Goal: Task Accomplishment & Management: Manage account settings

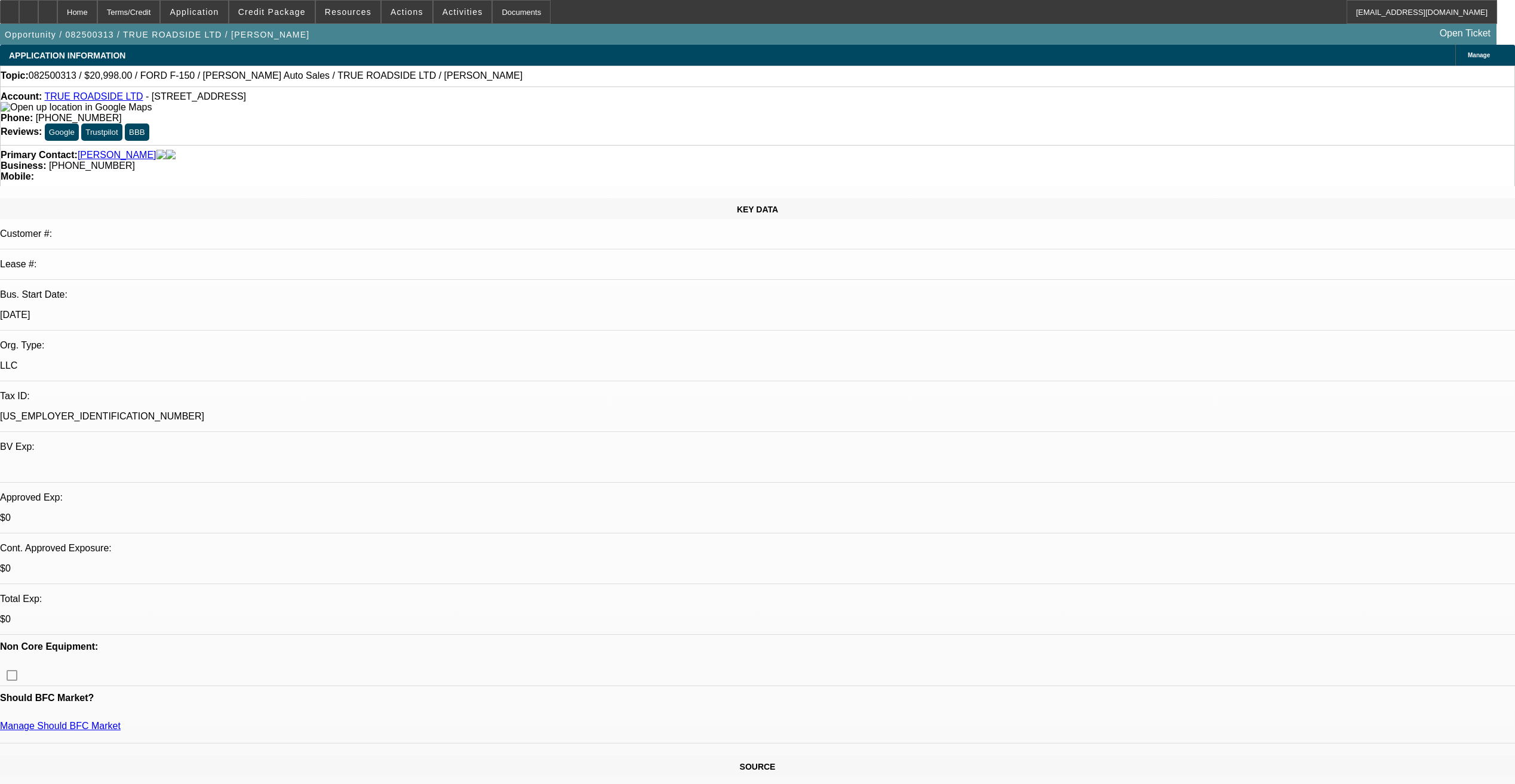
select select "0"
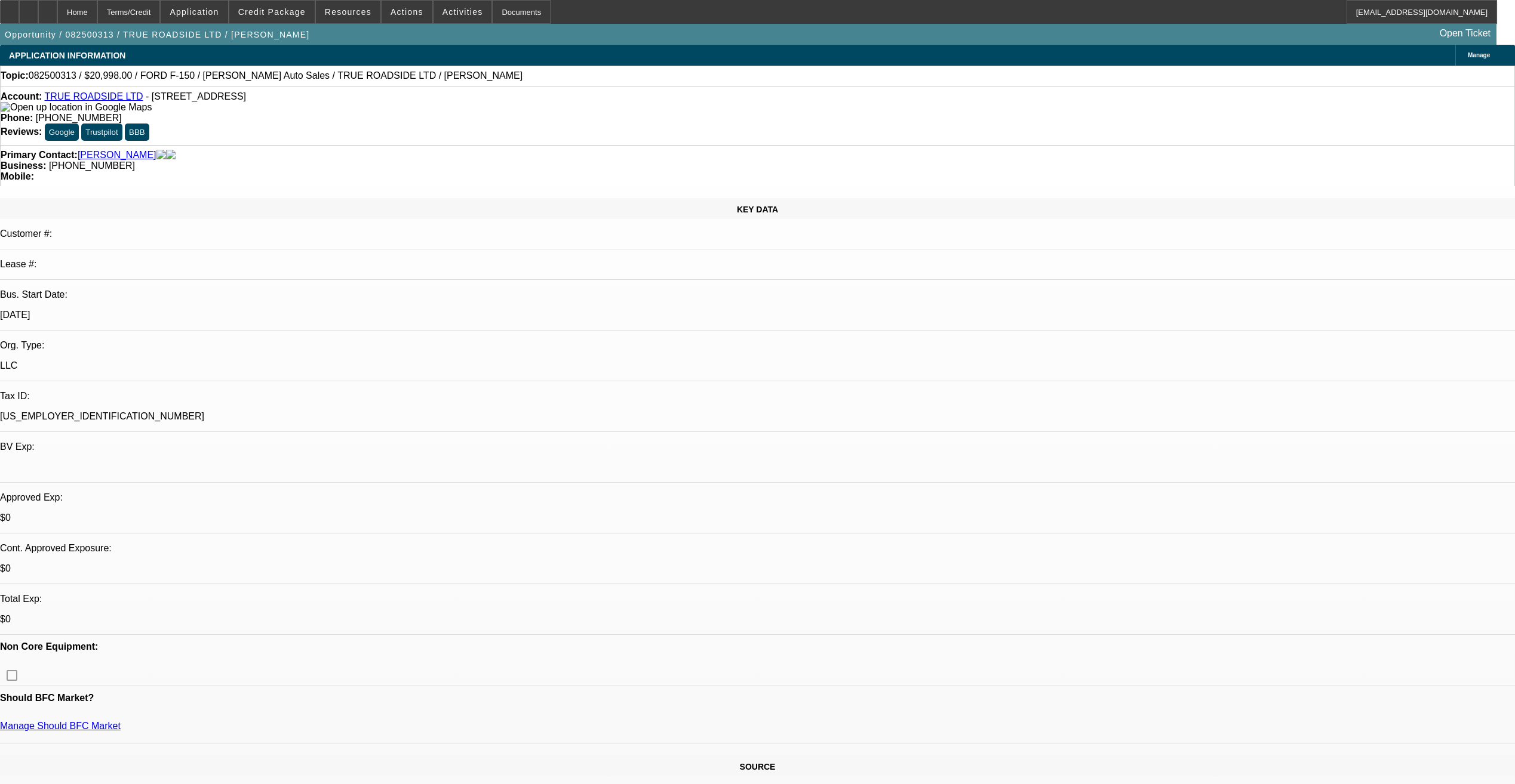
select select "0"
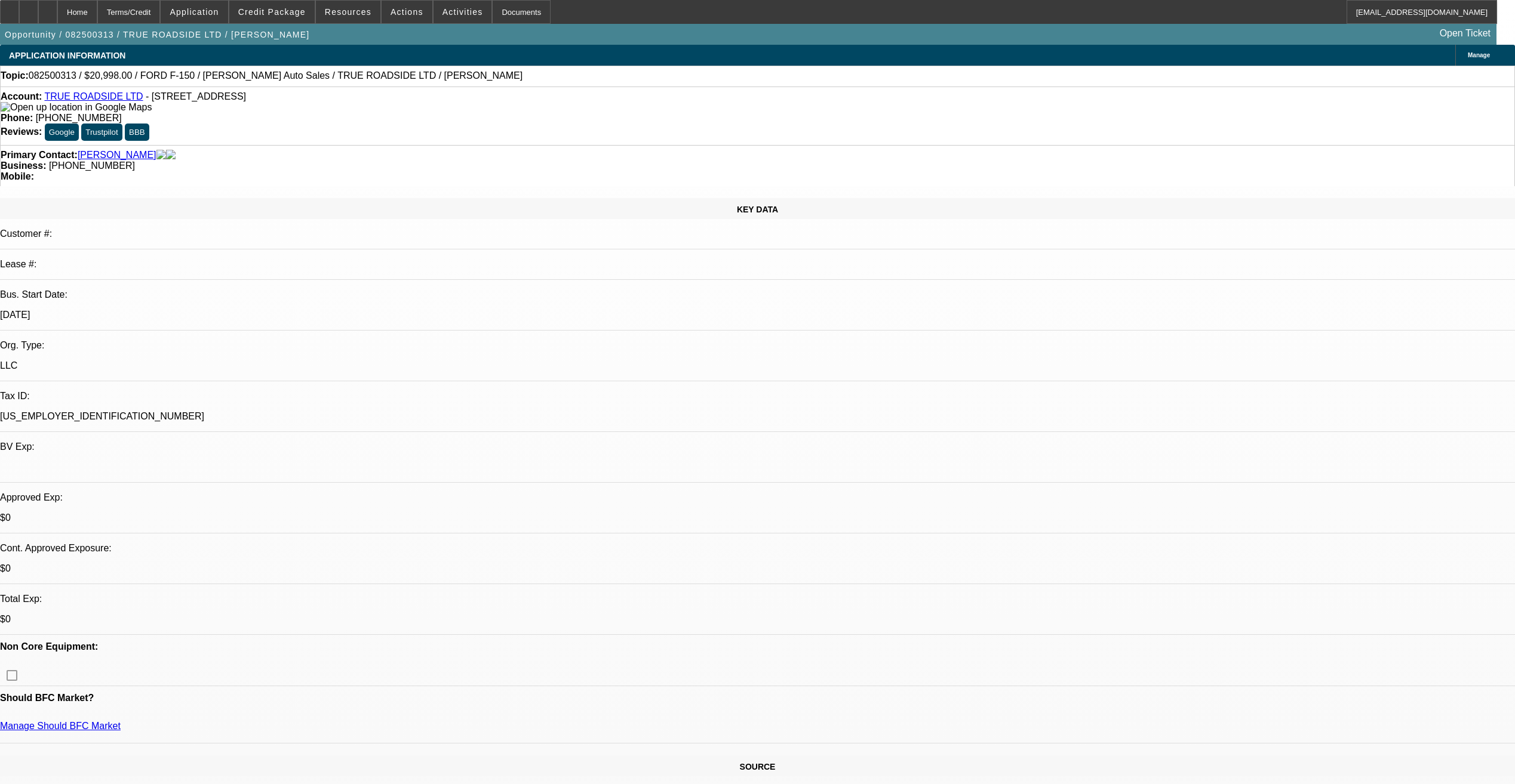
select select "0"
select select "1"
select select "3"
select select "6"
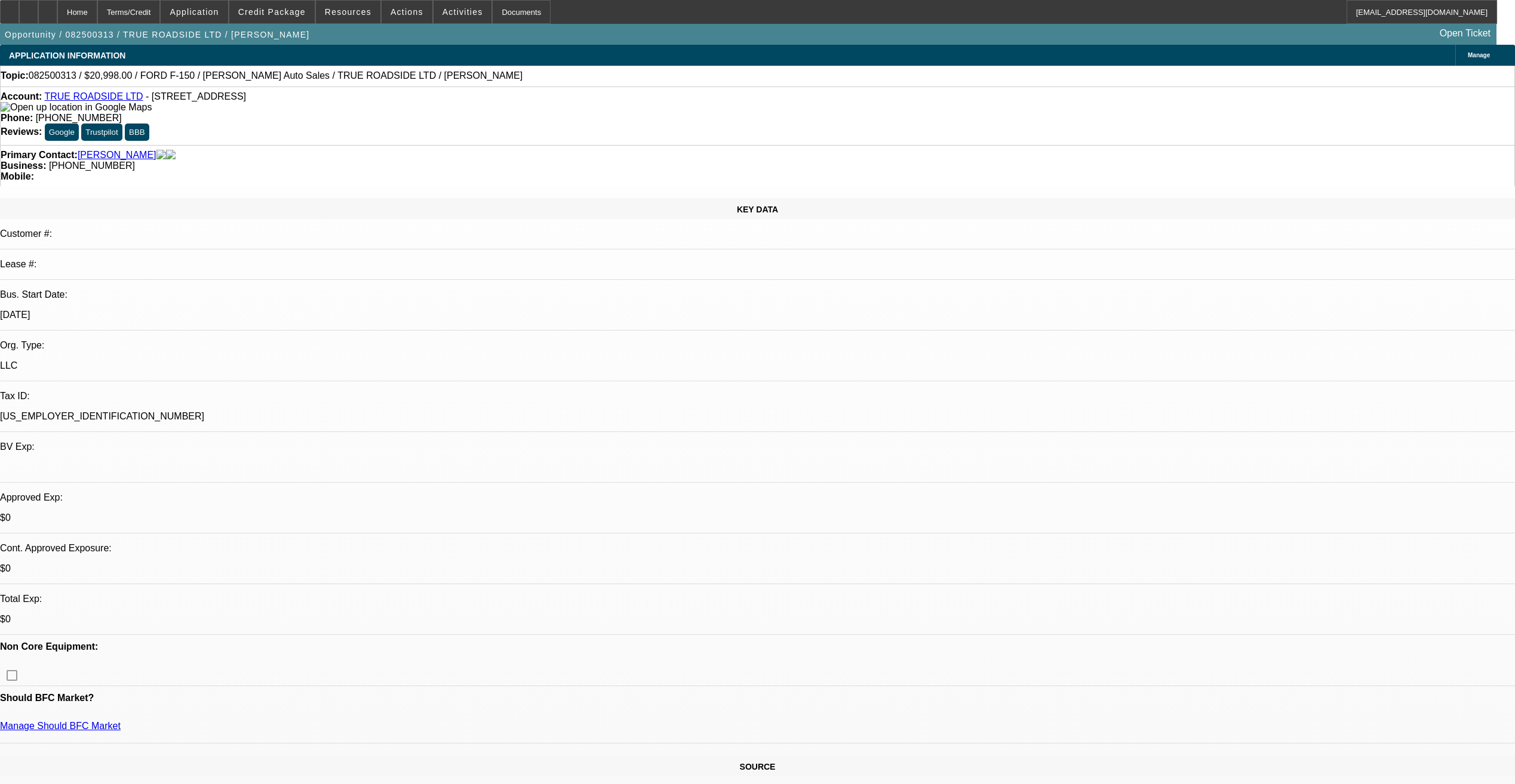
select select "1"
select select "3"
select select "6"
select select "1"
select select "3"
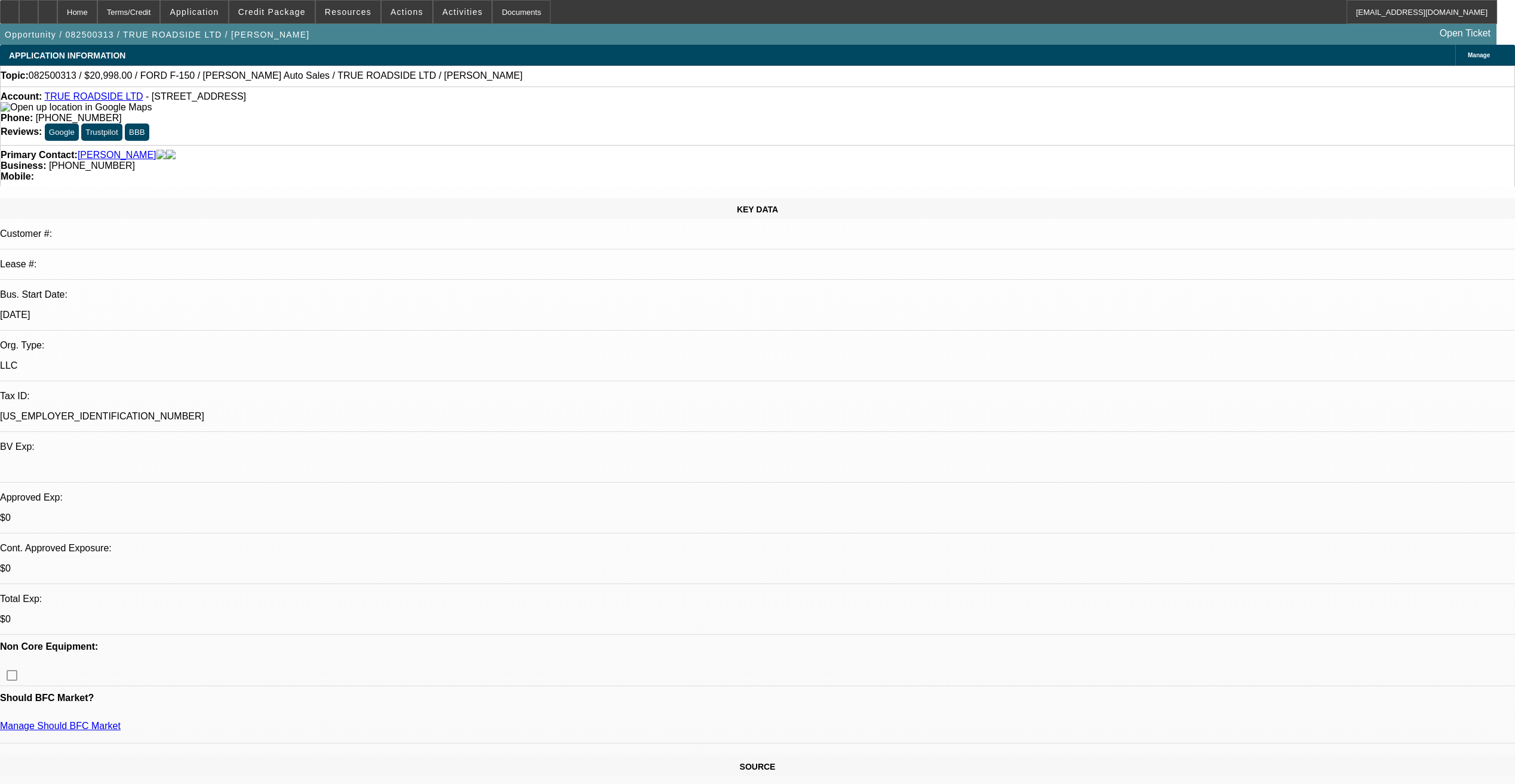
select select "6"
select select "1"
select select "3"
select select "6"
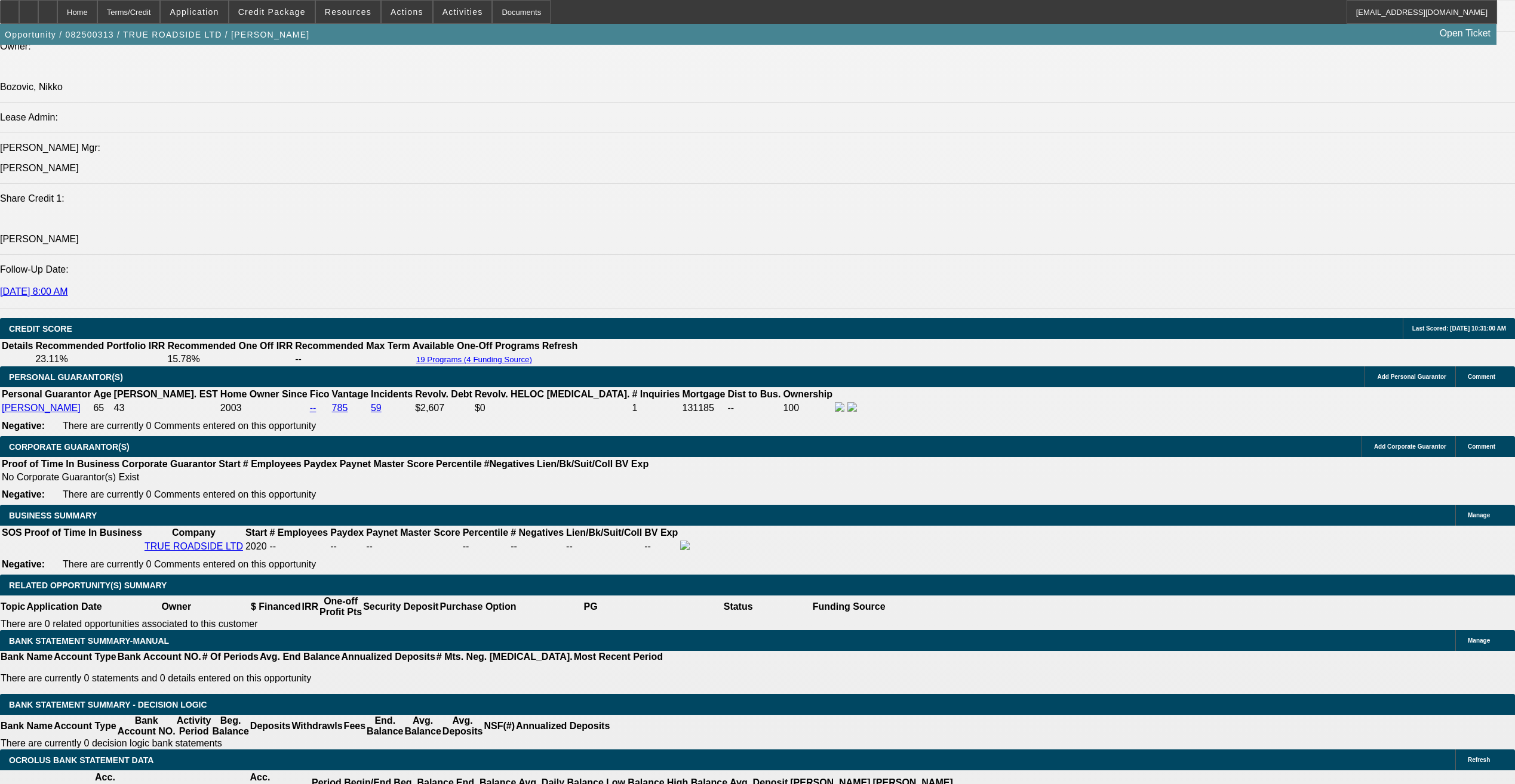
scroll to position [1492, 0]
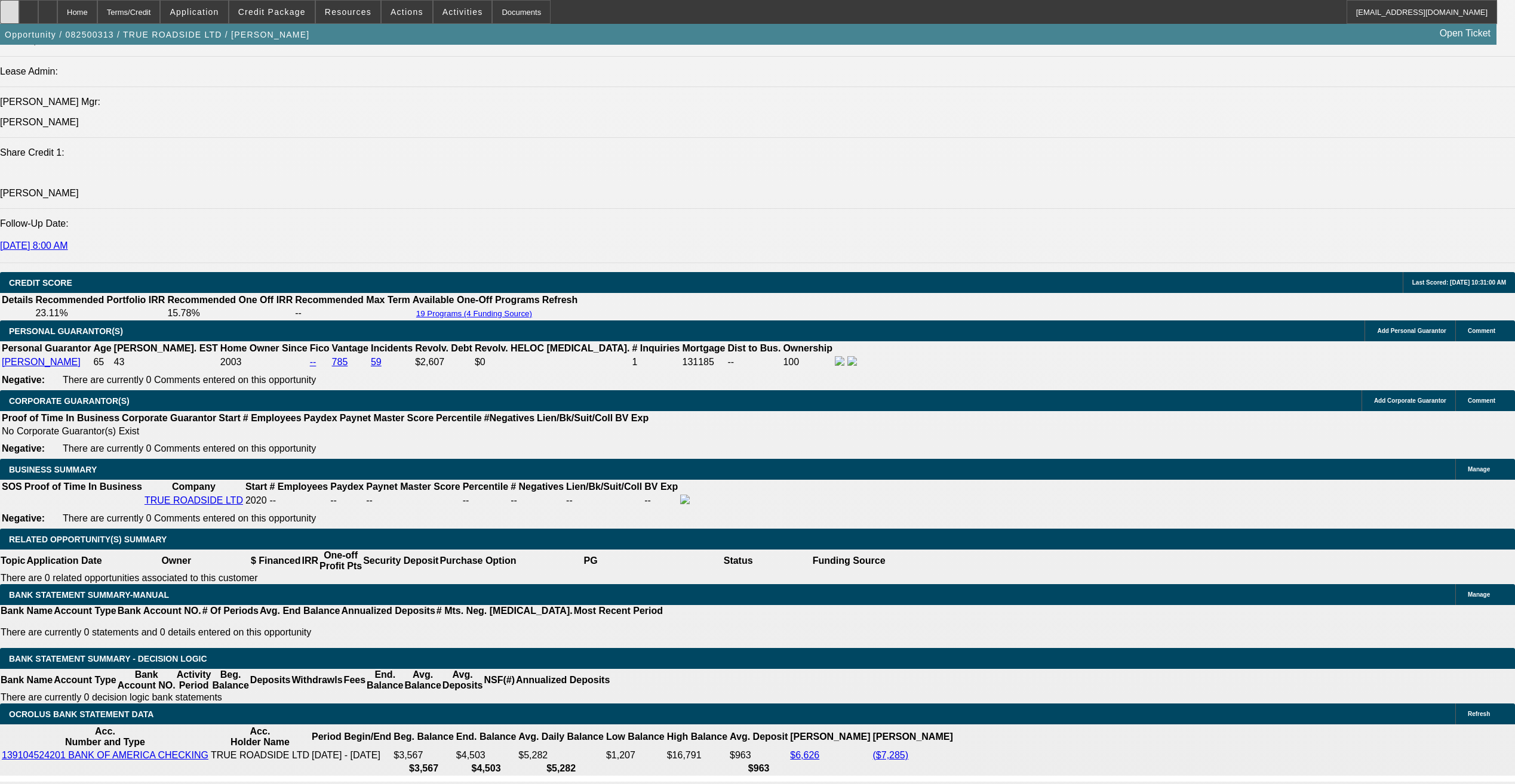
click at [19, 14] on div at bounding box center [10, 12] width 19 height 24
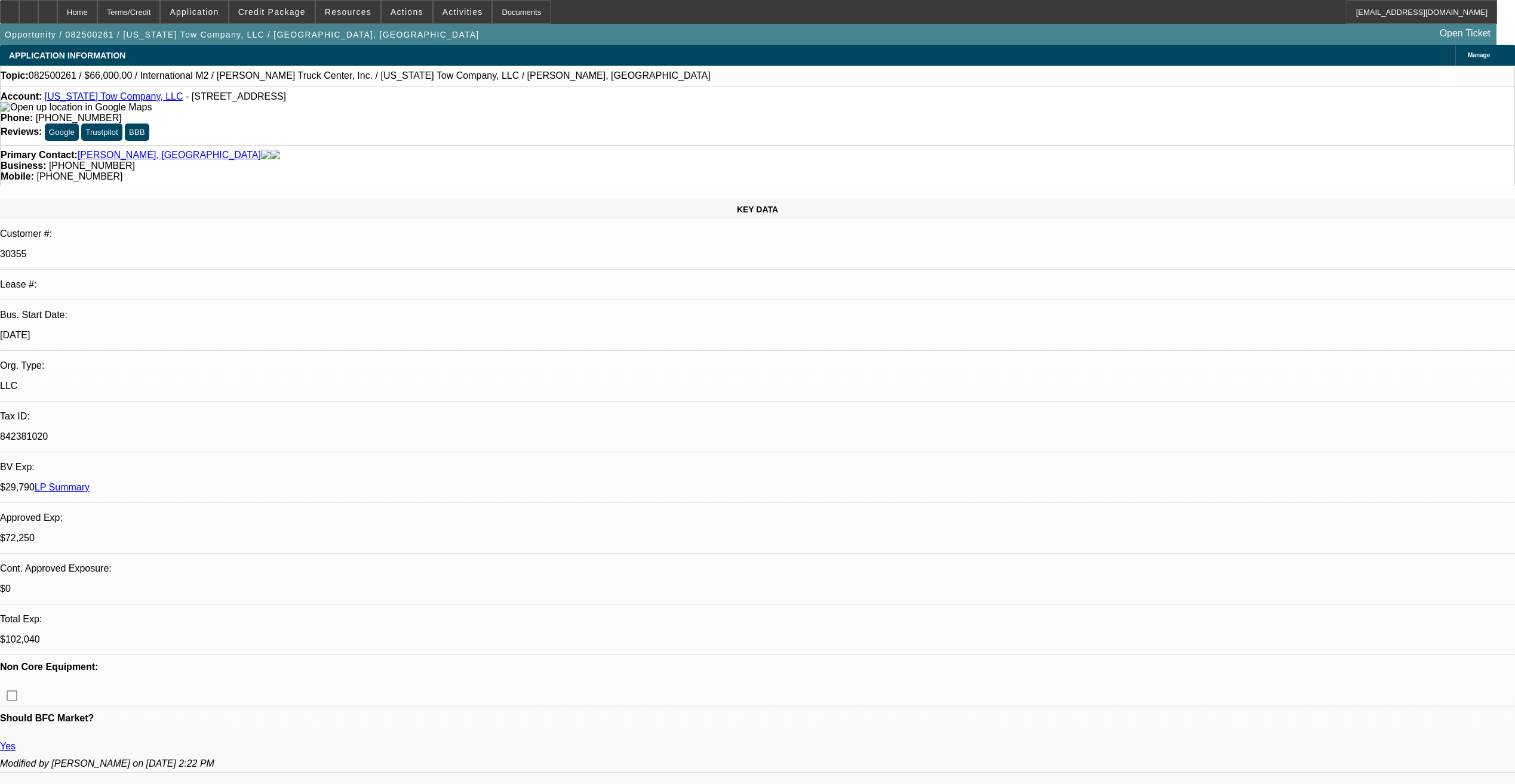
select select "0"
select select "2"
select select "0"
select select "2"
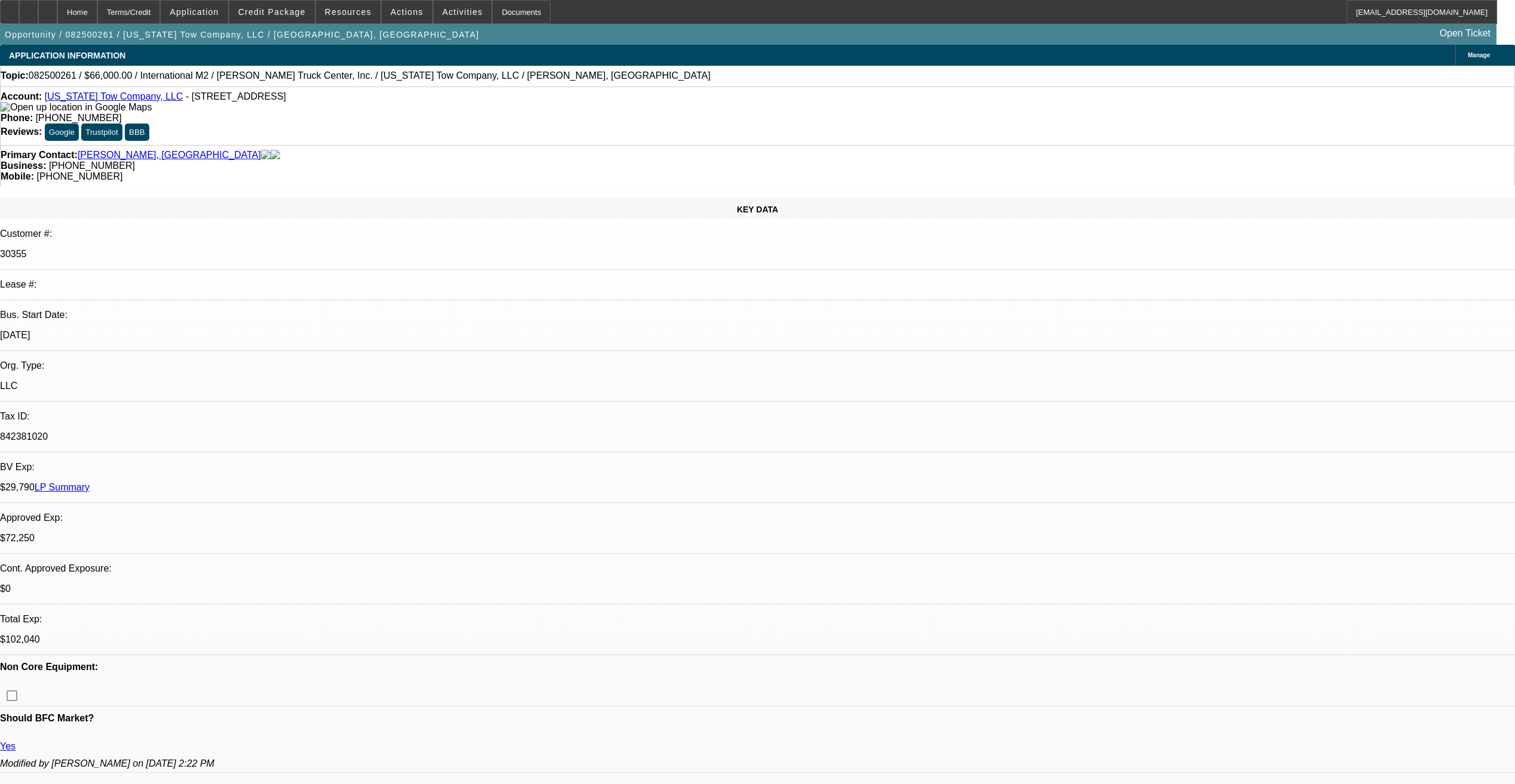
select select "0"
select select "2"
select select "0"
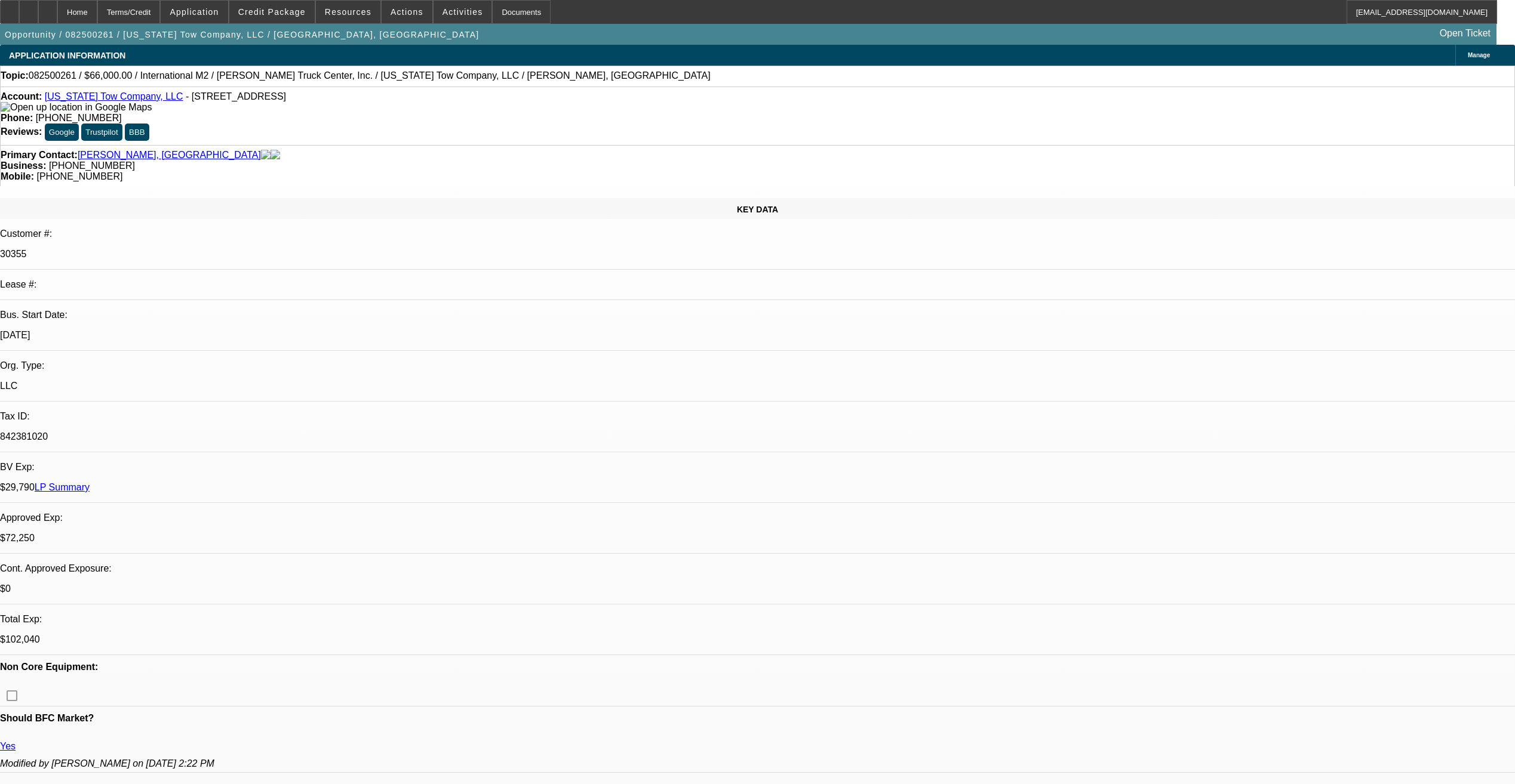
select select "2"
select select "0"
select select "1"
select select "2"
select select "6"
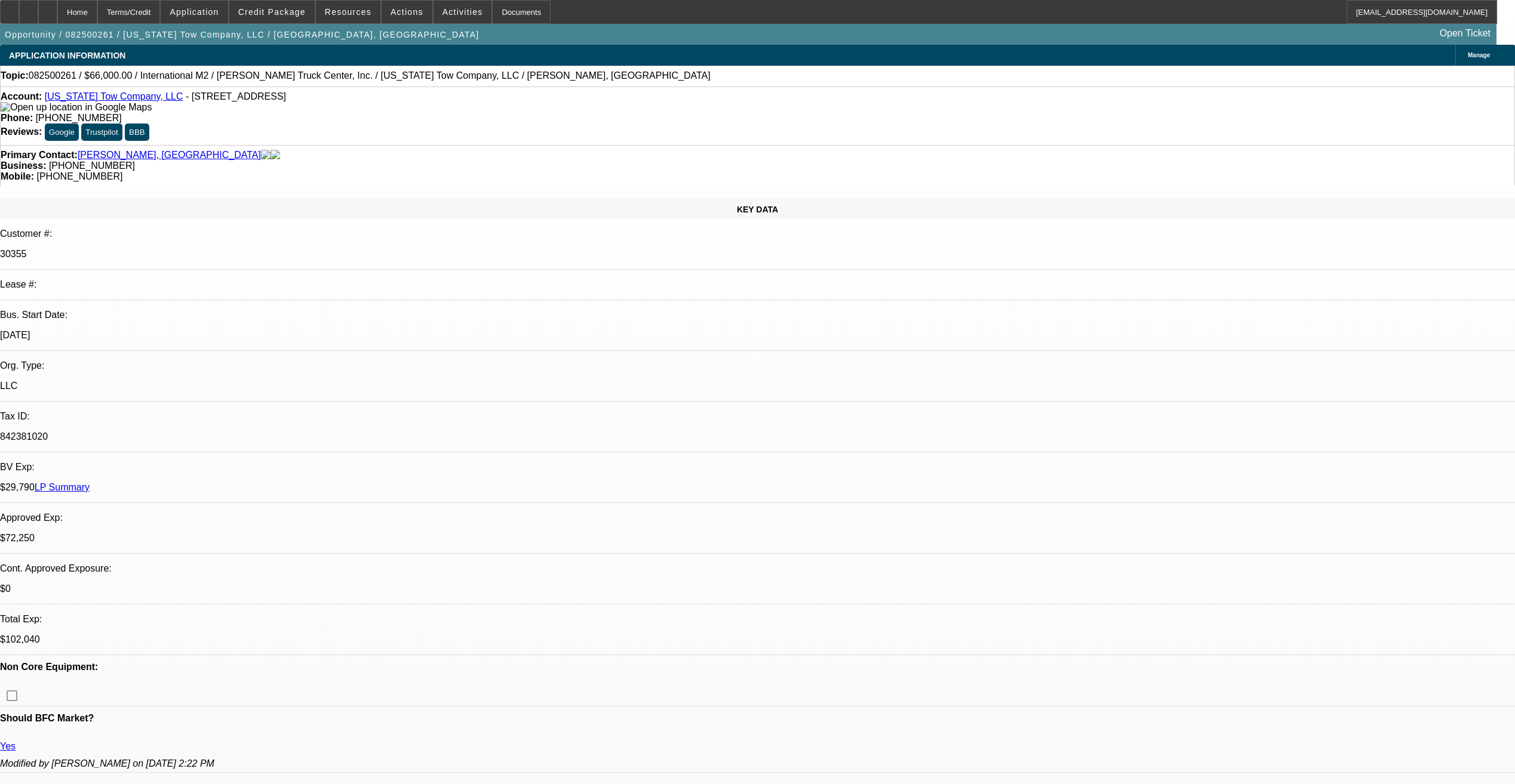
select select "1"
select select "2"
select select "6"
select select "1"
select select "2"
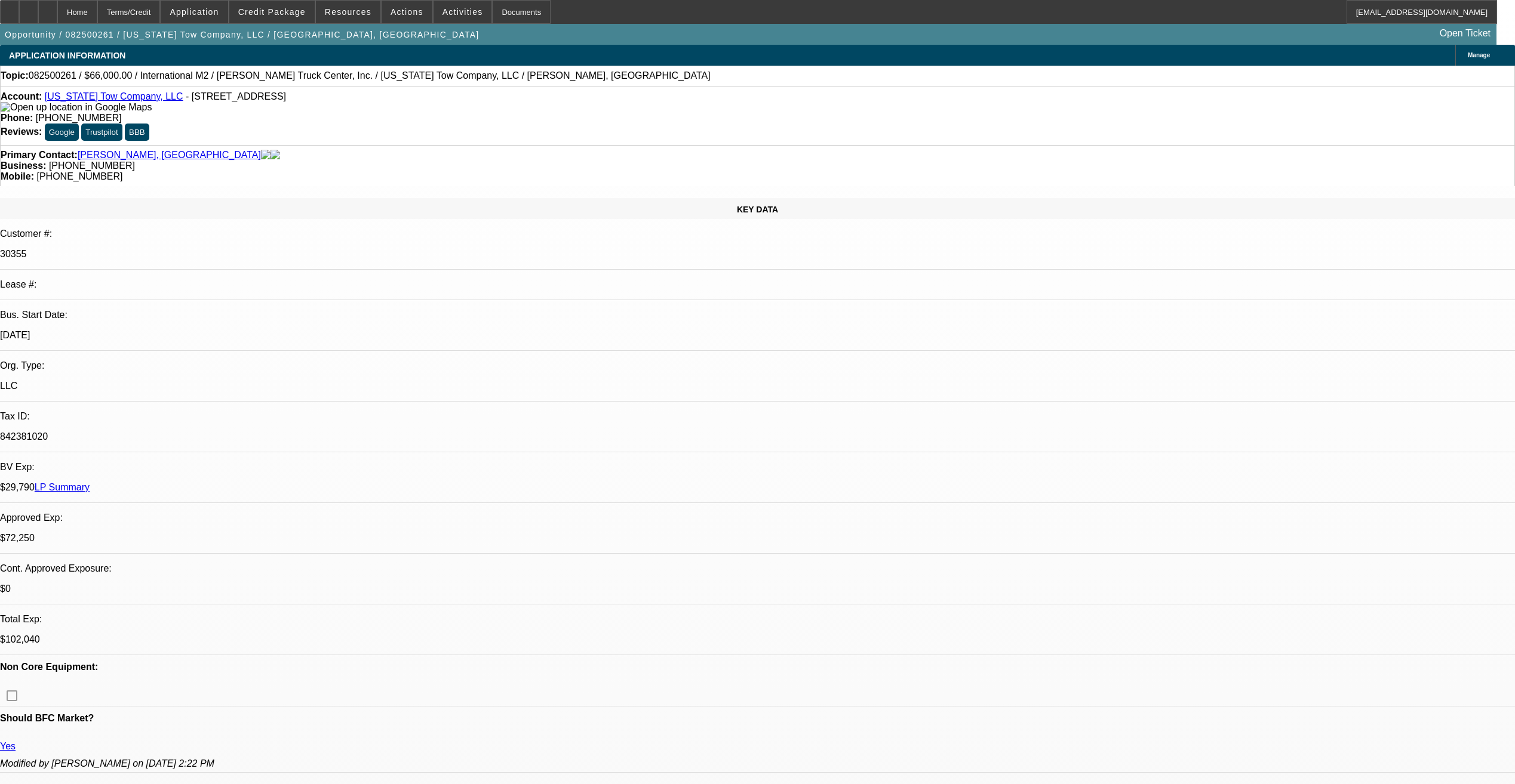
select select "6"
select select "1"
select select "2"
select select "6"
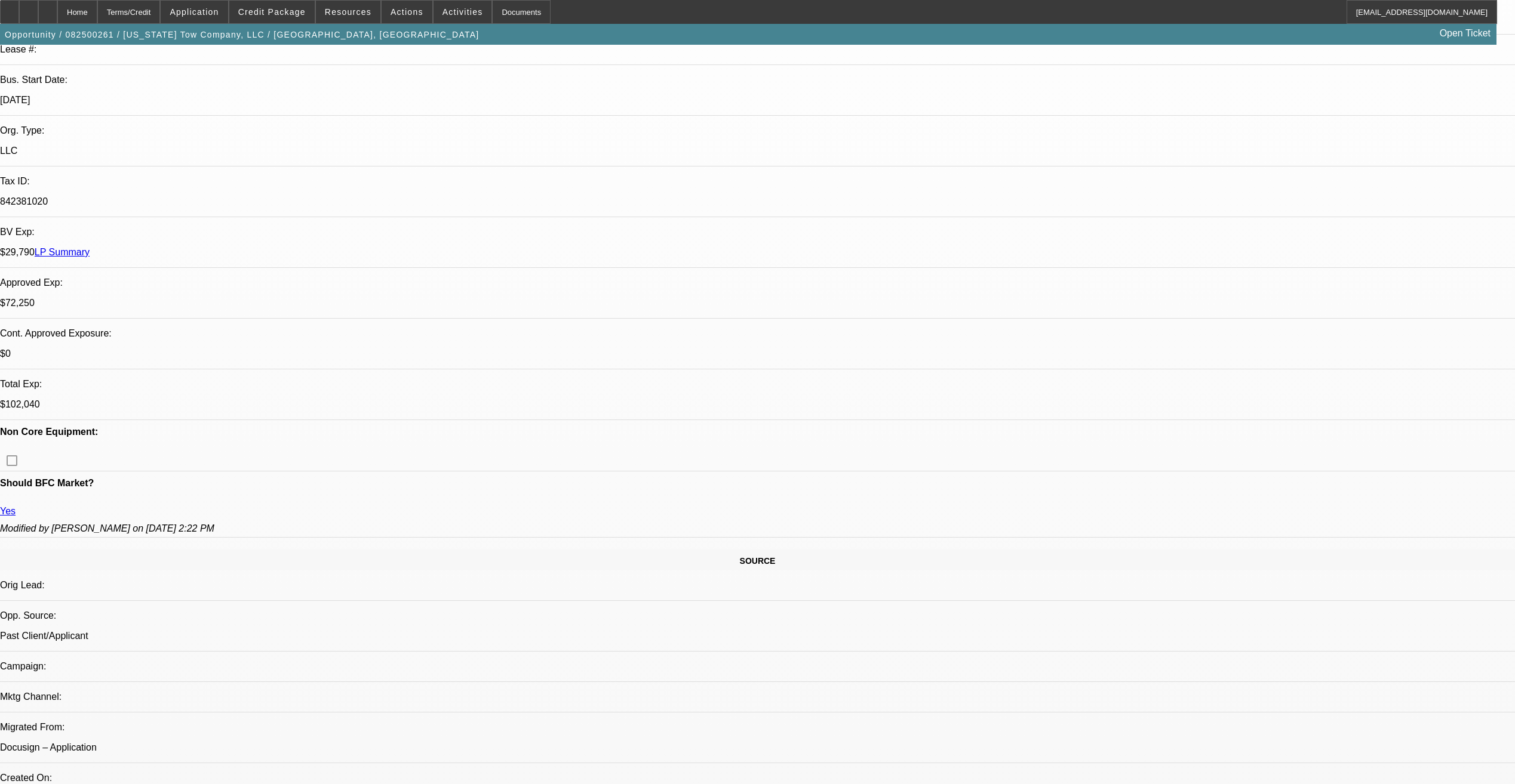
scroll to position [234, 0]
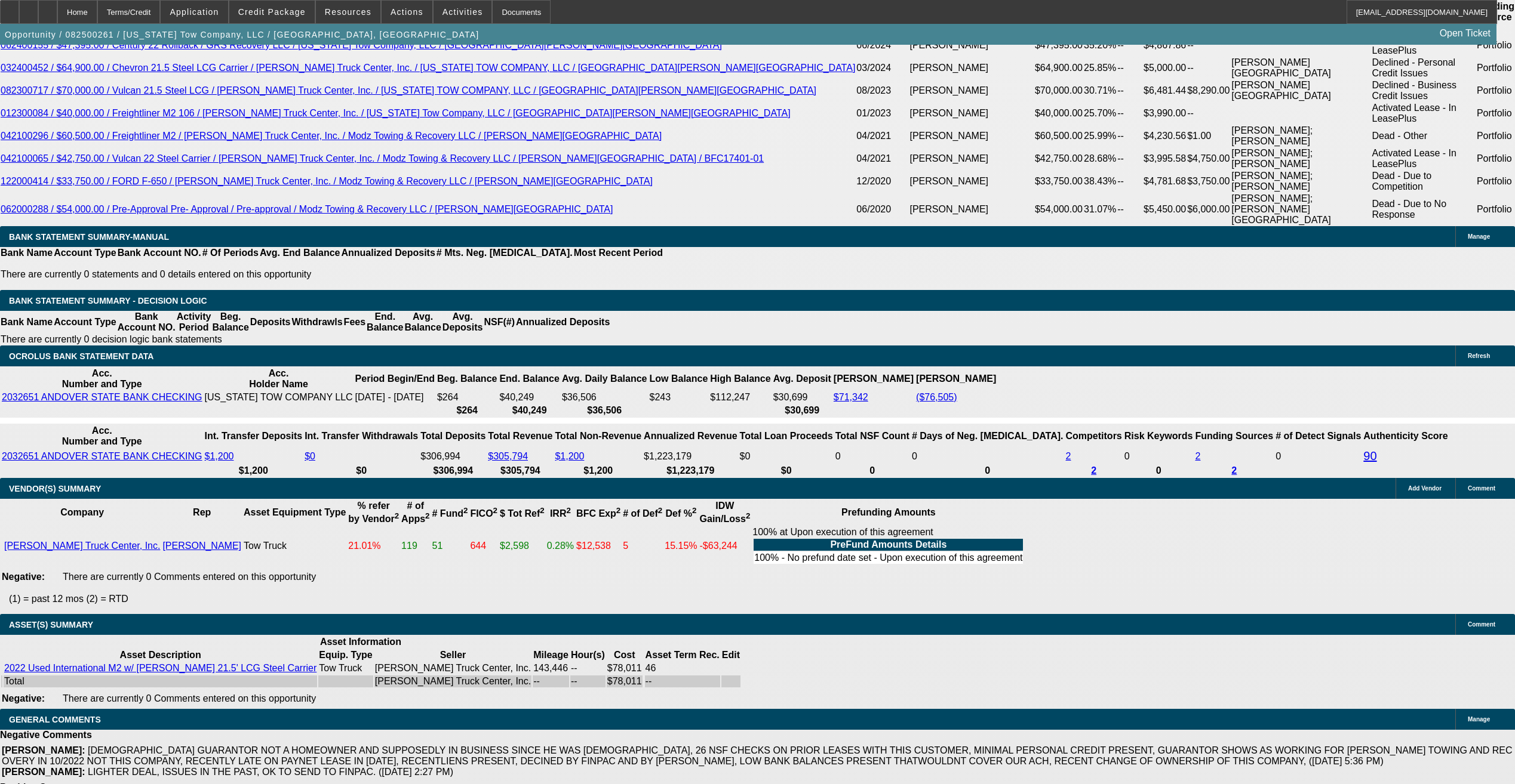
scroll to position [2204, 0]
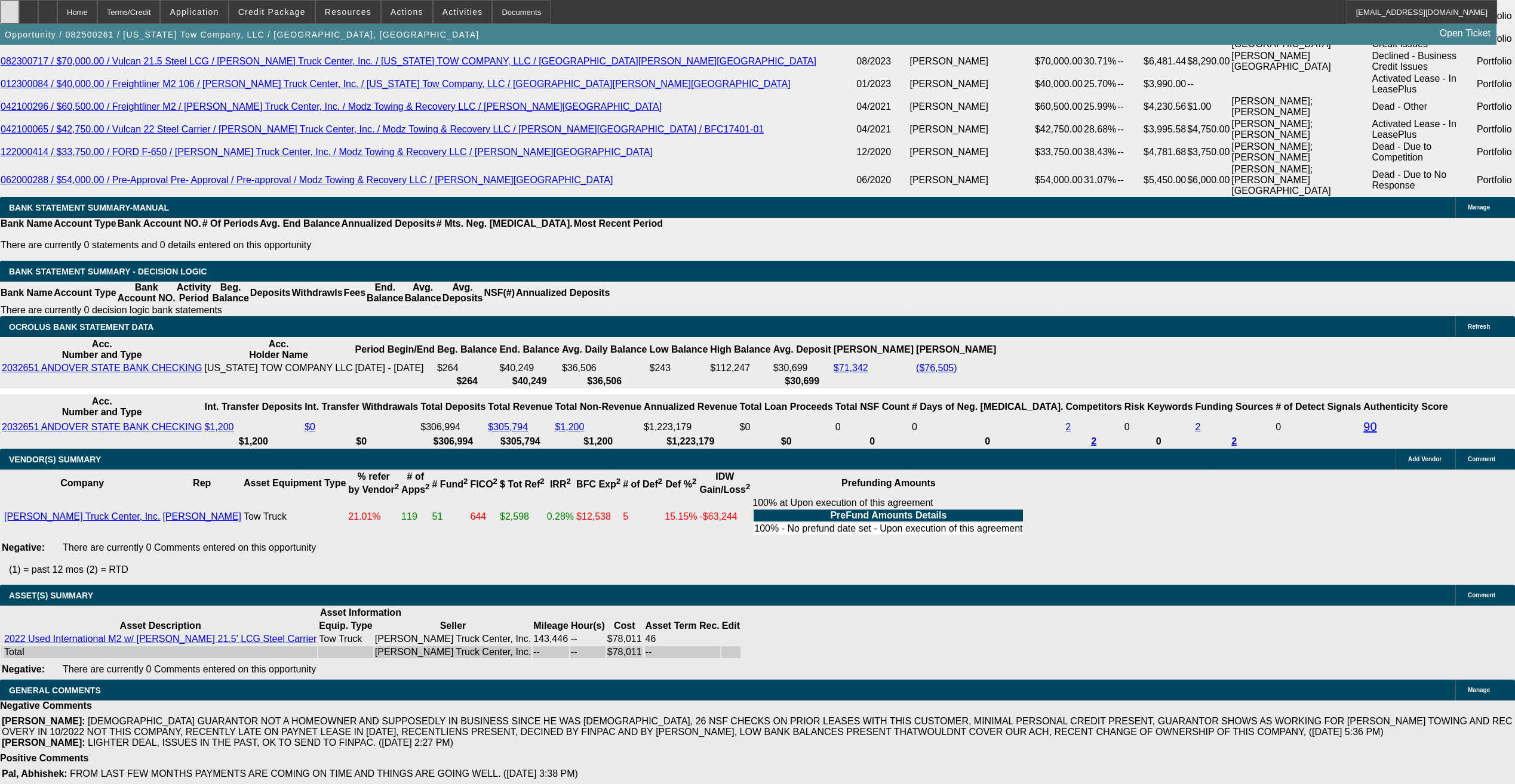
click at [19, 9] on div at bounding box center [10, 12] width 19 height 24
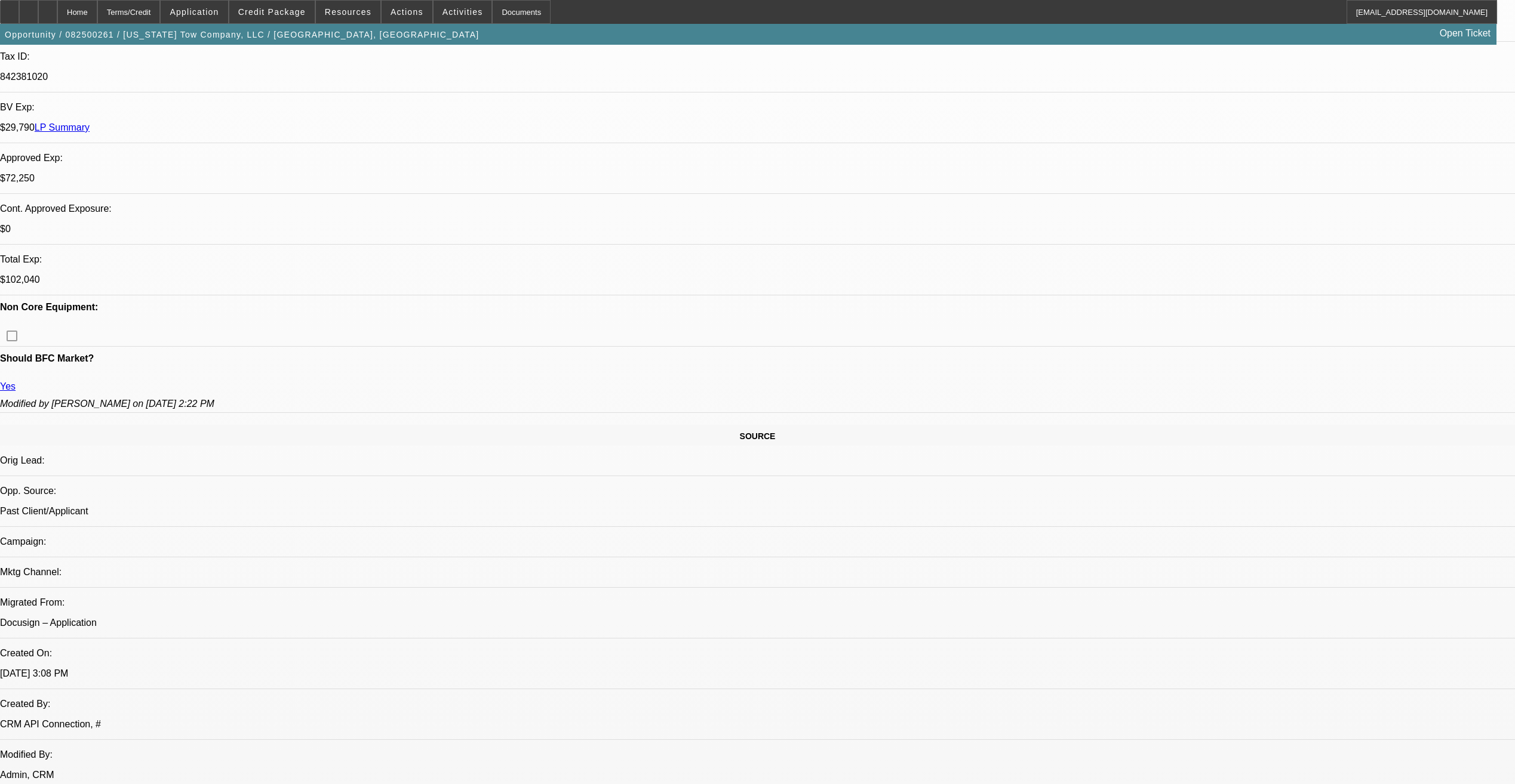
scroll to position [354, 0]
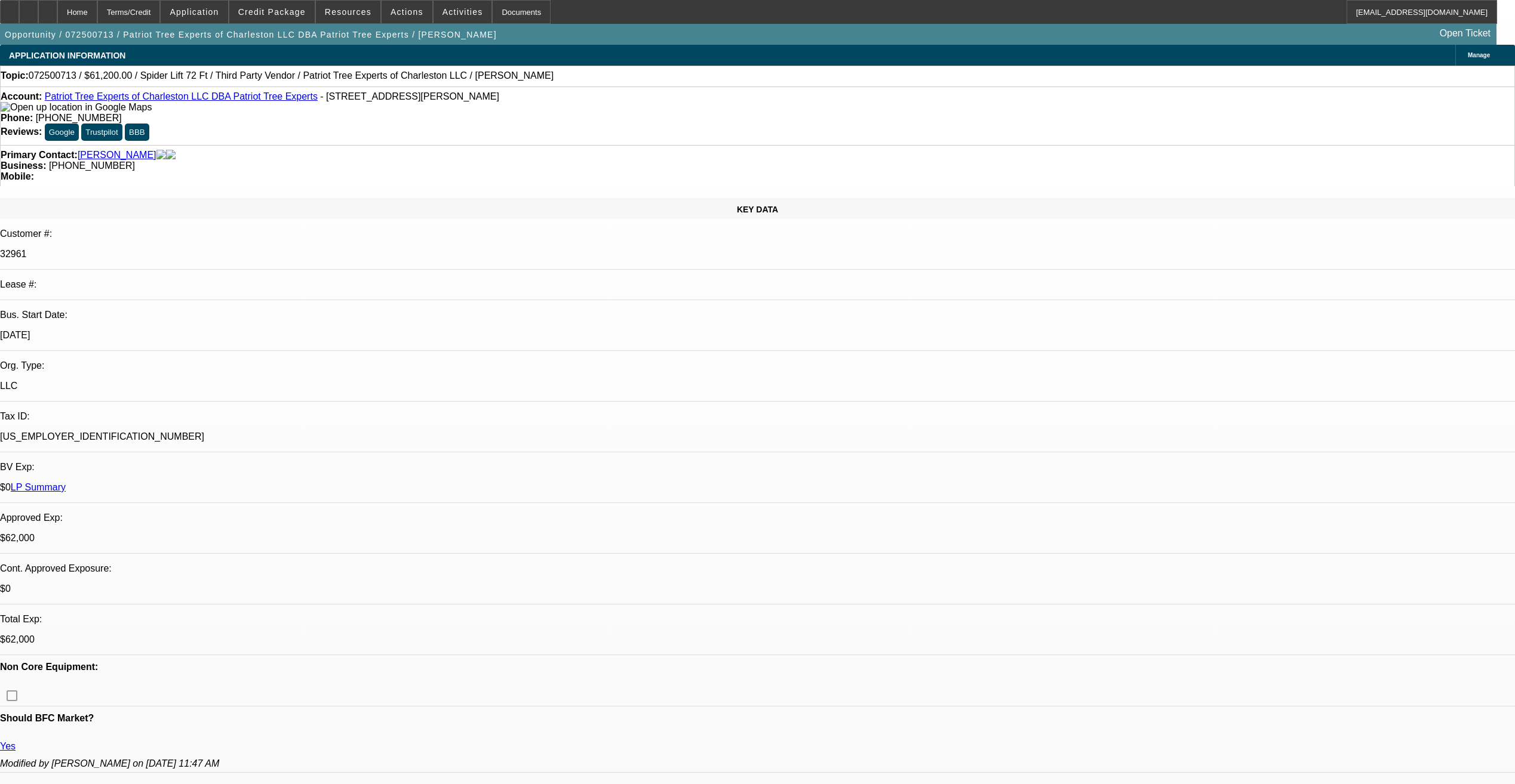
select select "0"
select select "2"
select select "0"
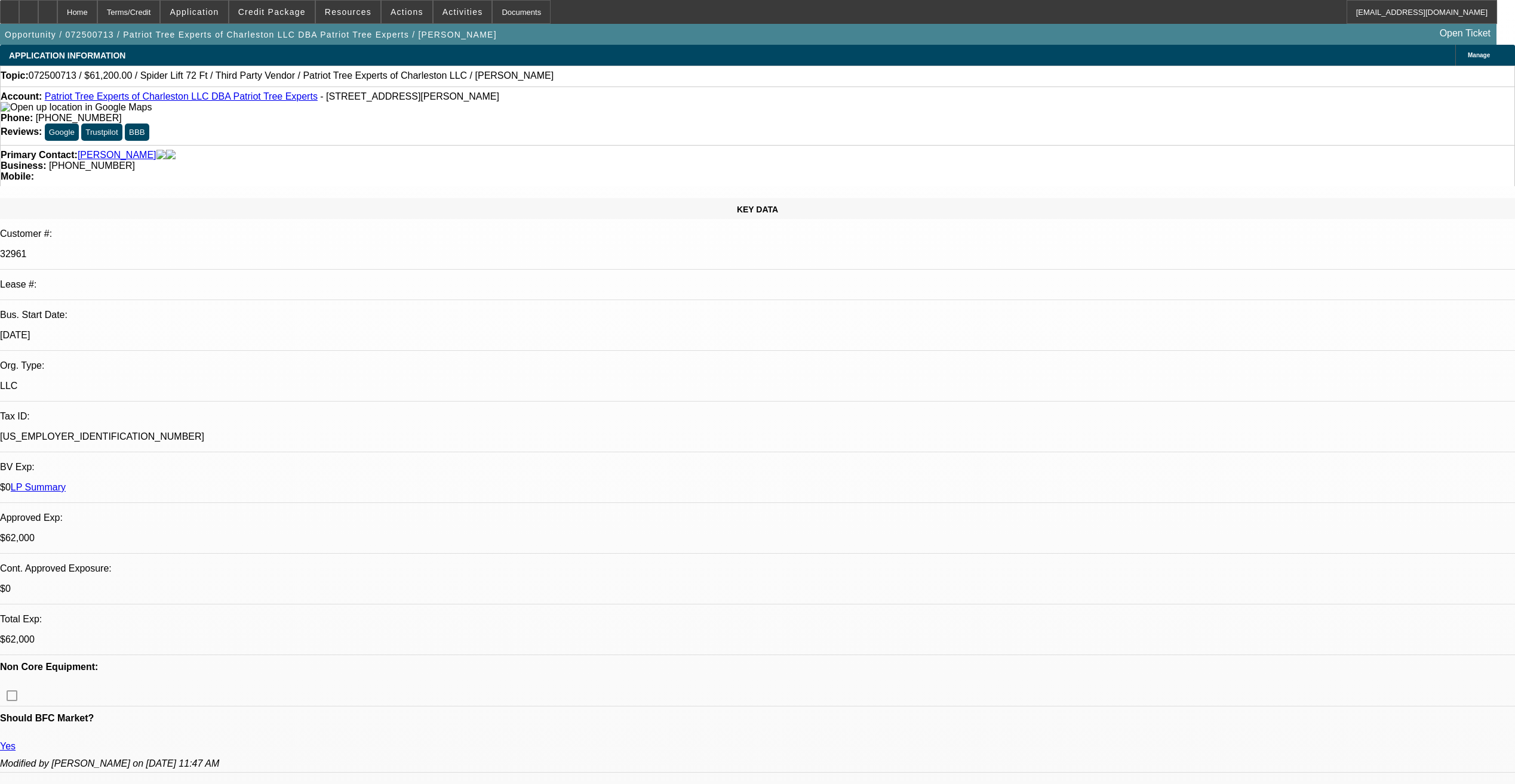
select select "0"
select select "2"
select select "0"
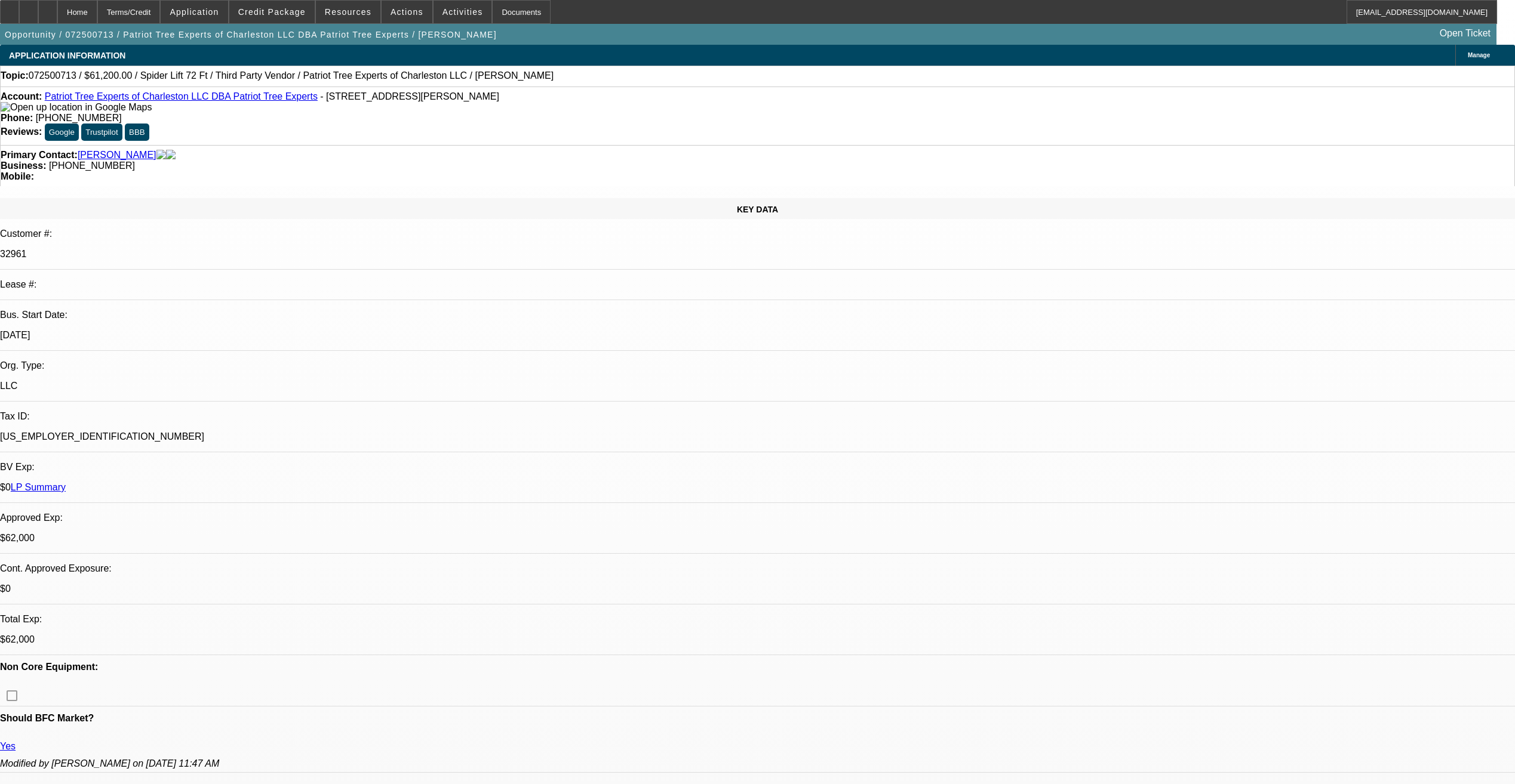
select select "2"
select select "0"
select select "1"
select select "2"
select select "6"
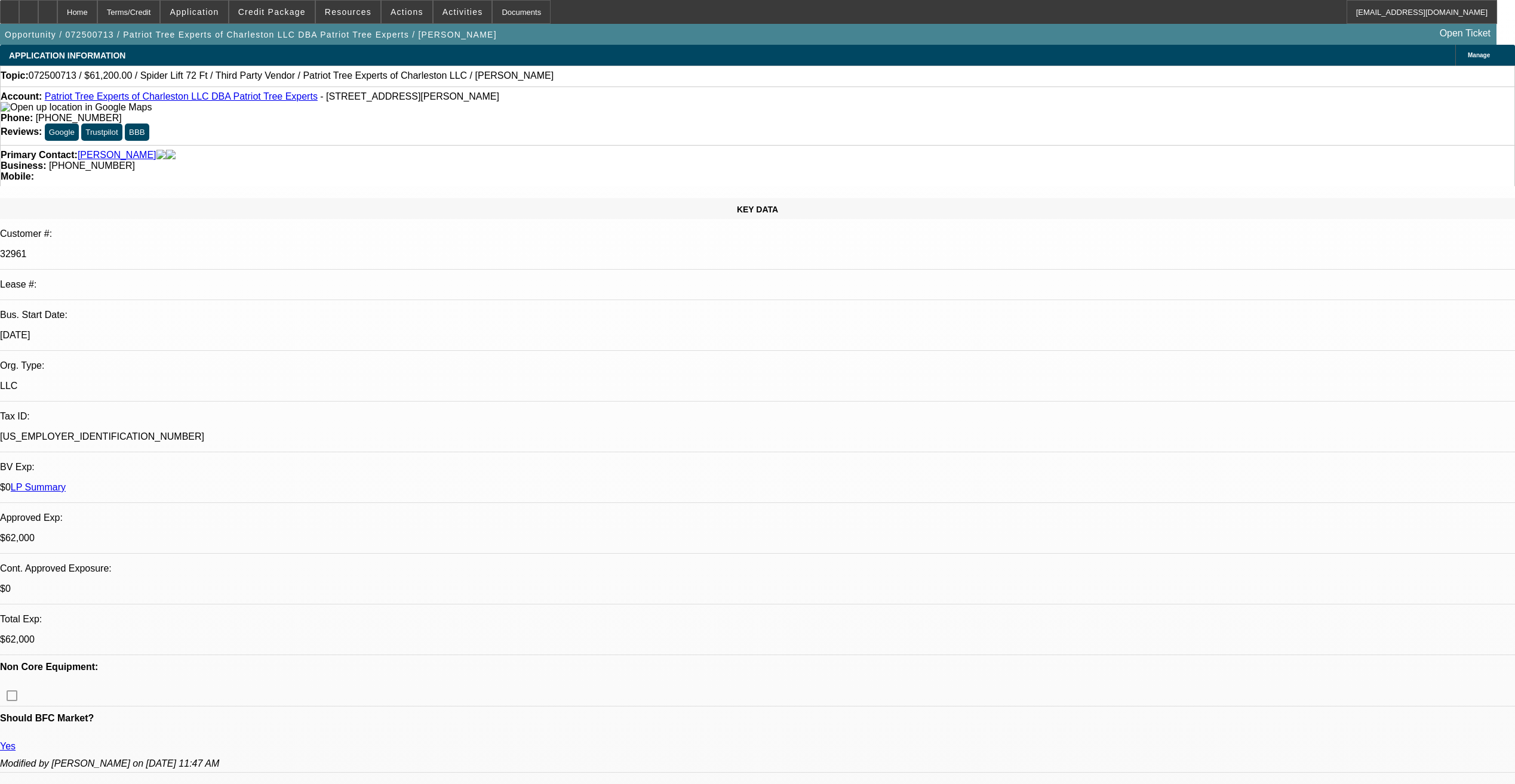
select select "1"
select select "6"
select select "1"
select select "2"
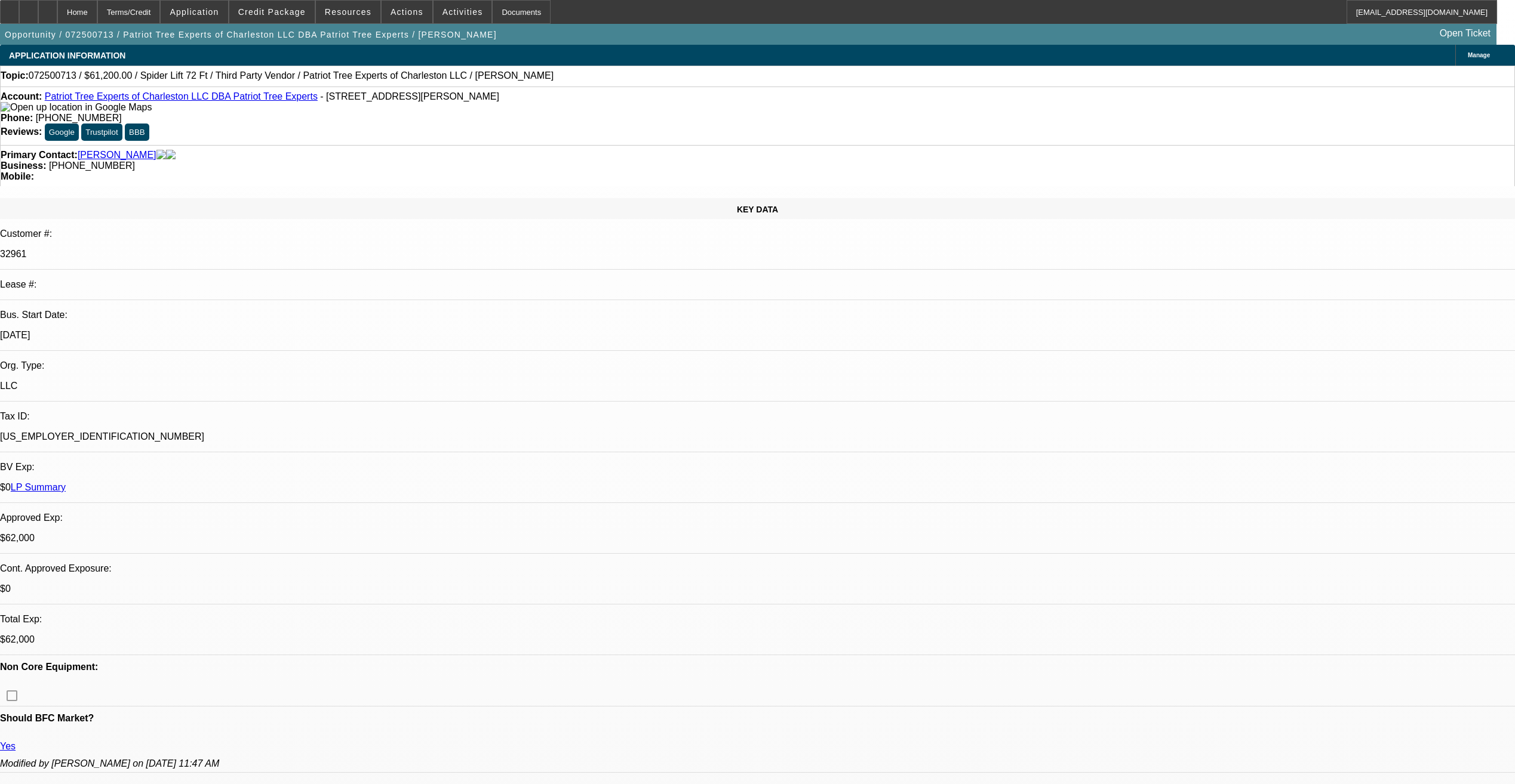
select select "6"
select select "1"
select select "2"
select select "6"
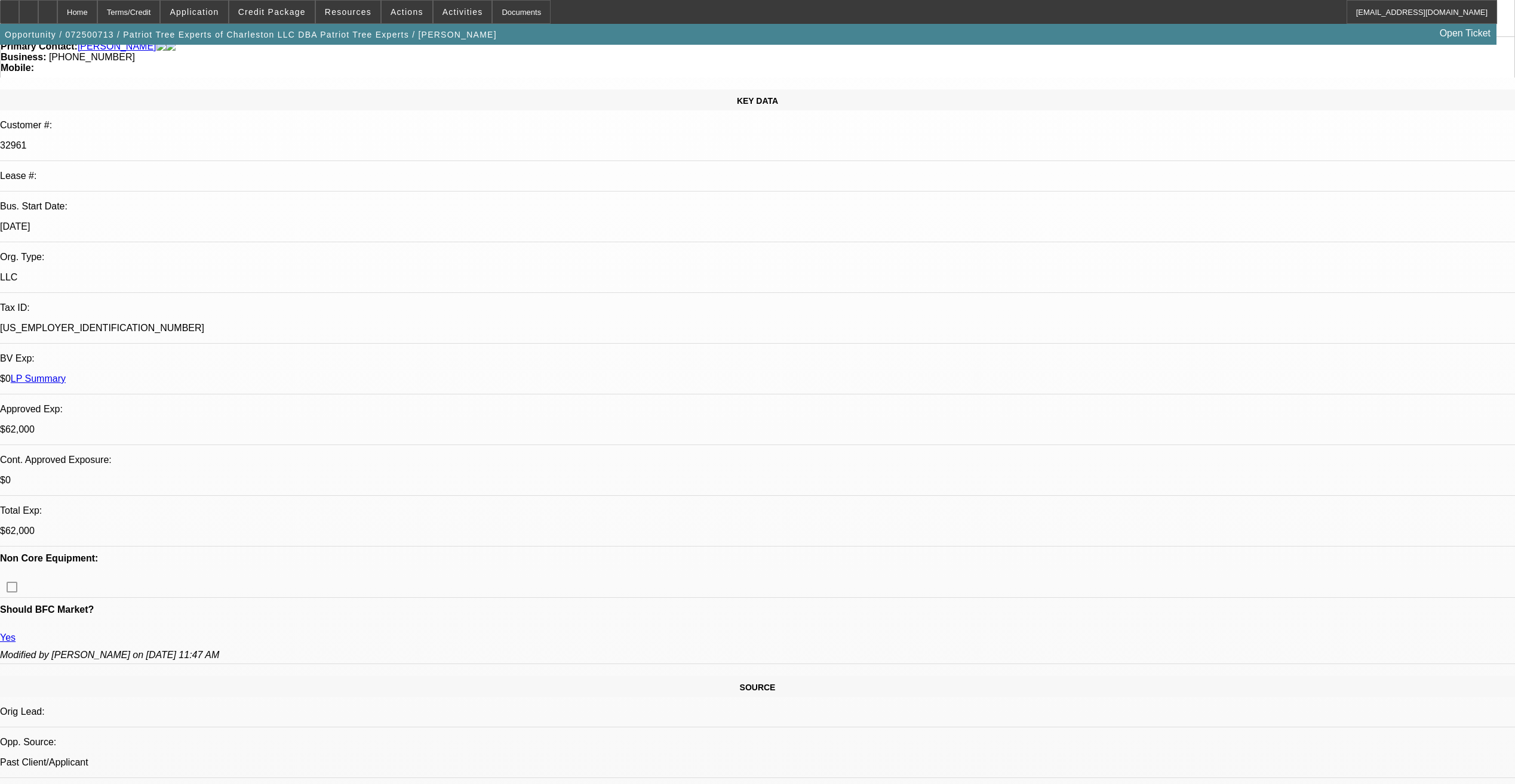
scroll to position [239, 0]
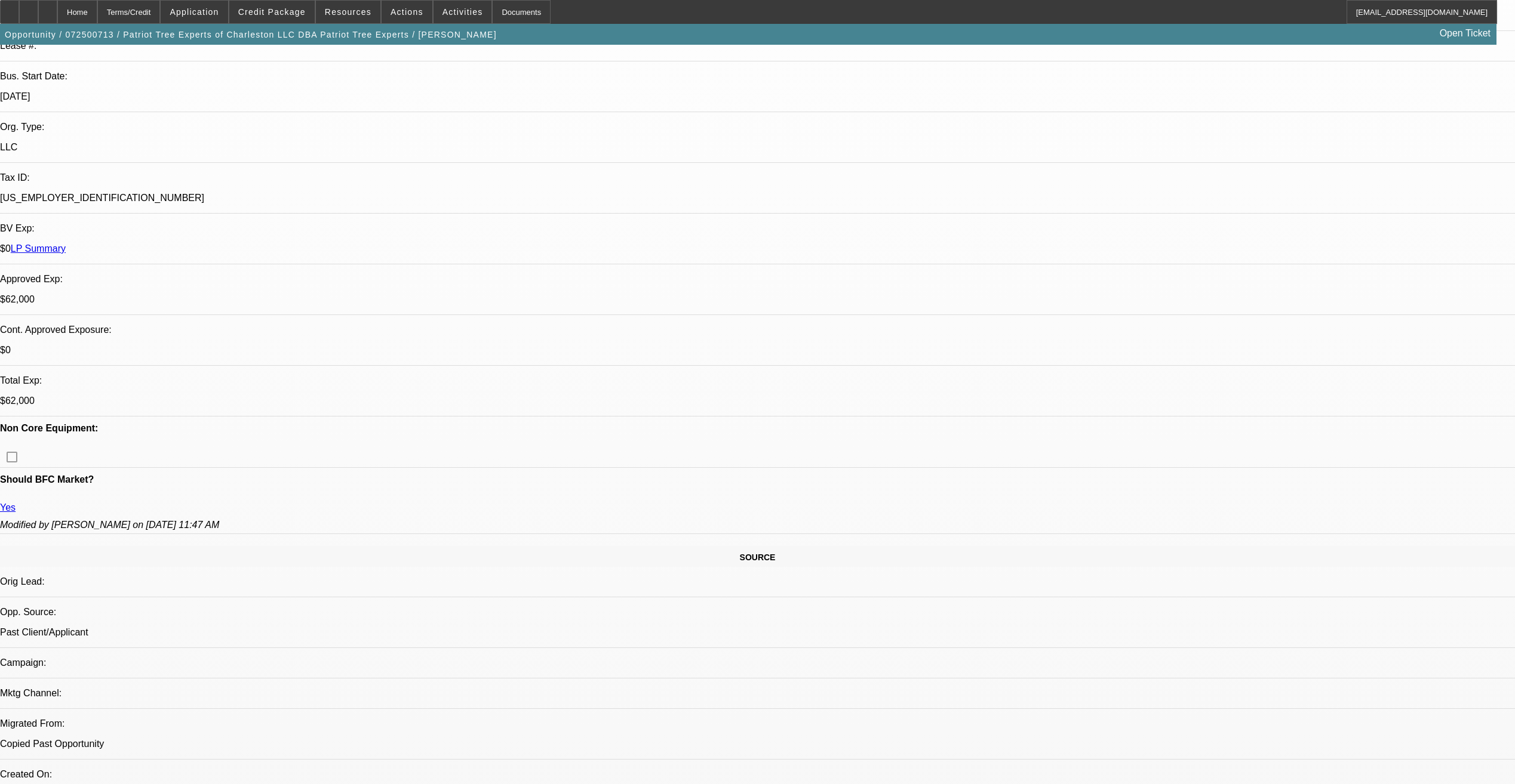
click at [304, 14] on span "Credit Package" at bounding box center [272, 12] width 68 height 10
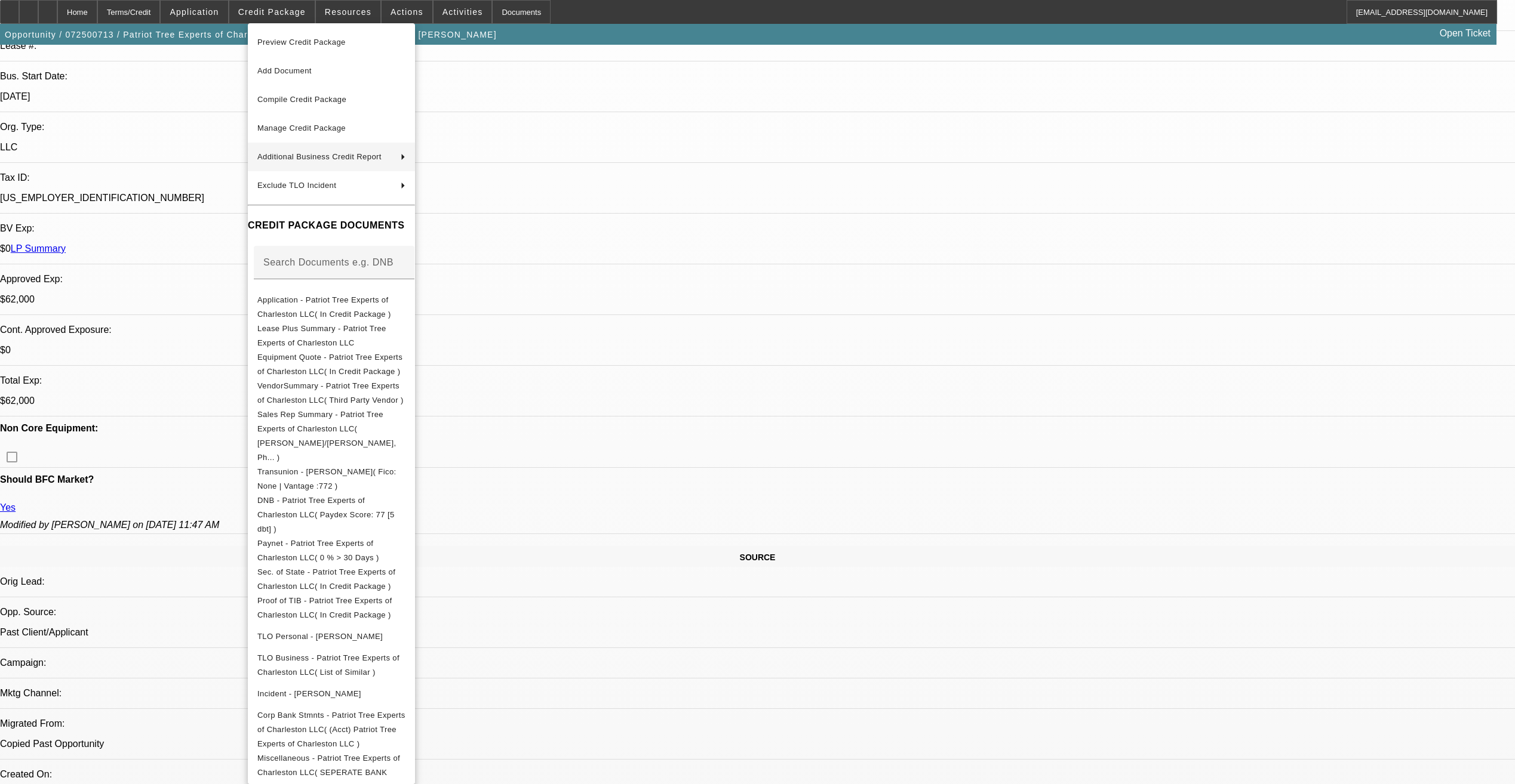
click at [331, 120] on button "Manage Credit Package" at bounding box center [332, 129] width 168 height 29
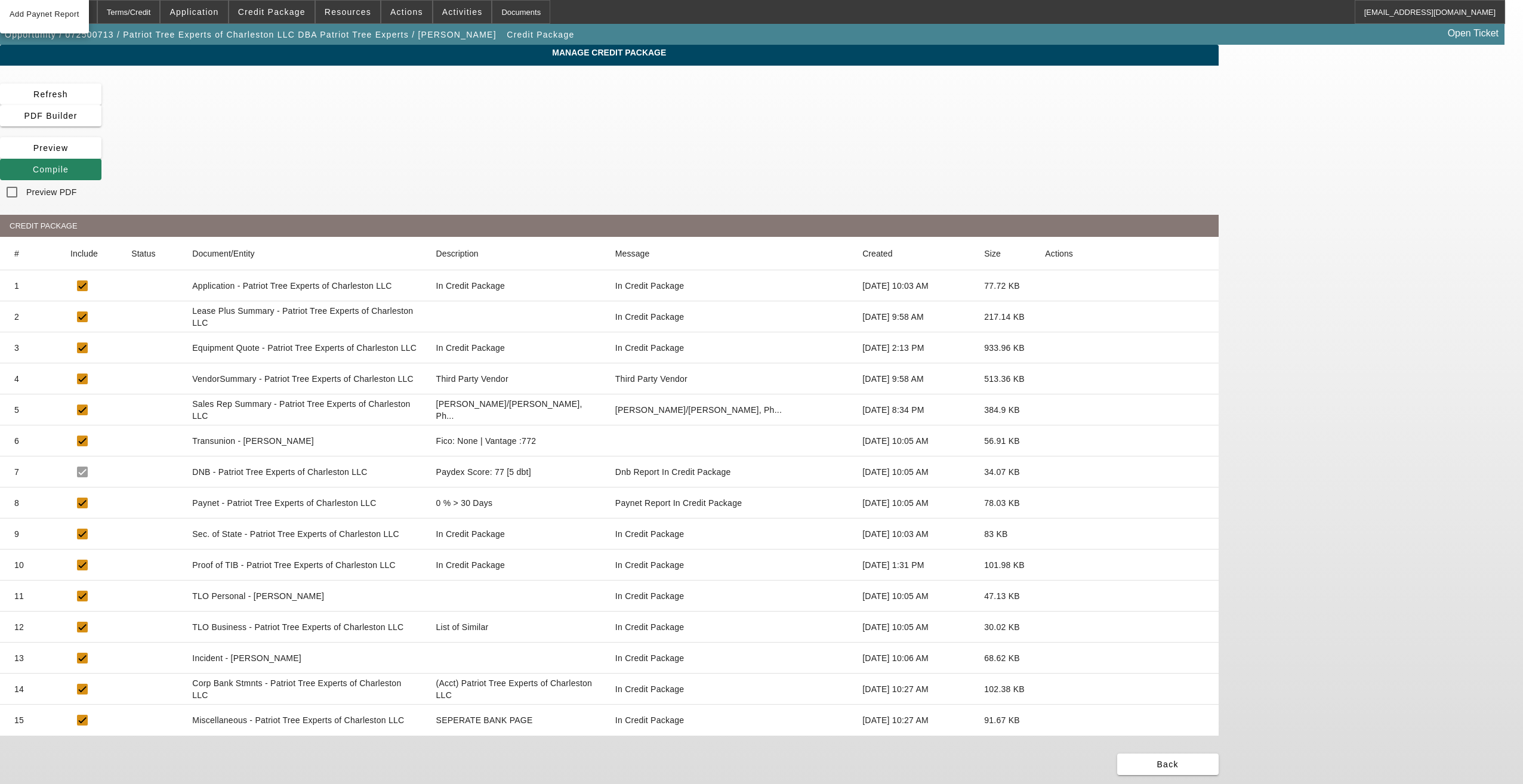
click at [1045, 503] on icon at bounding box center [1045, 503] width 0 height 0
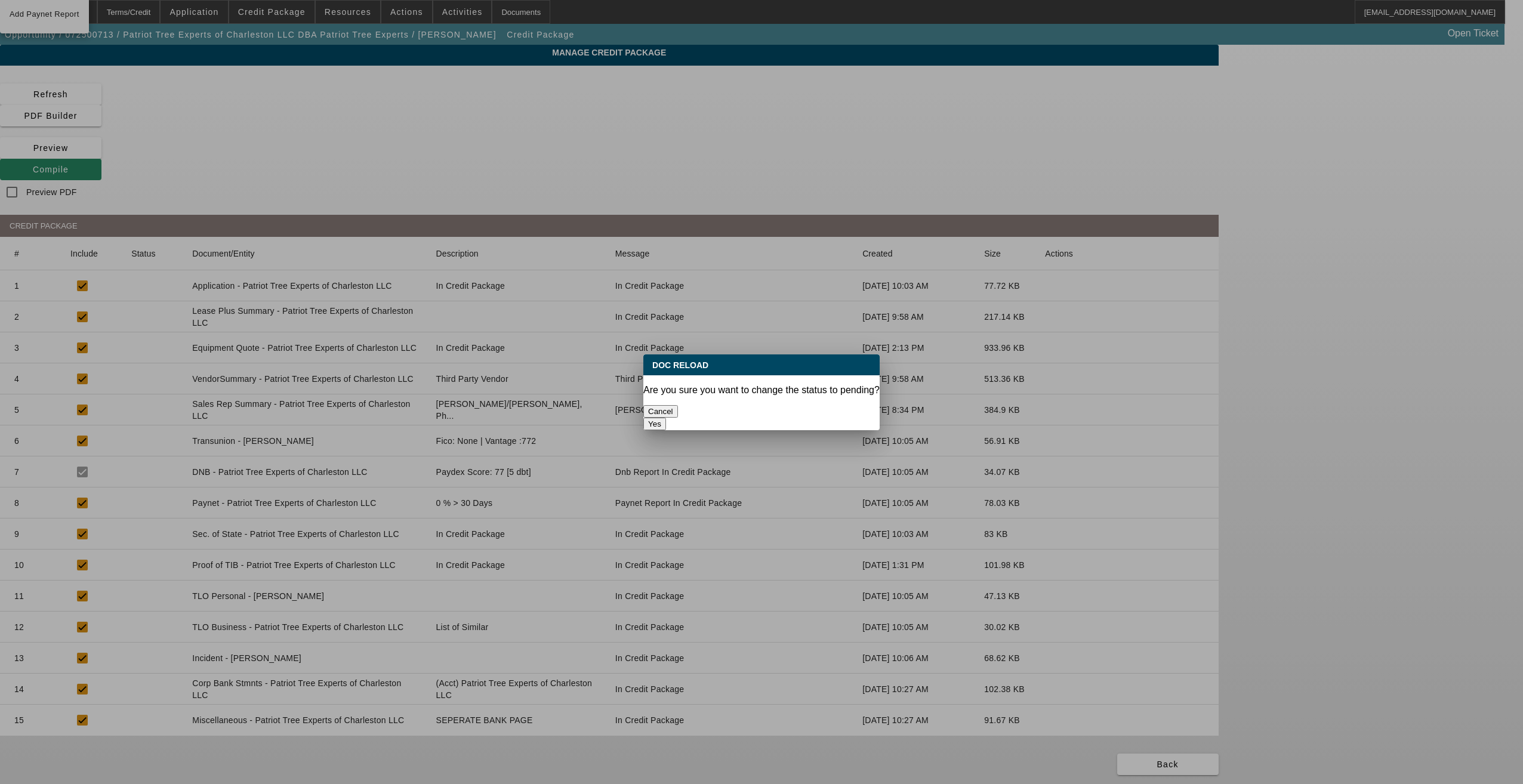
click at [666, 418] on button "Yes" at bounding box center [654, 424] width 23 height 13
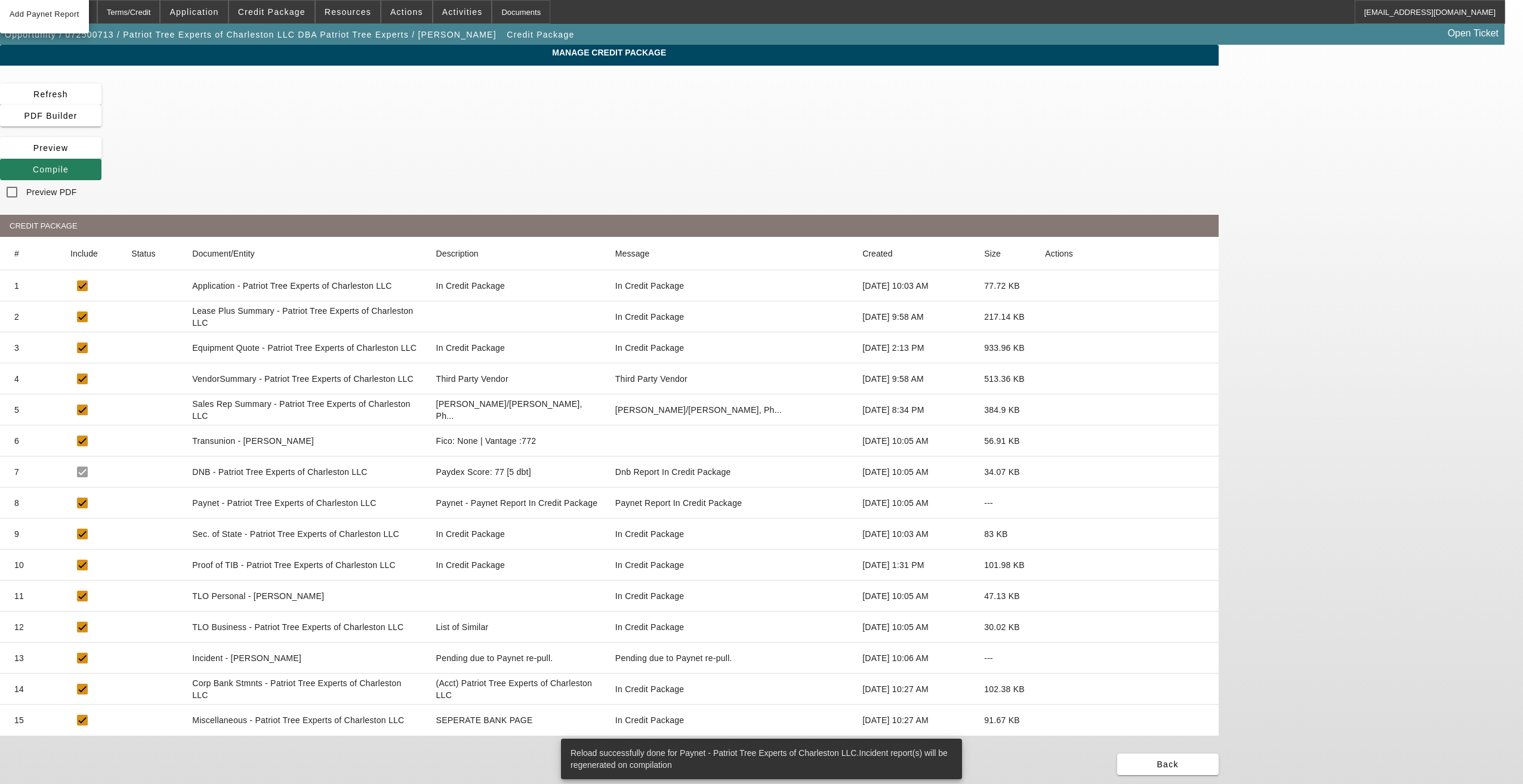
click at [68, 165] on span "Compile" at bounding box center [51, 170] width 35 height 10
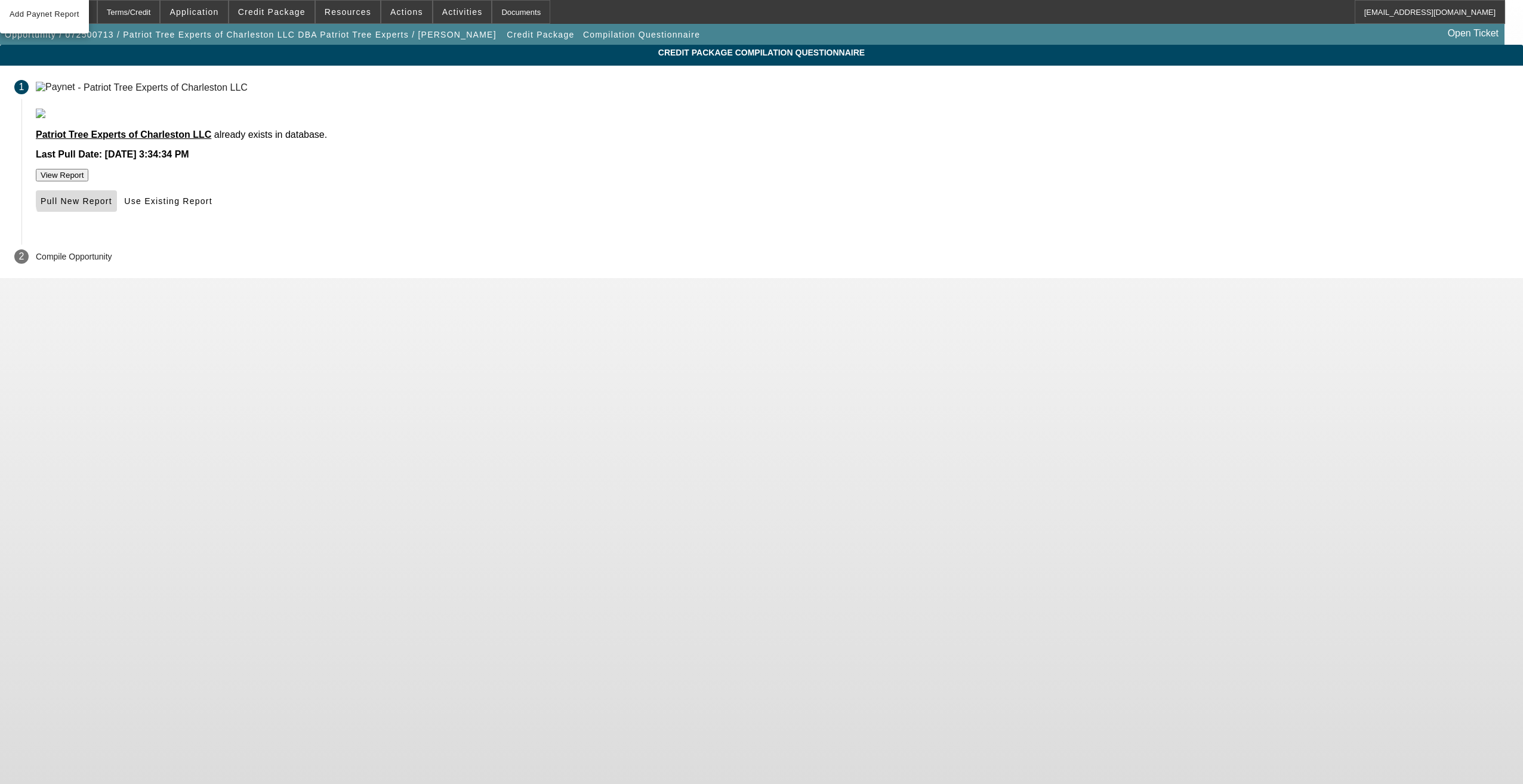
click at [112, 206] on span "Pull New Report" at bounding box center [76, 201] width 72 height 10
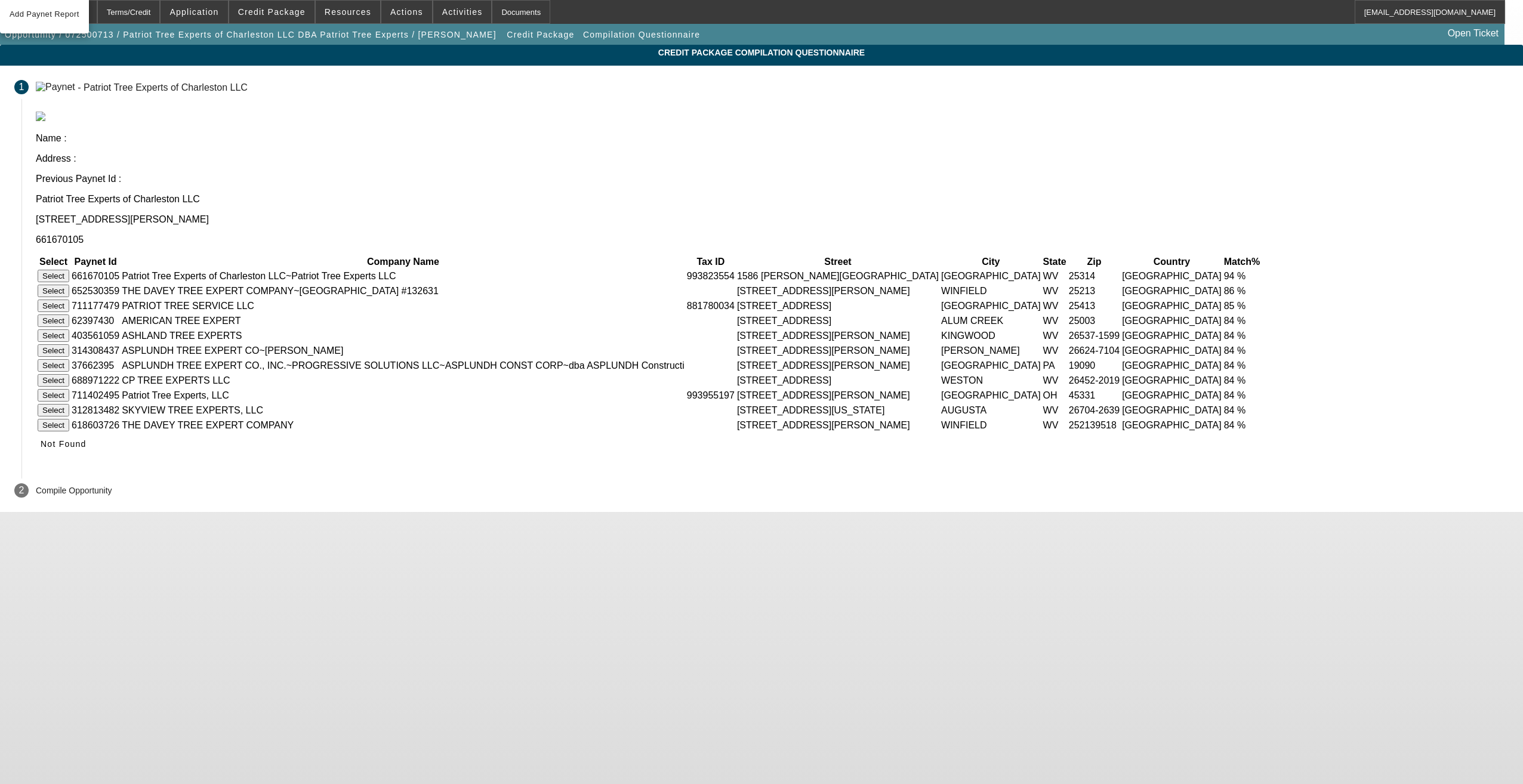
click at [69, 270] on button "Select" at bounding box center [53, 276] width 31 height 13
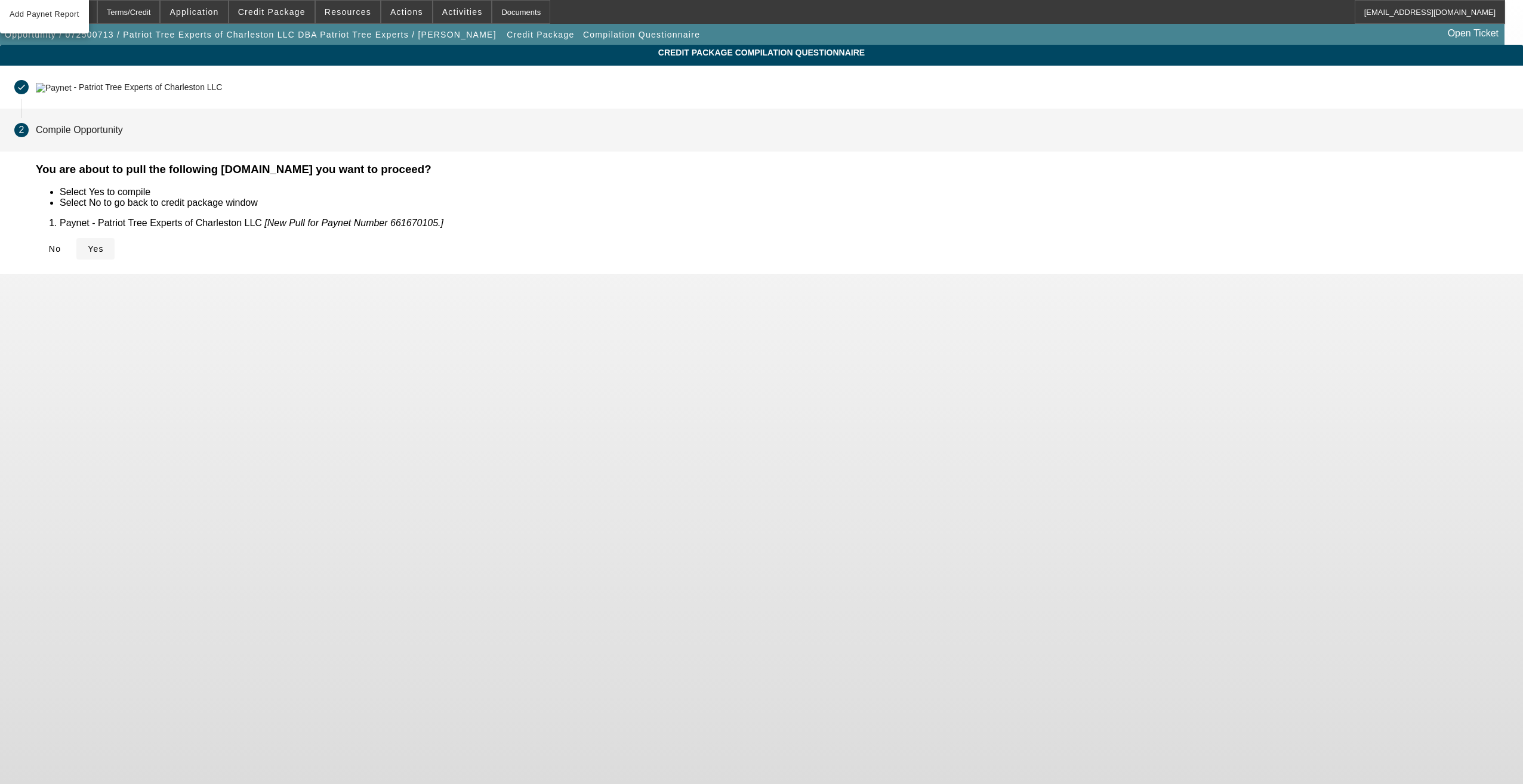
click at [104, 244] on span "Yes" at bounding box center [96, 249] width 16 height 10
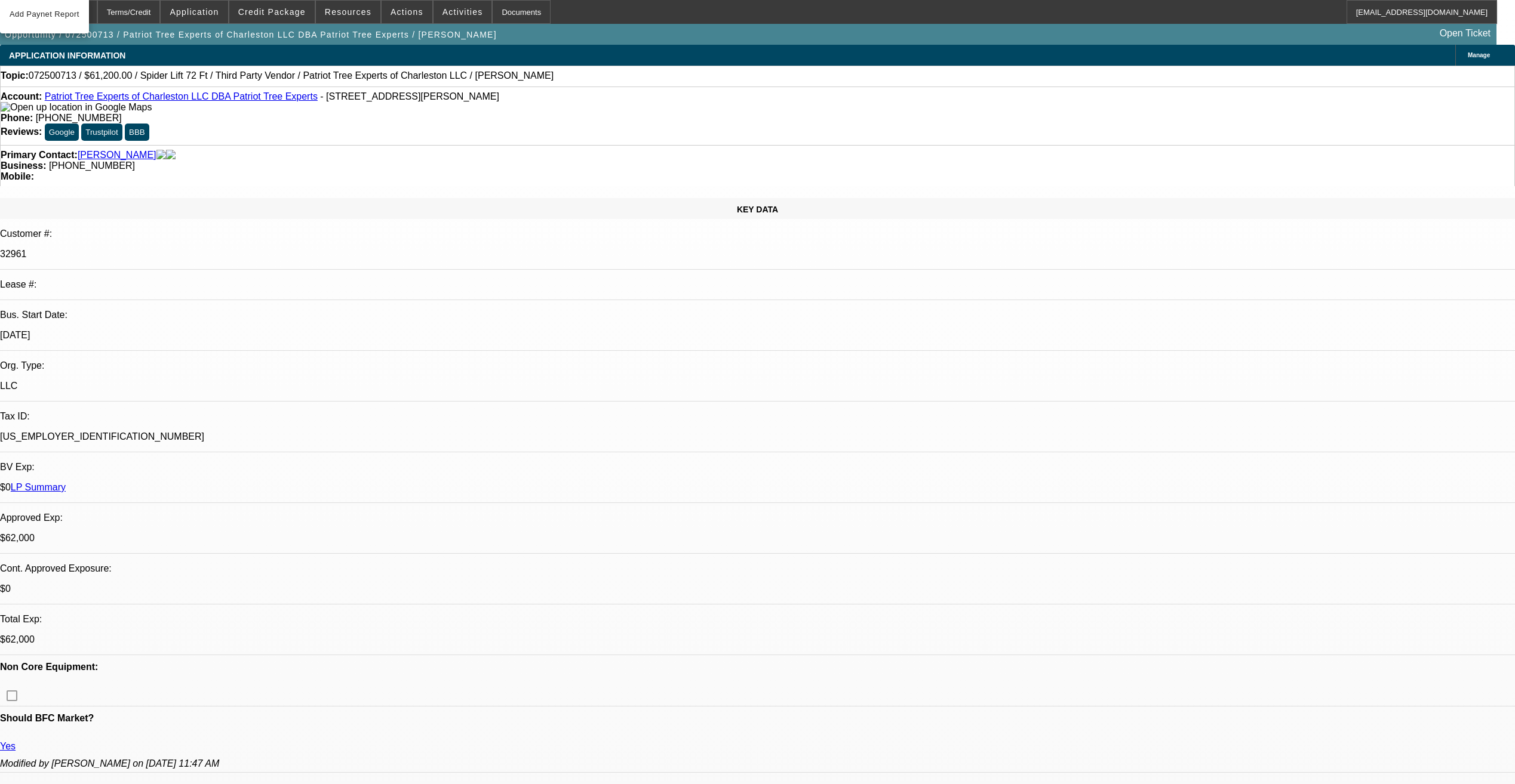
select select "0"
select select "2"
select select "0"
select select "6"
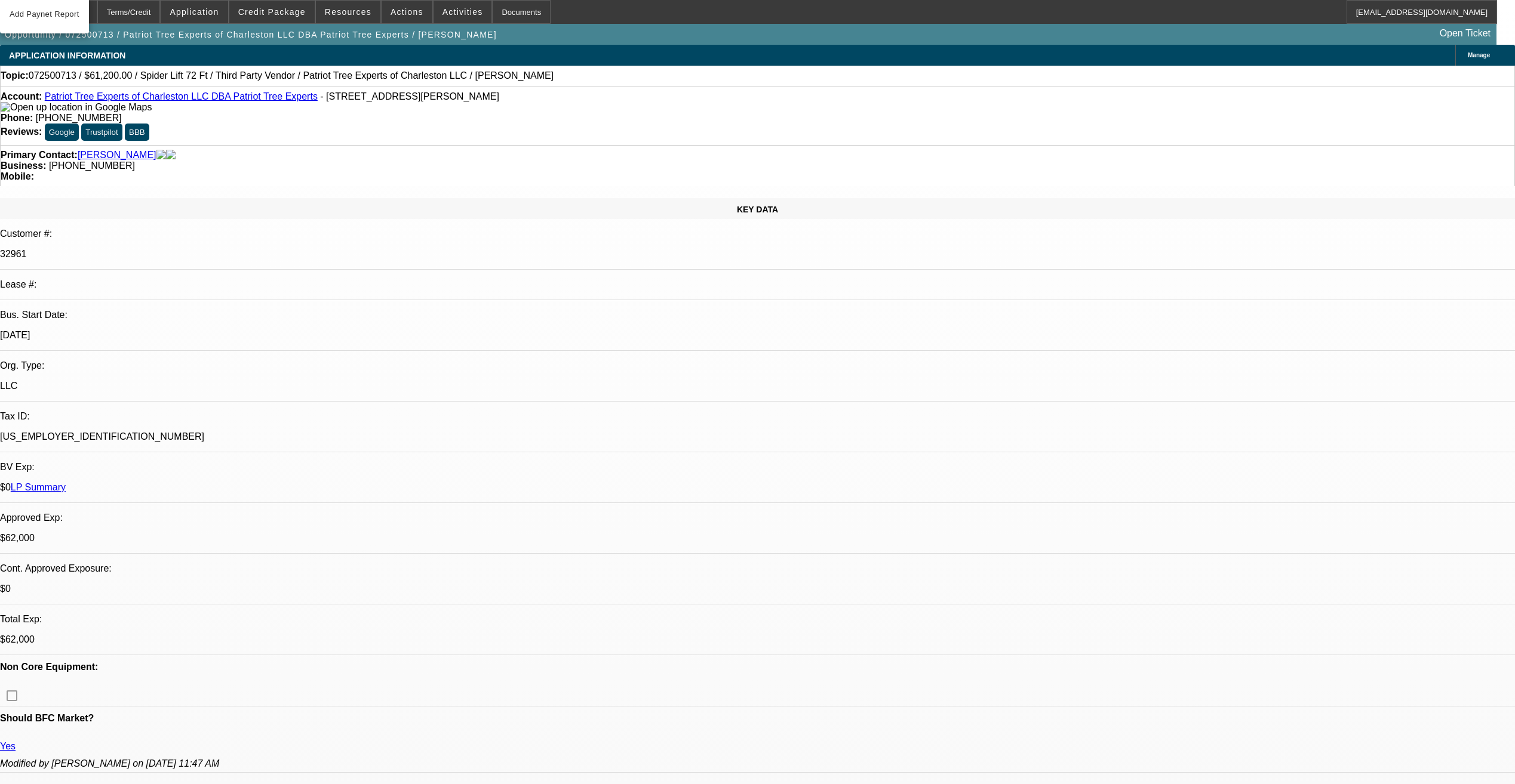
select select "0"
select select "6"
select select "0"
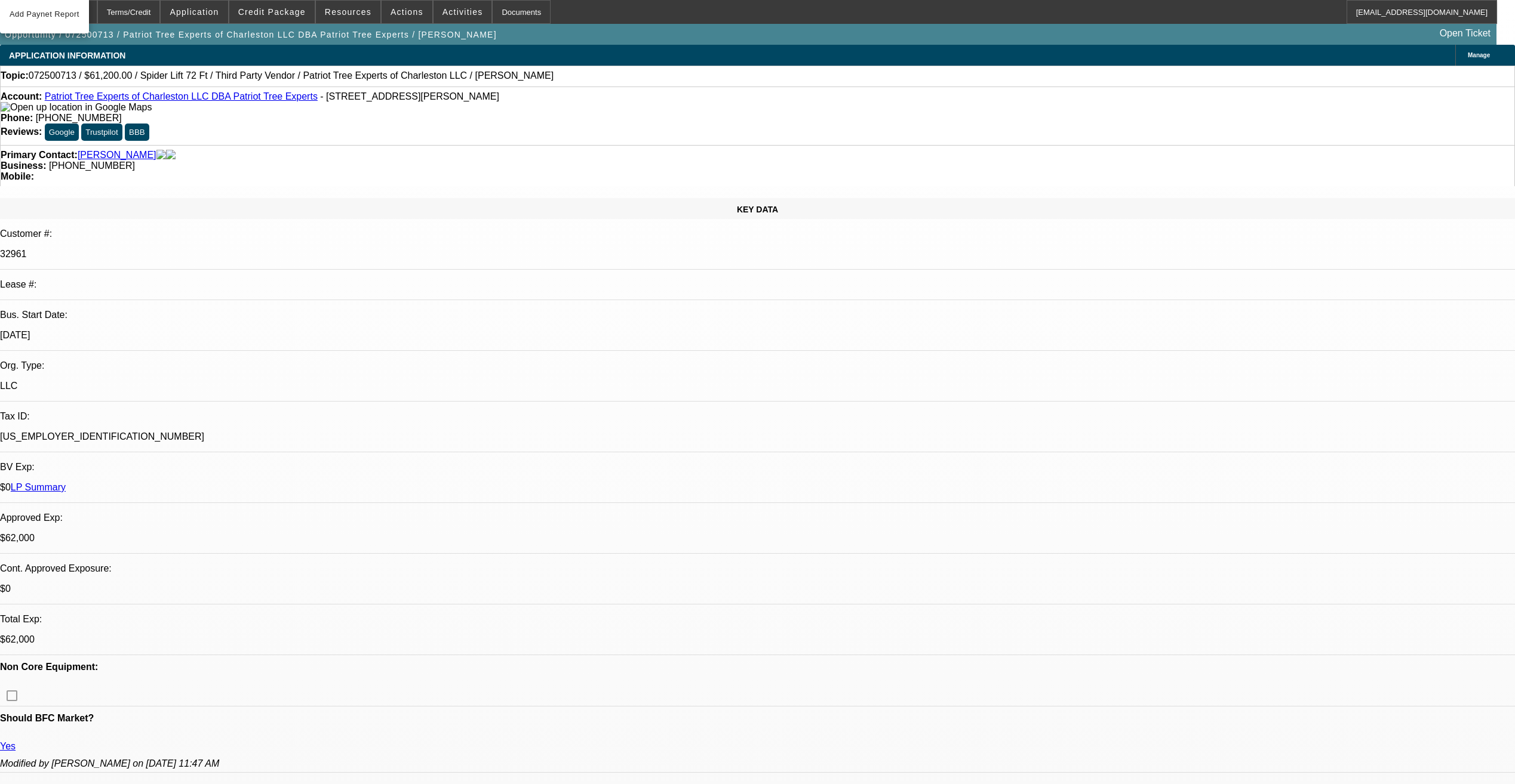
select select "2"
select select "0"
select select "6"
select select "0"
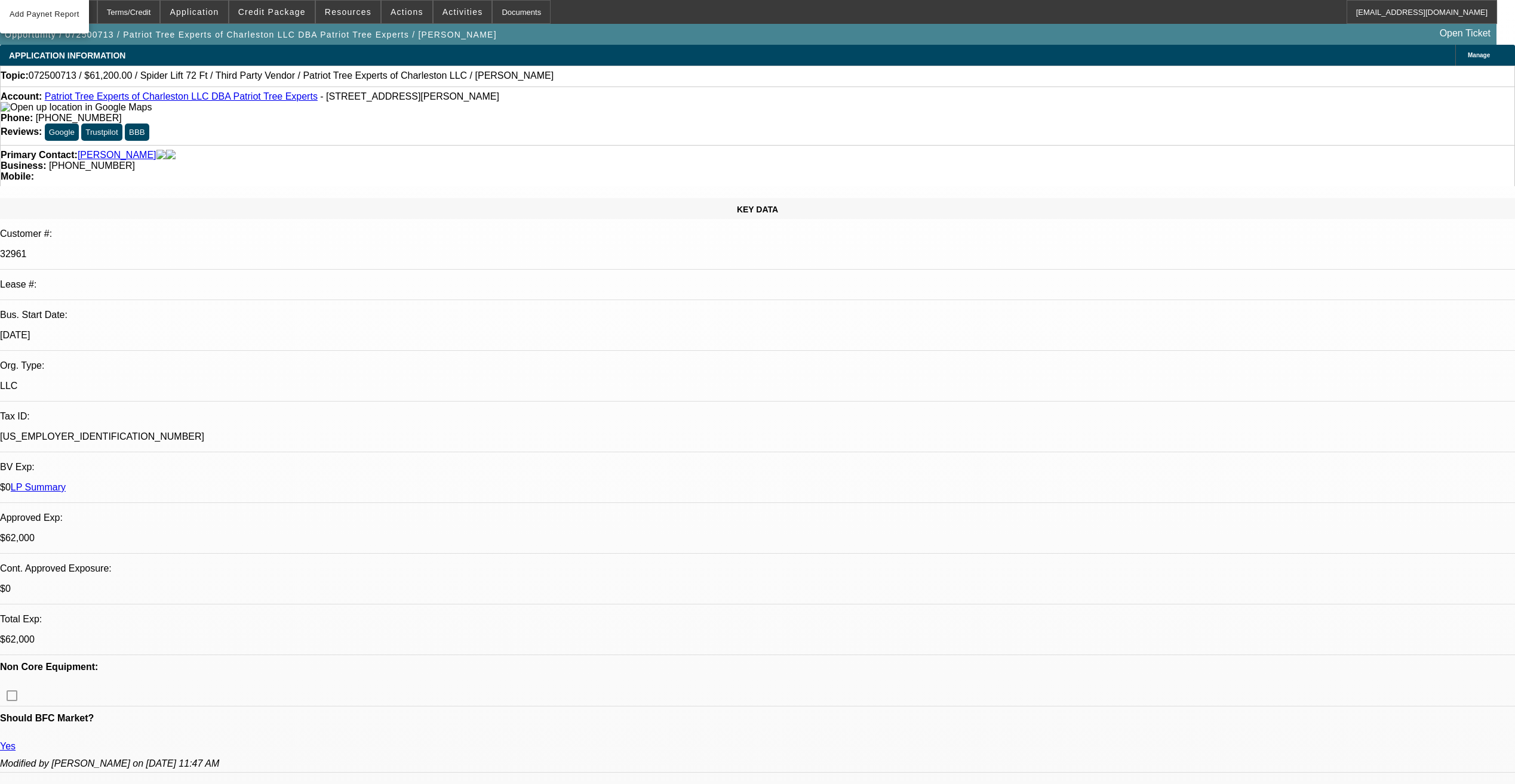
select select "2"
select select "0"
select select "6"
click at [74, 198] on div "KEY DATA" at bounding box center [757, 208] width 1515 height 21
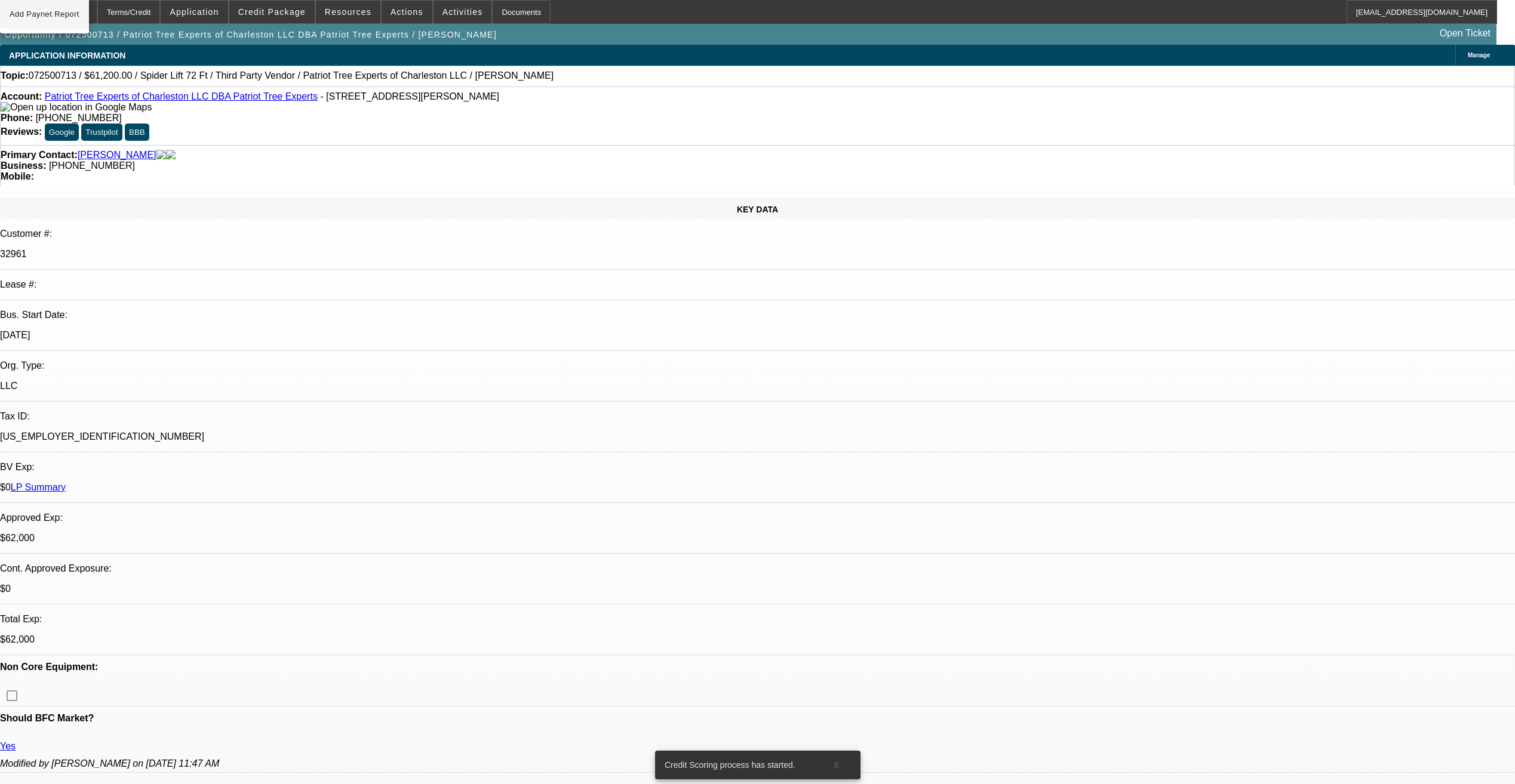
click at [46, 19] on span "Add Paynet Report" at bounding box center [44, 14] width 70 height 14
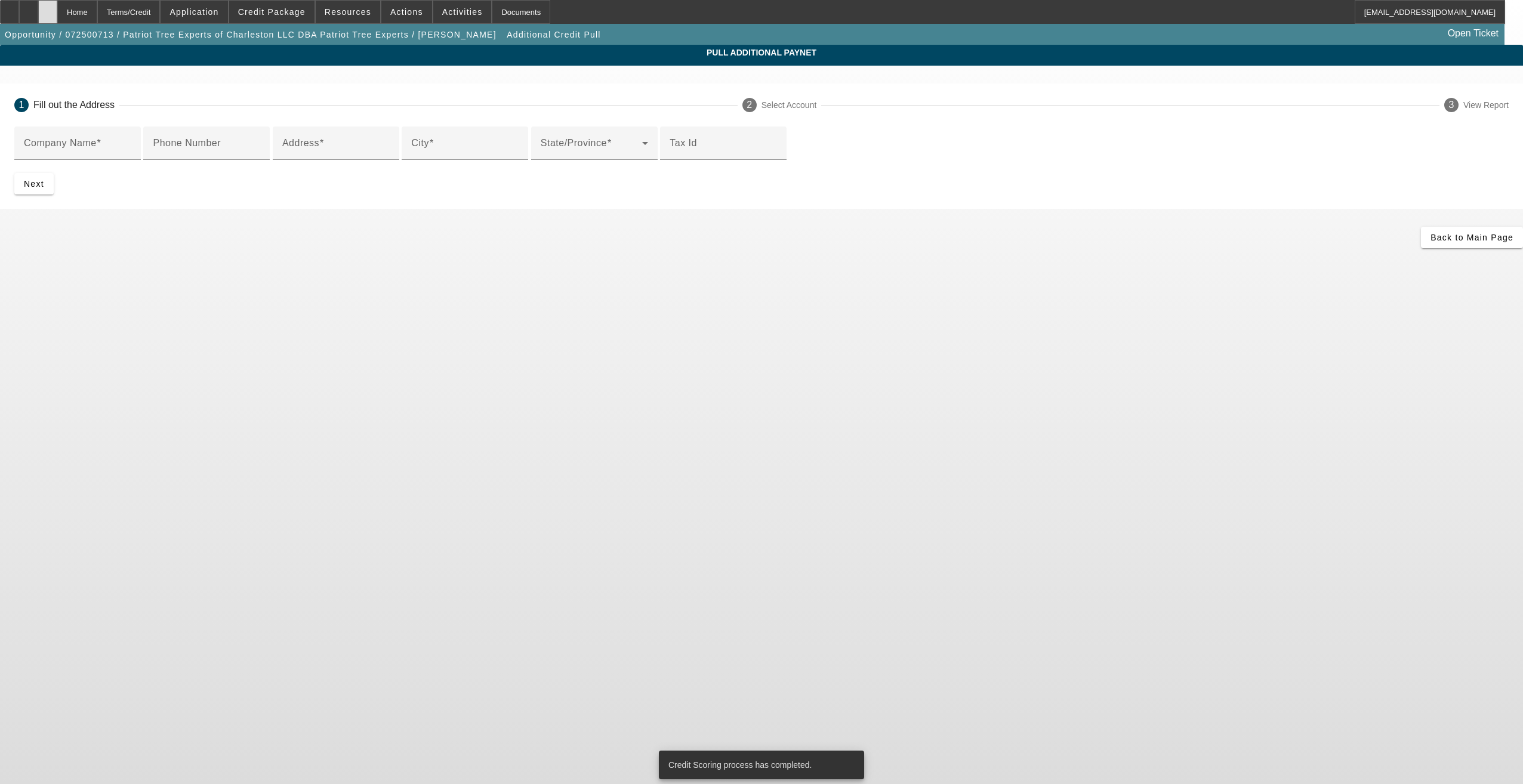
click at [57, 12] on div at bounding box center [47, 12] width 19 height 24
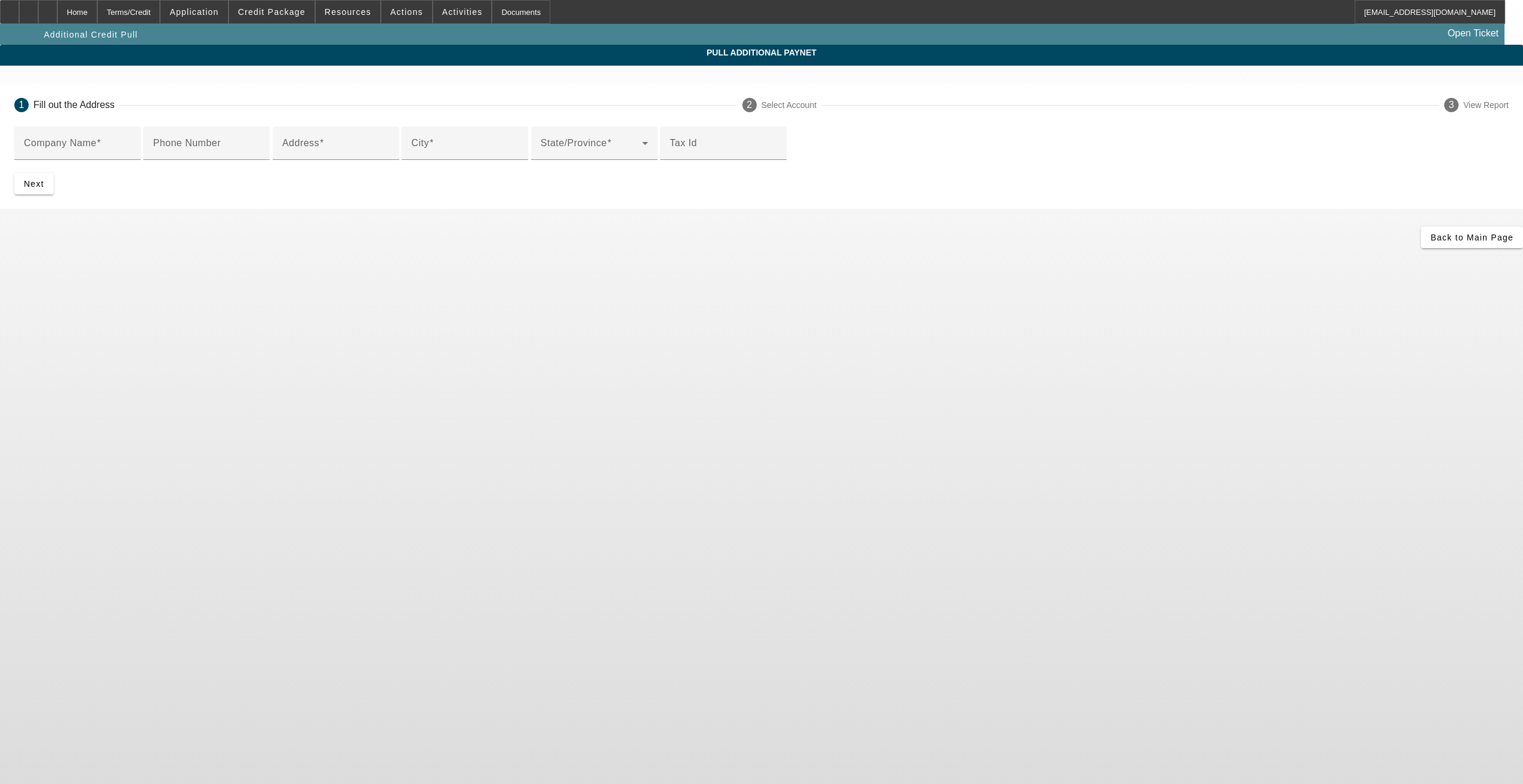
click at [97, 16] on div "Home" at bounding box center [77, 12] width 40 height 24
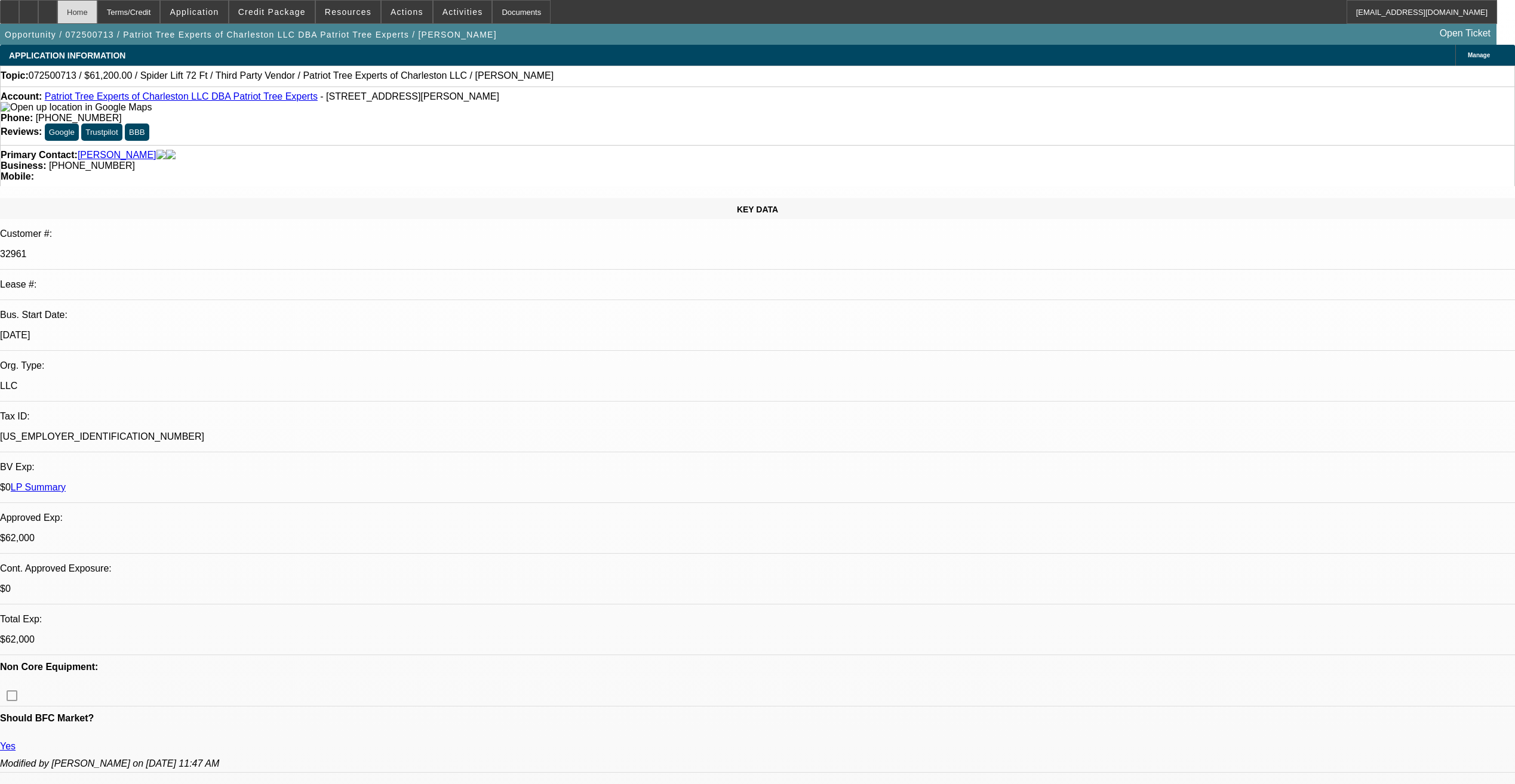
select select "0"
select select "2"
select select "0"
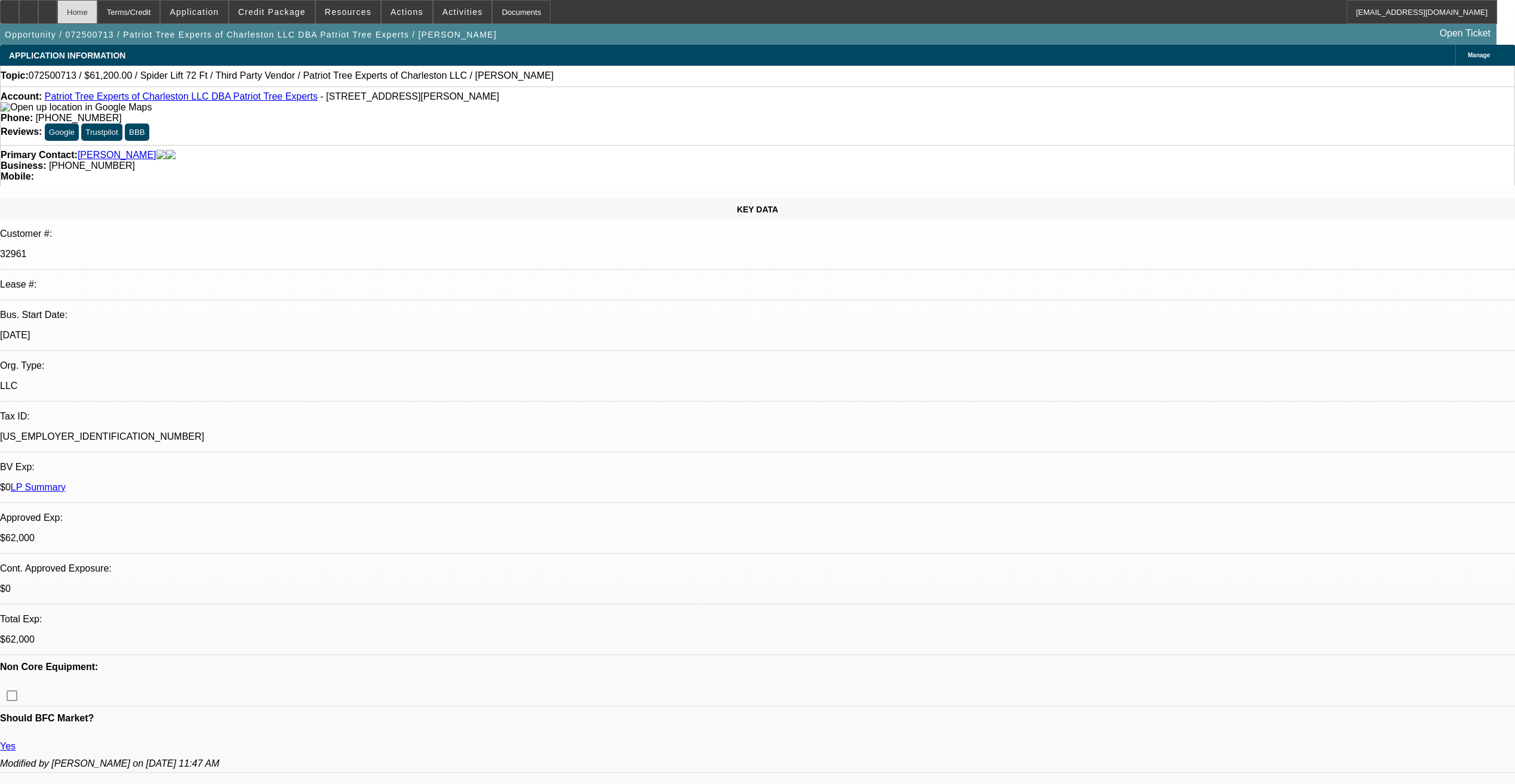
select select "0"
select select "2"
select select "0"
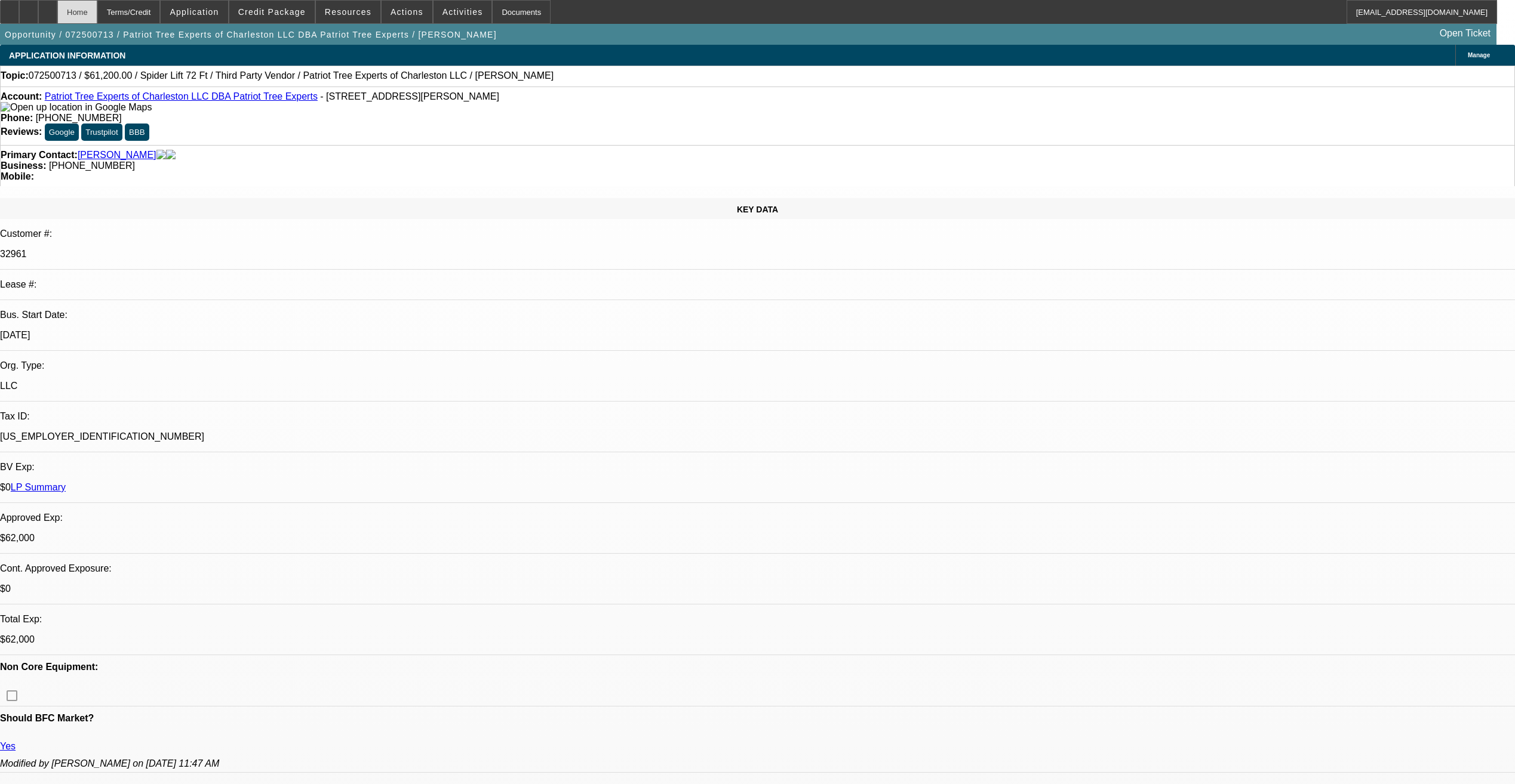
select select "2"
select select "0"
select select "1"
select select "2"
select select "6"
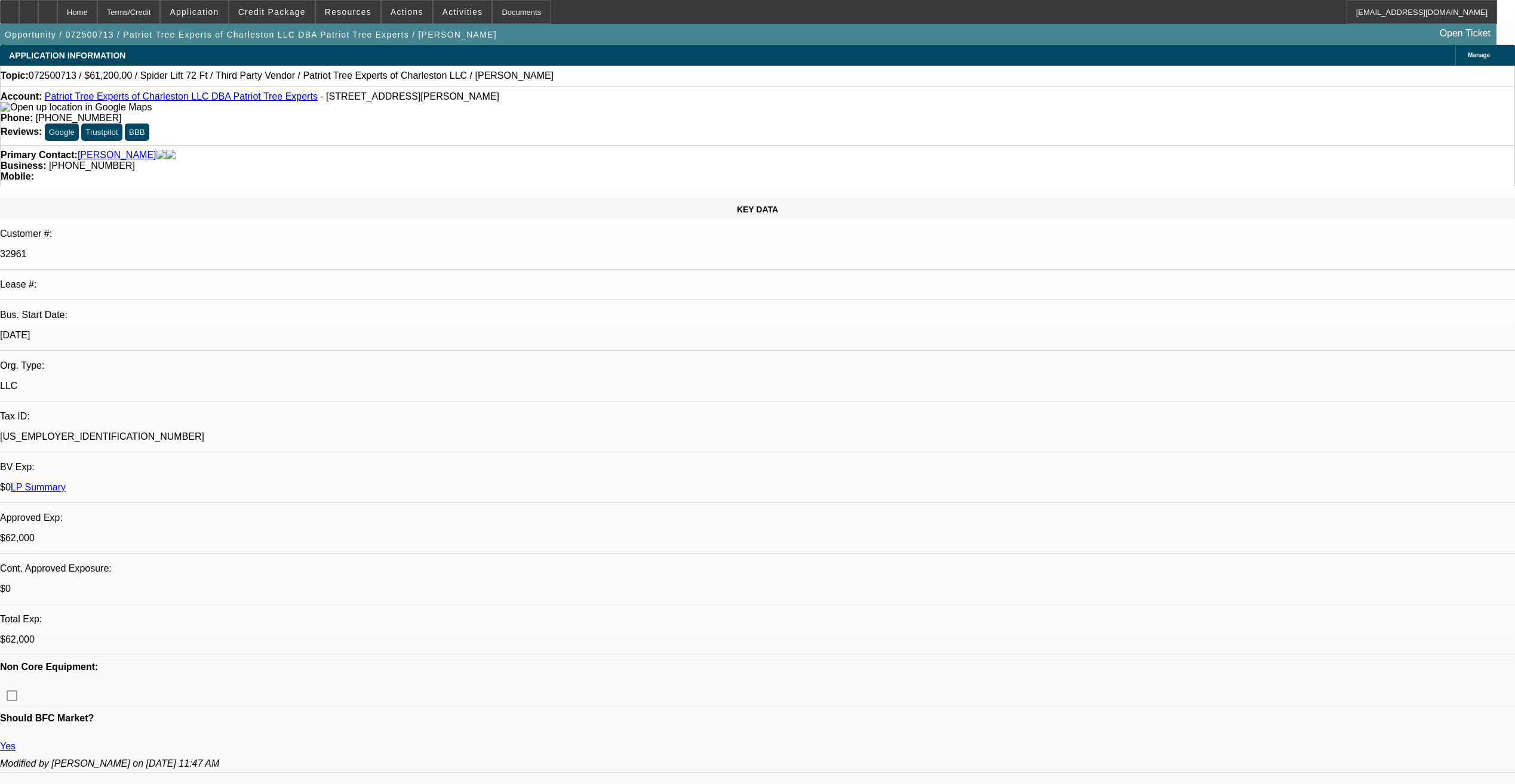
select select "1"
select select "6"
select select "1"
select select "2"
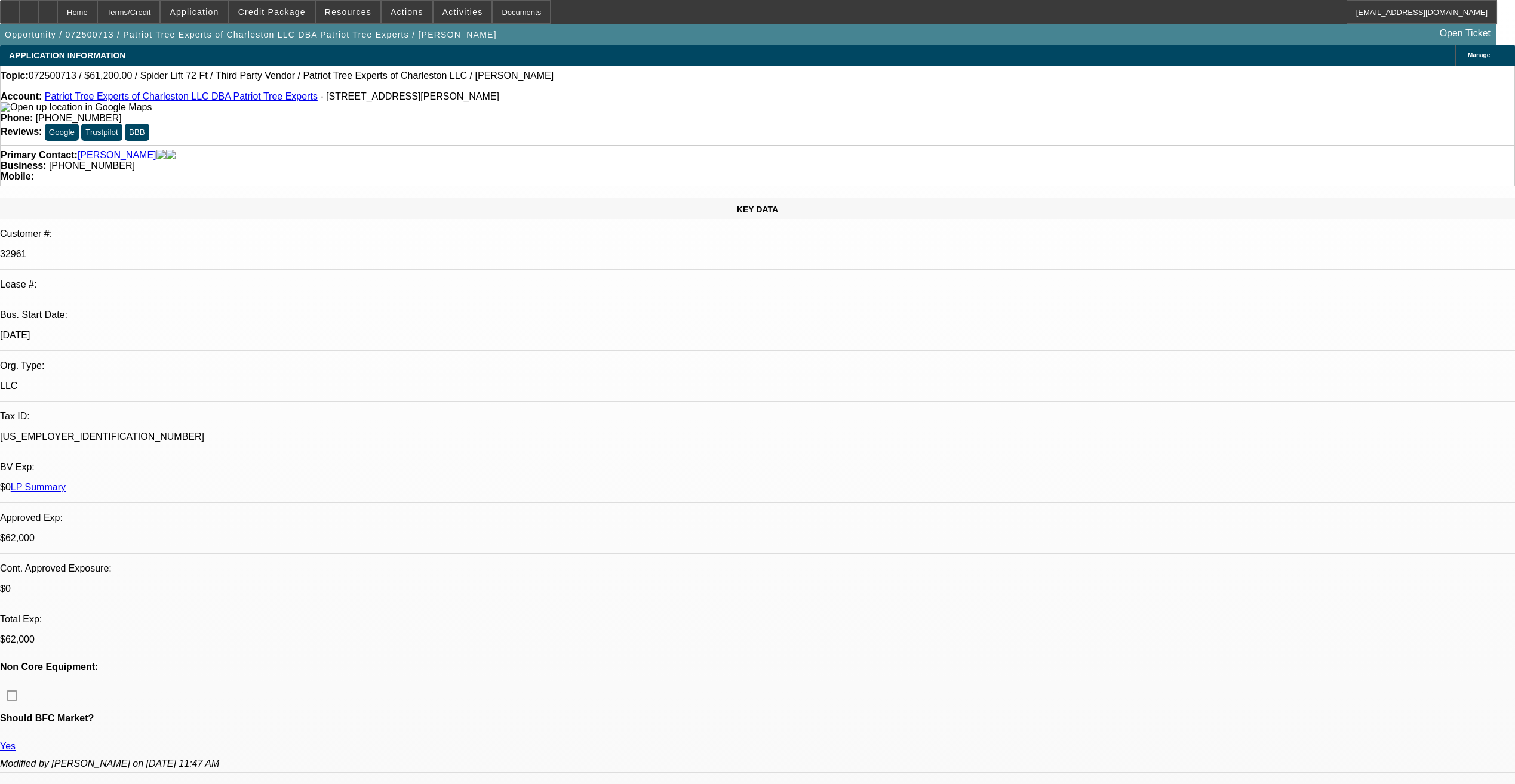
select select "6"
select select "1"
select select "2"
select select "6"
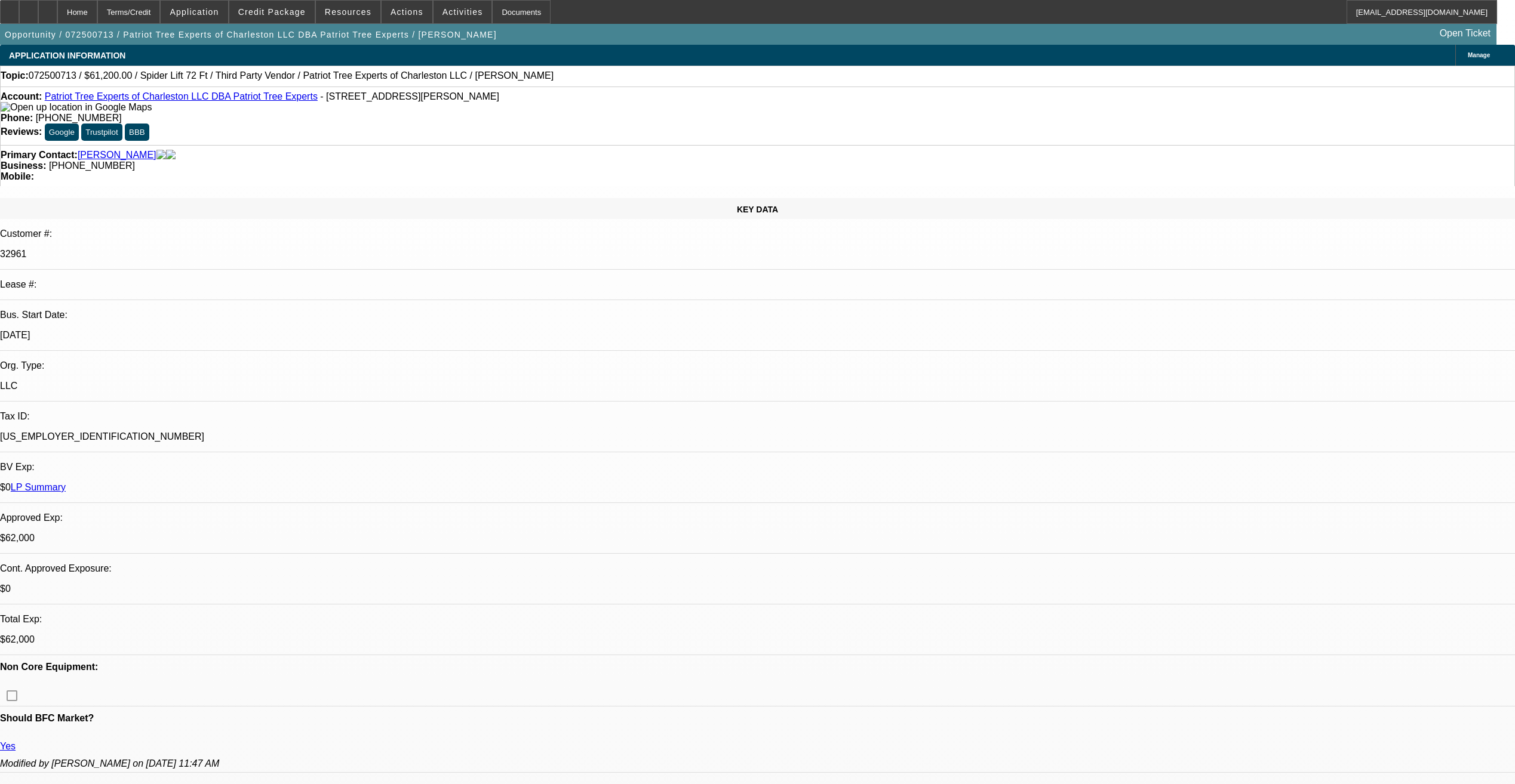
click at [300, 12] on span "Credit Package" at bounding box center [272, 12] width 68 height 10
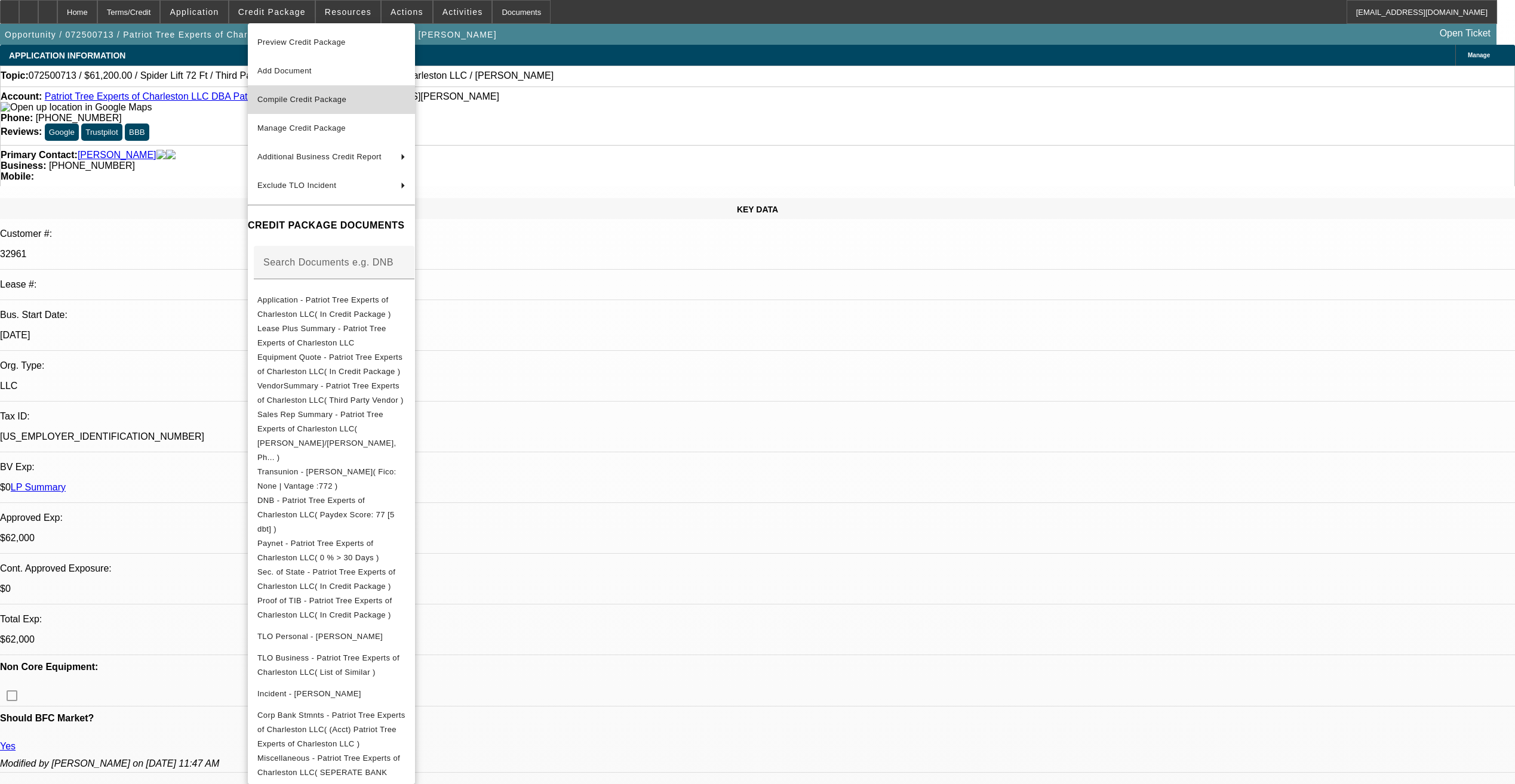
click at [325, 93] on span "Compile Credit Package" at bounding box center [332, 100] width 148 height 14
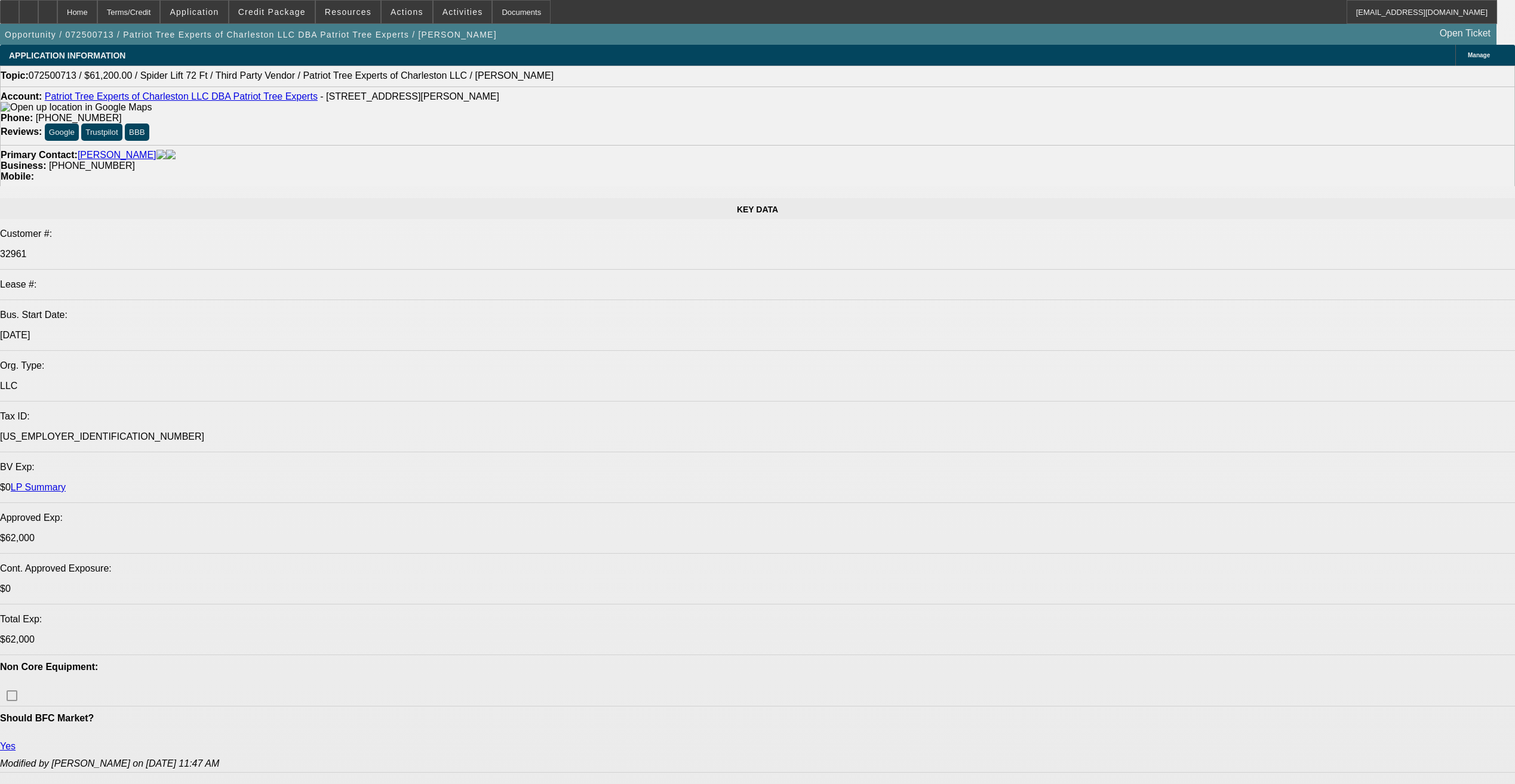
select select "0"
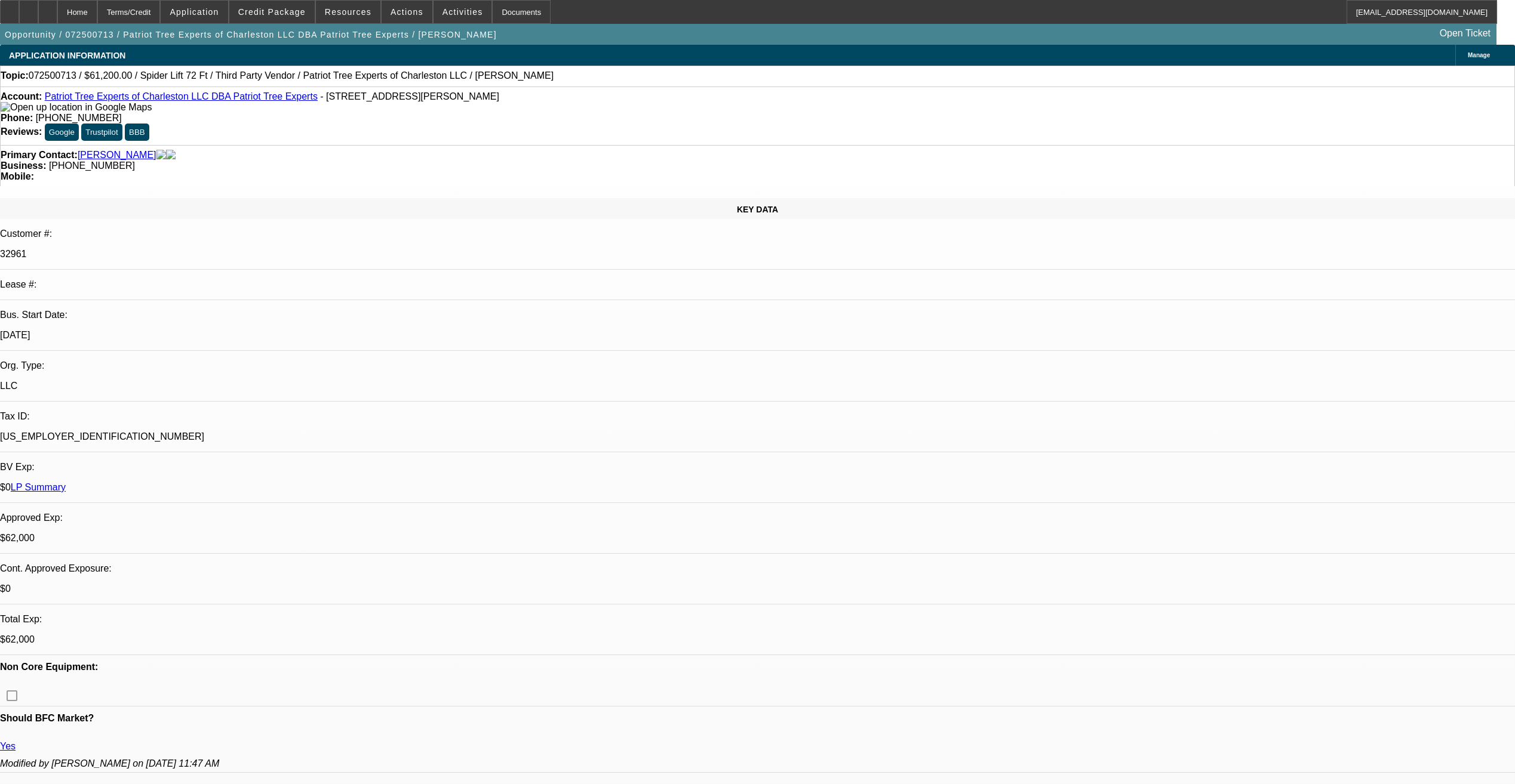
select select "2"
select select "0"
select select "6"
select select "0"
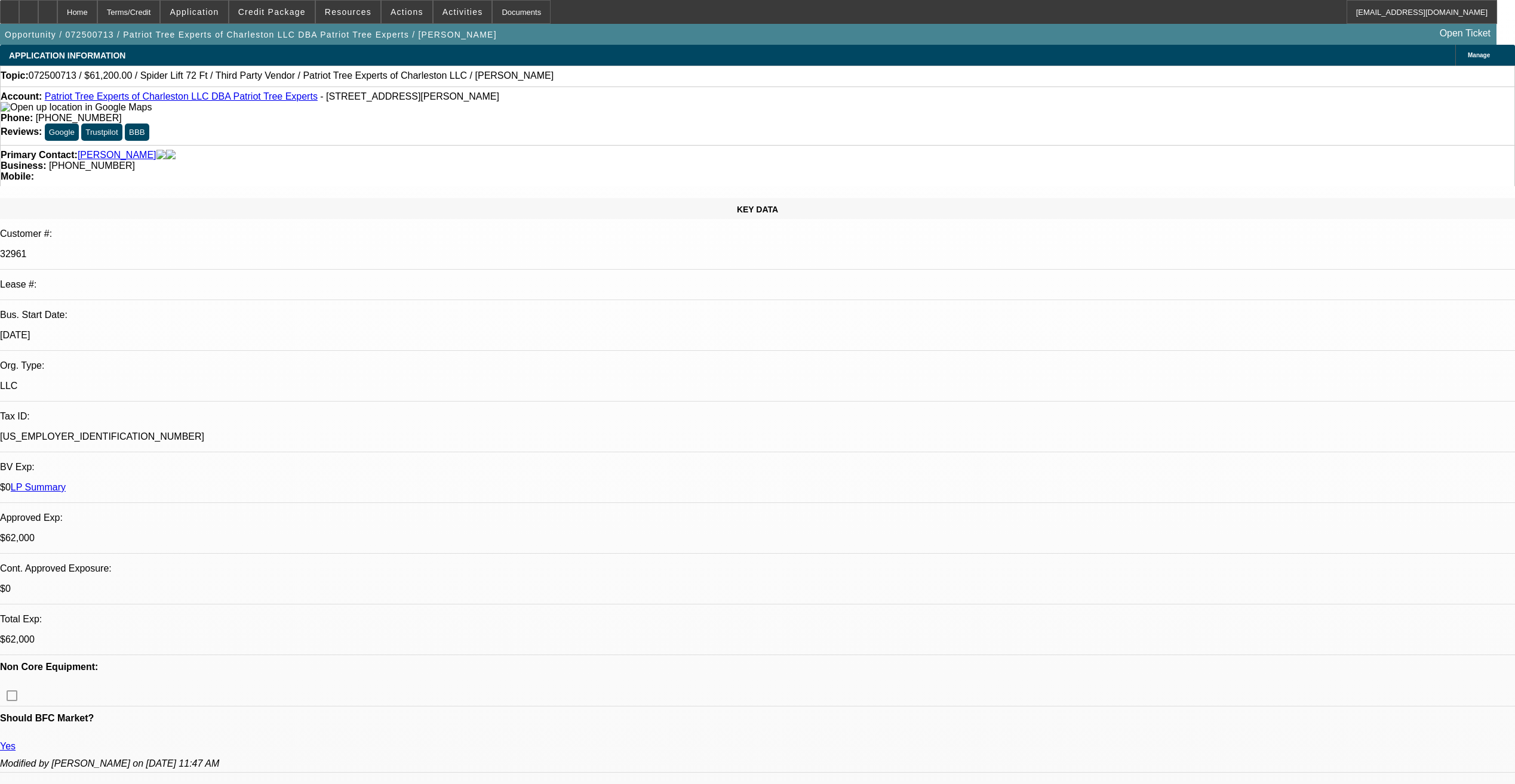
select select "0"
select select "6"
select select "0"
select select "2"
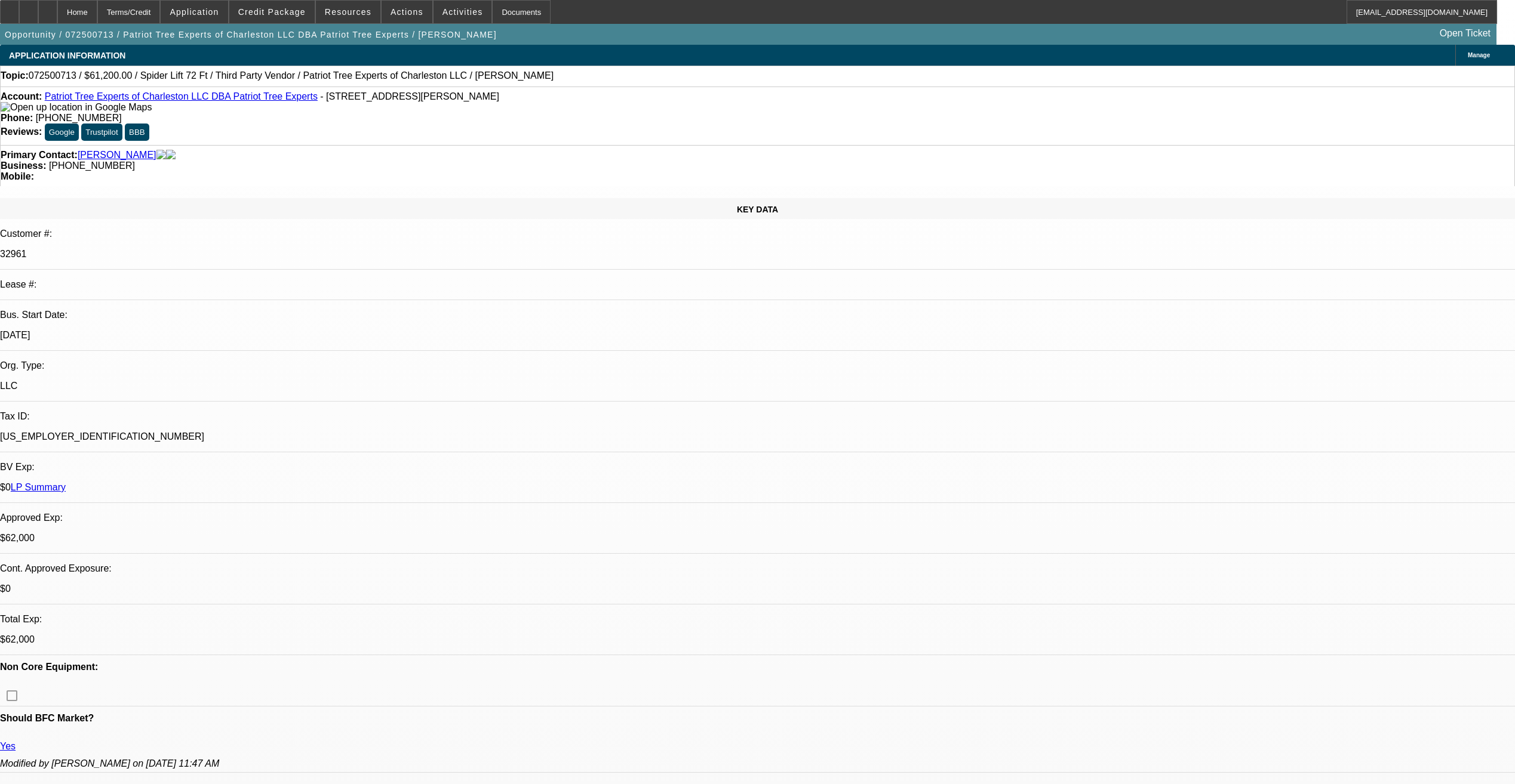
select select "2"
select select "0"
select select "6"
select select "0"
select select "2"
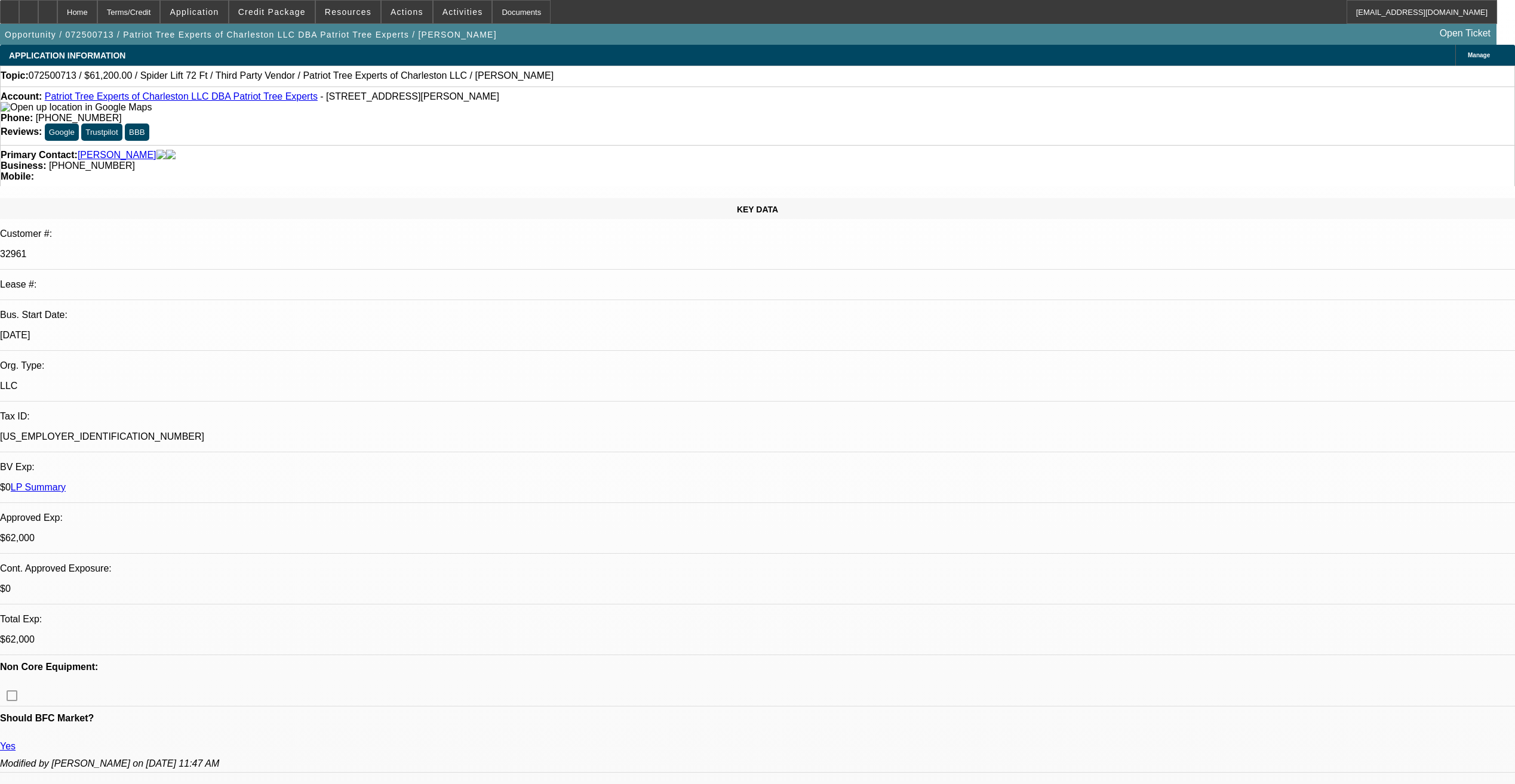
select select "2"
select select "0"
select select "6"
click at [285, 17] on span at bounding box center [272, 12] width 85 height 29
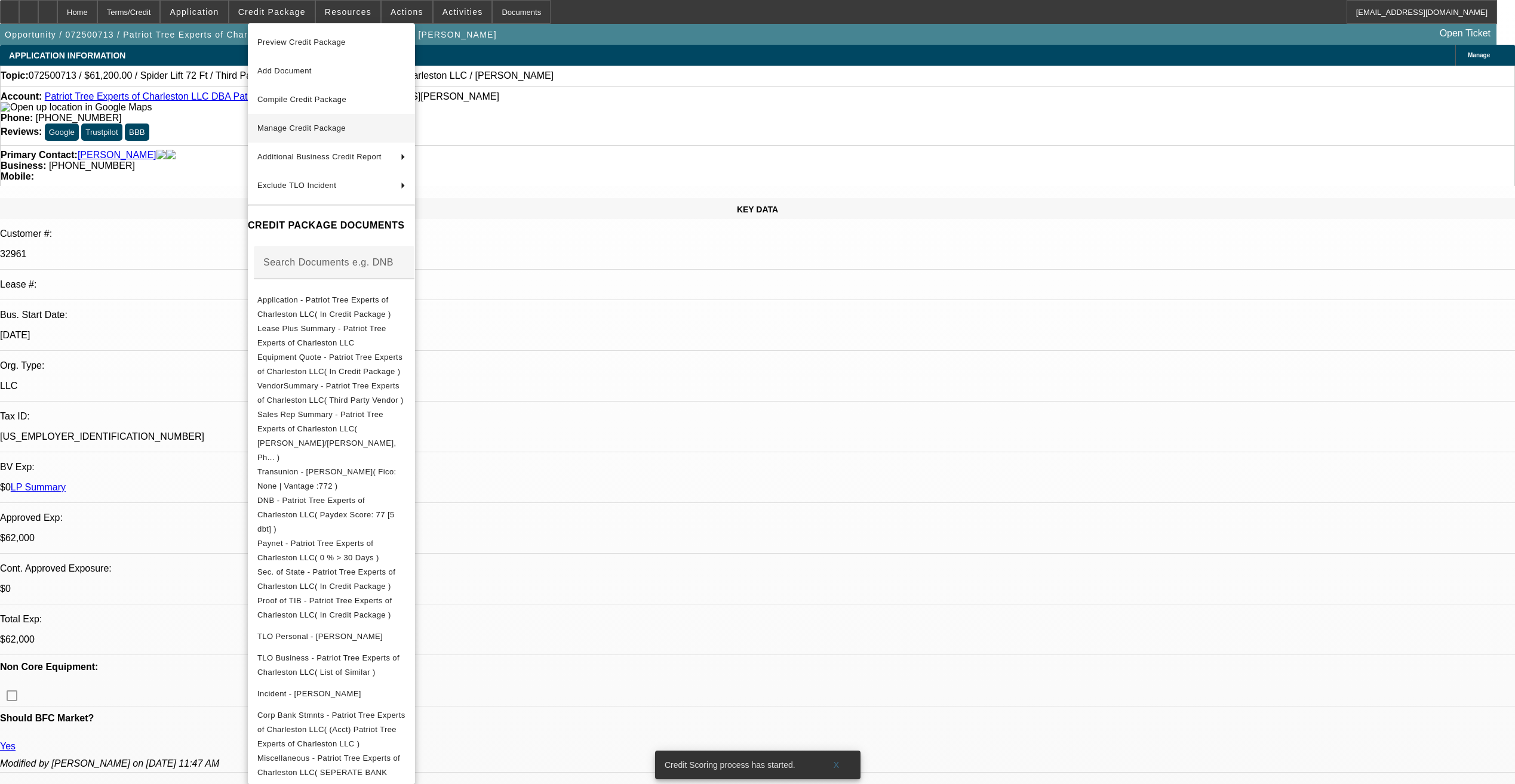
click at [306, 130] on span "Manage Credit Package" at bounding box center [302, 127] width 89 height 9
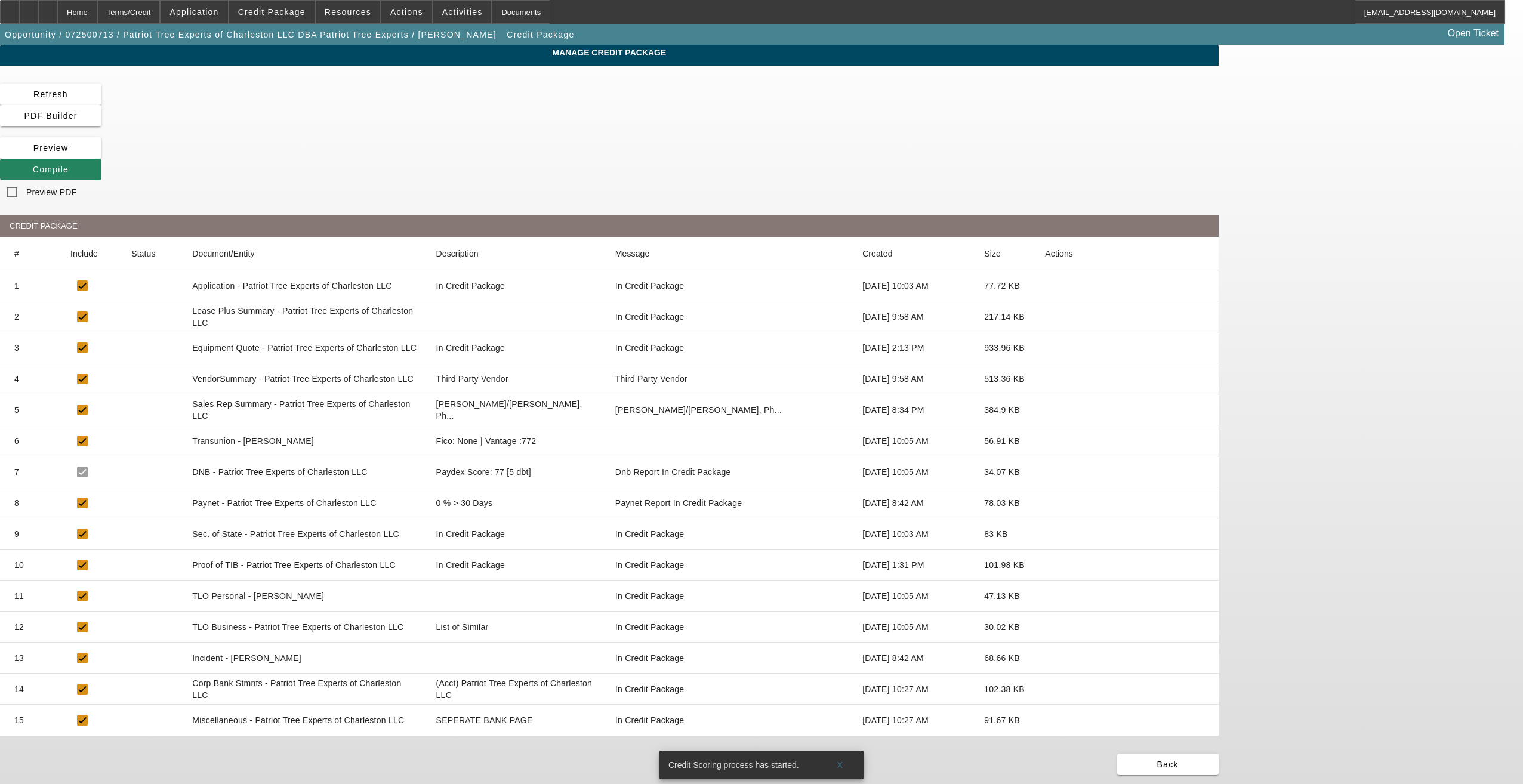
click at [1045, 503] on icon at bounding box center [1045, 503] width 0 height 0
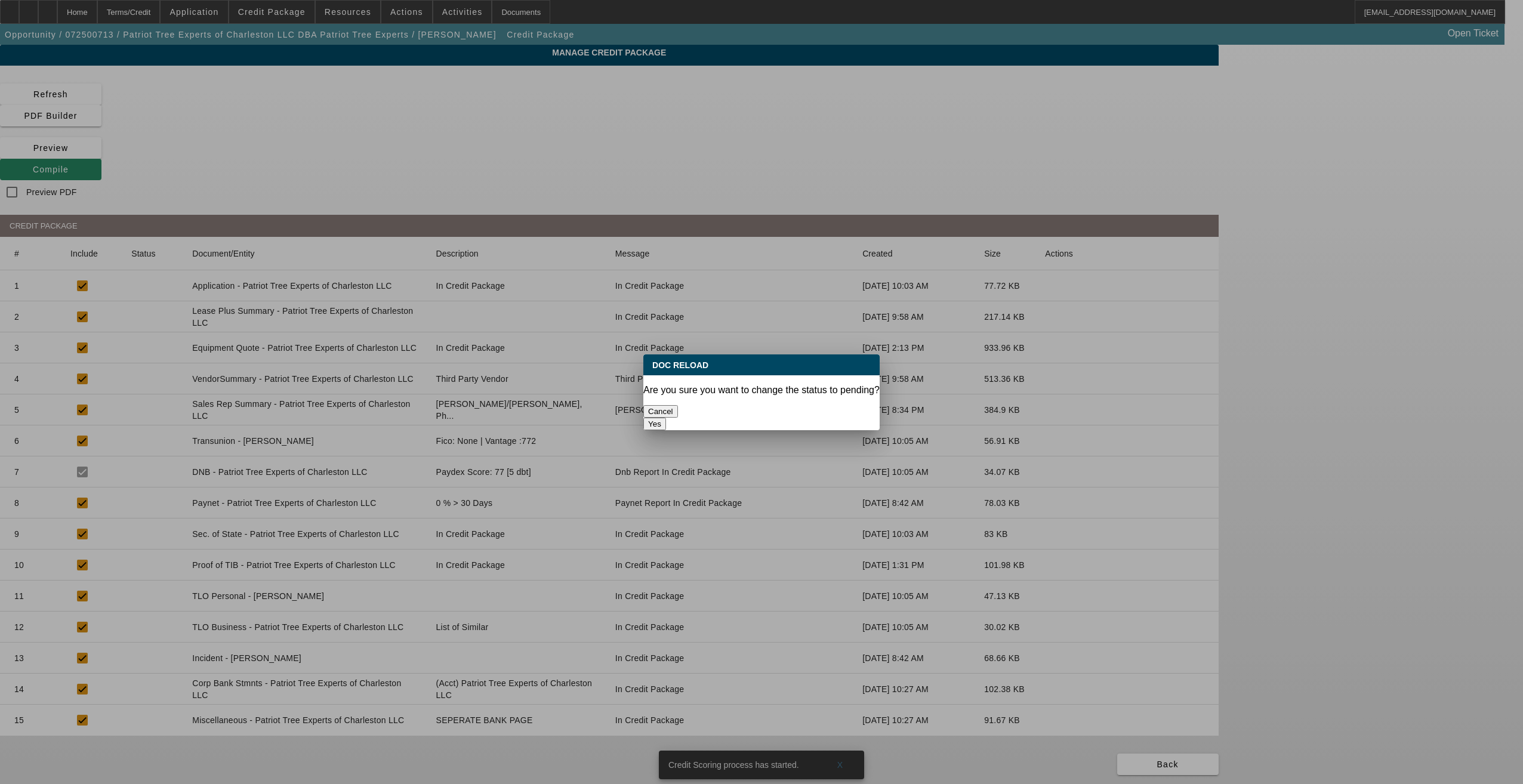
click at [666, 418] on button "Yes" at bounding box center [654, 424] width 23 height 13
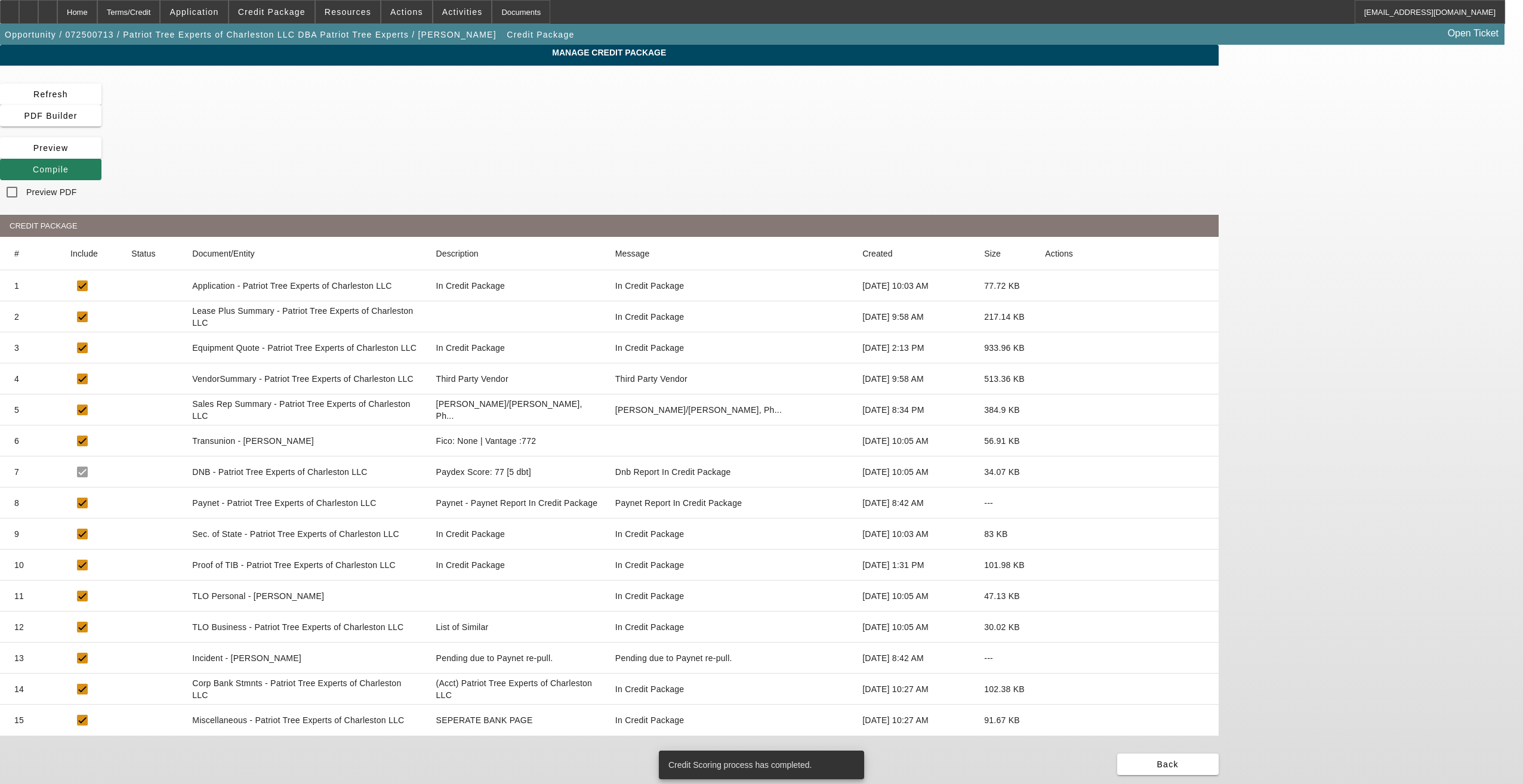
click at [68, 165] on span "Compile" at bounding box center [51, 170] width 35 height 10
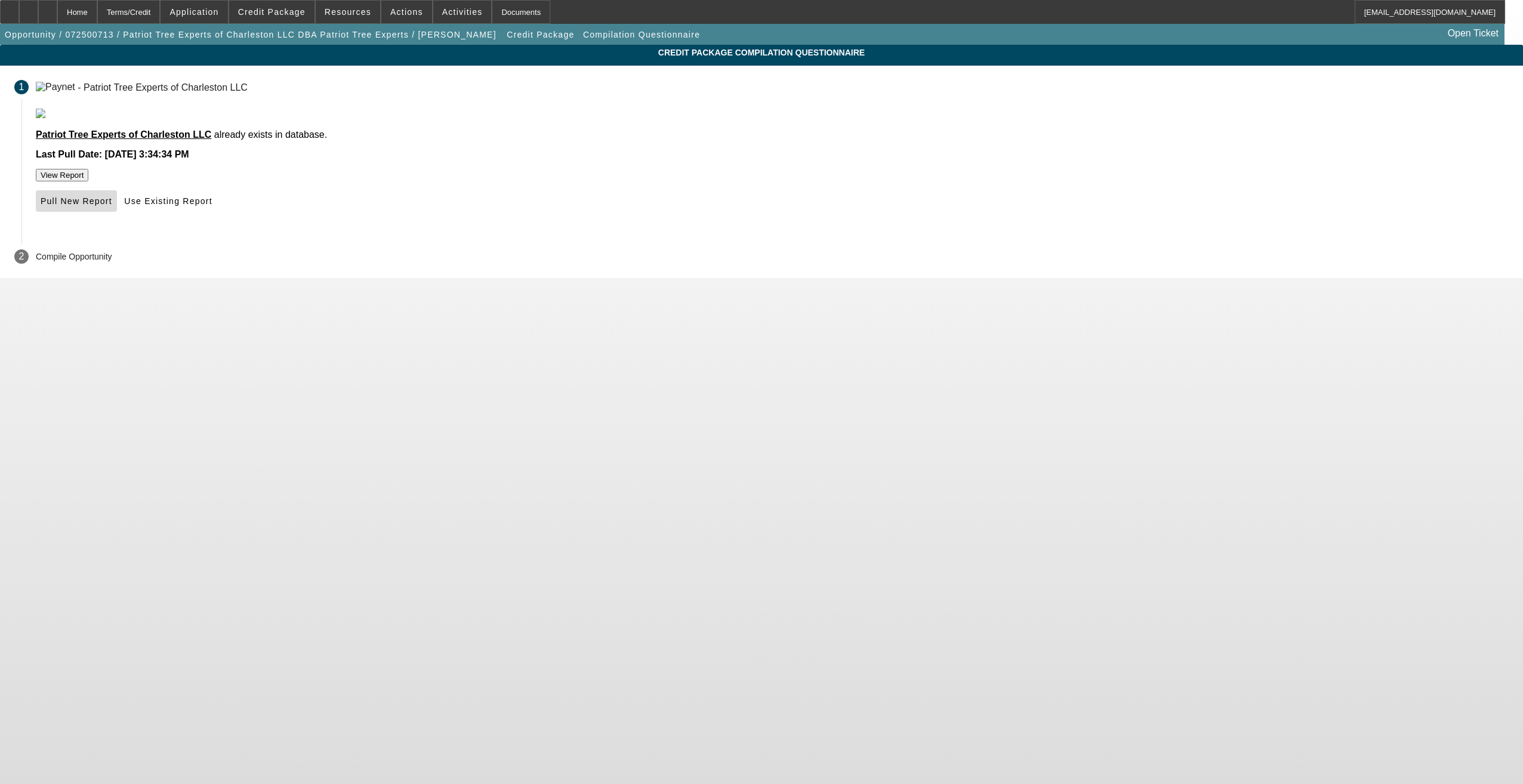
click at [117, 216] on span at bounding box center [76, 201] width 81 height 29
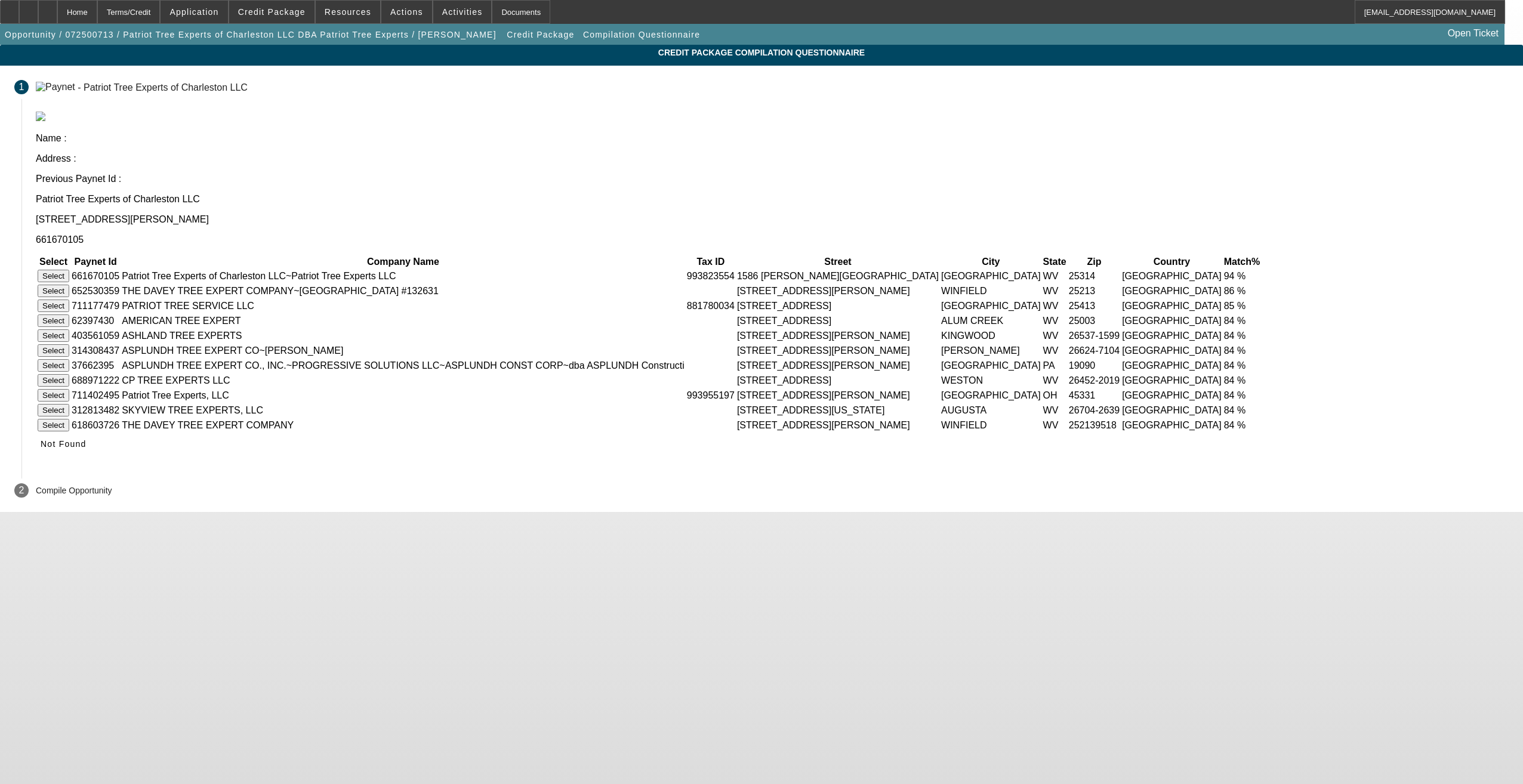
click at [69, 270] on button "Select" at bounding box center [53, 276] width 31 height 13
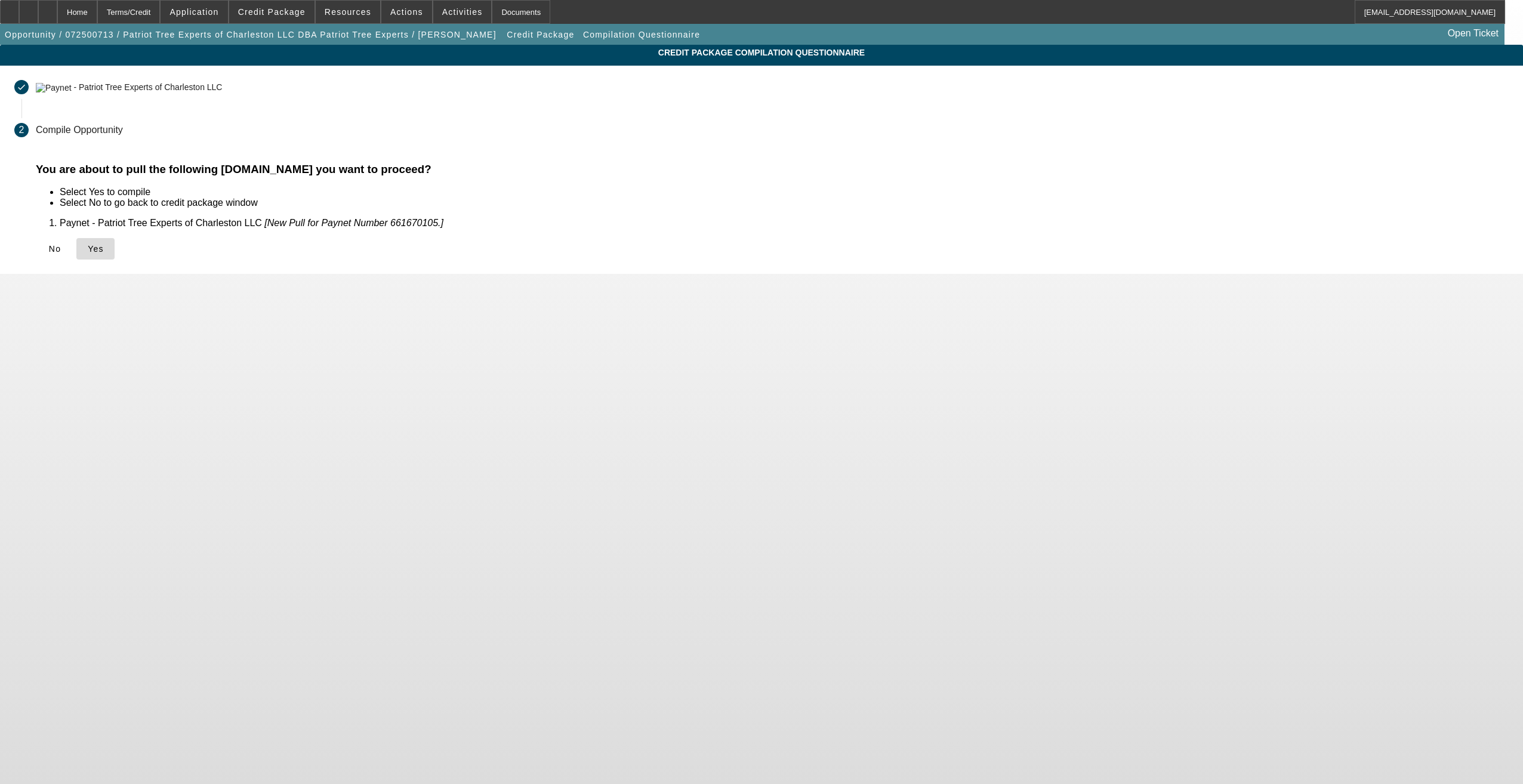
click at [104, 250] on span "Yes" at bounding box center [96, 249] width 16 height 10
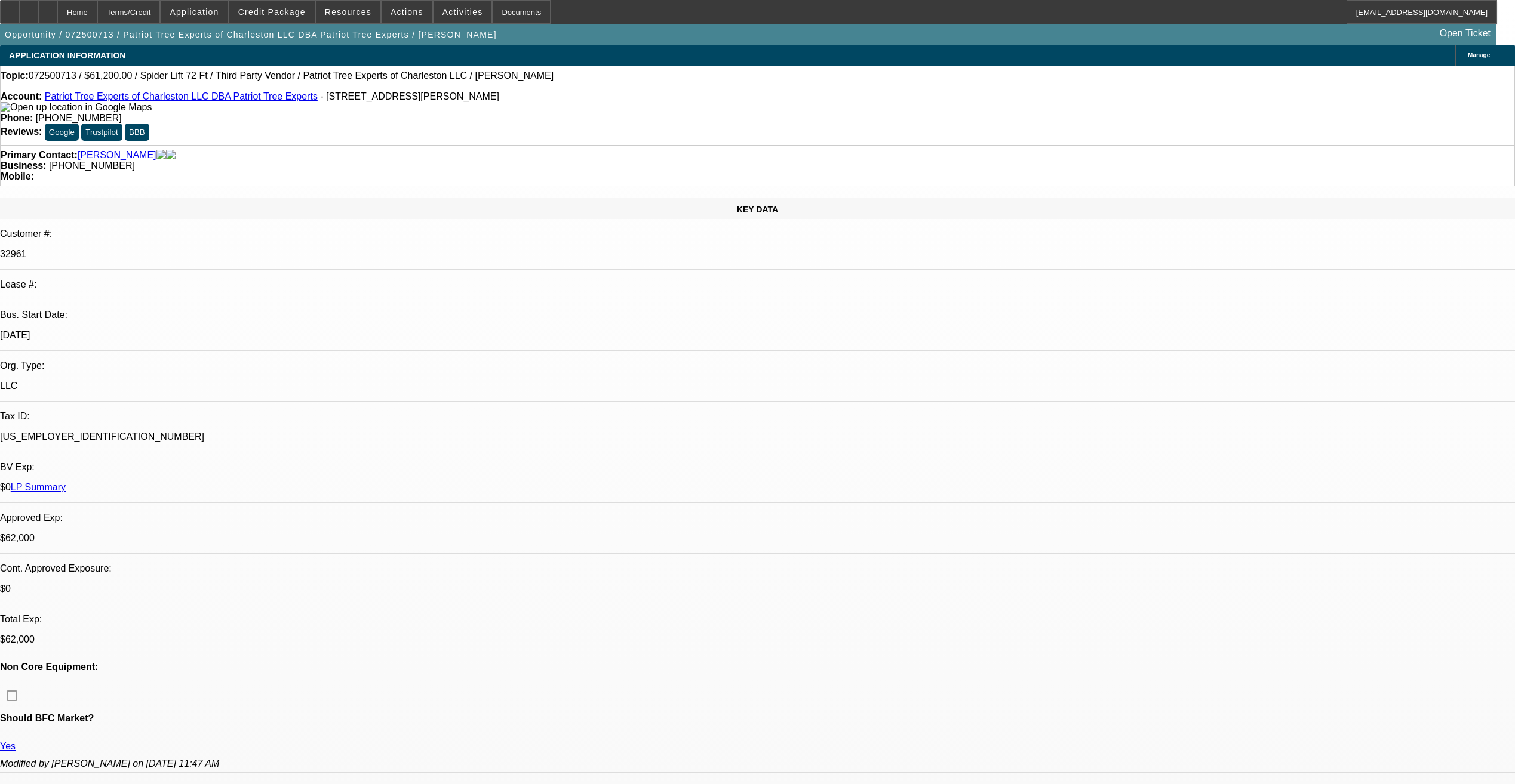
select select "0"
select select "2"
select select "0"
select select "6"
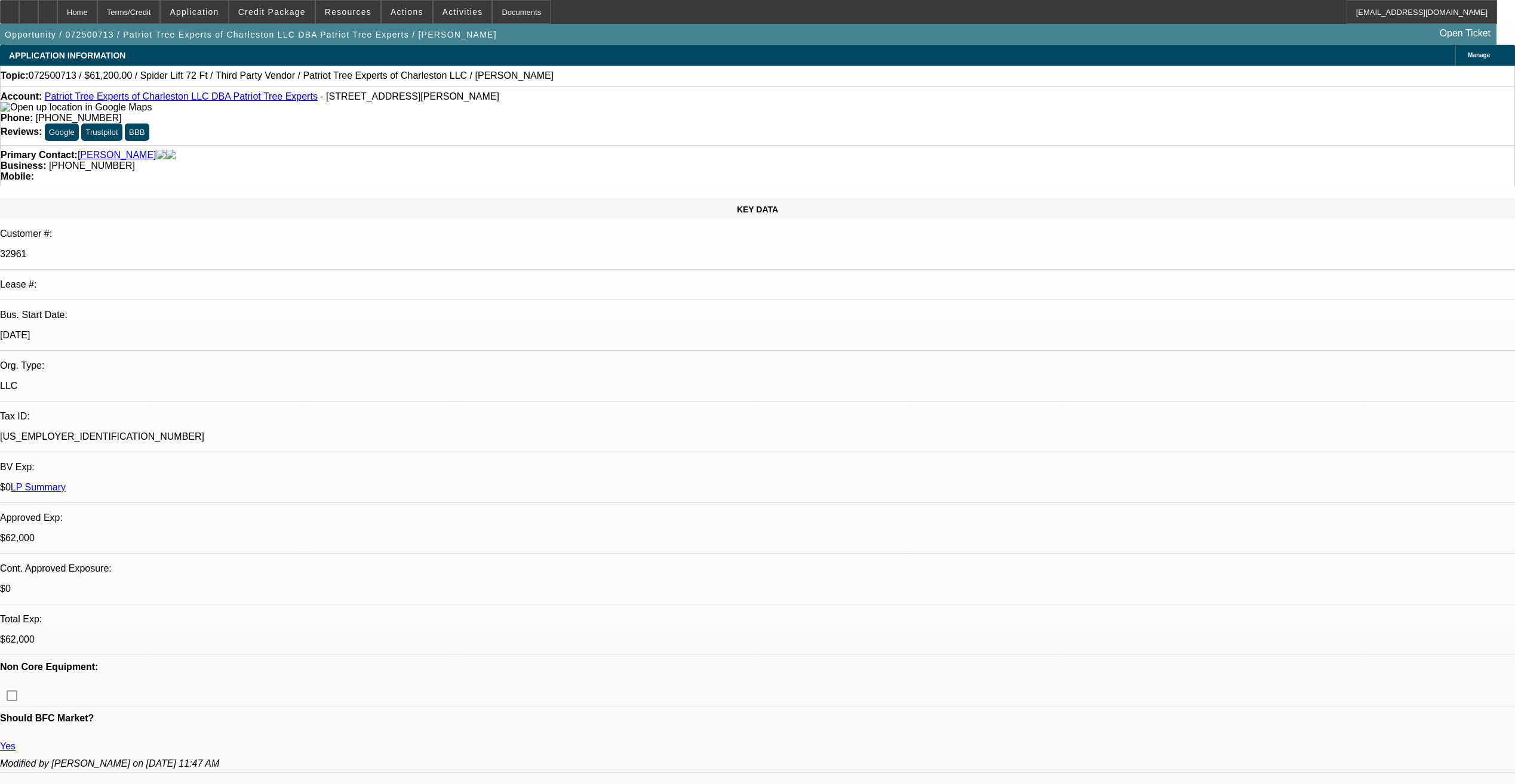
select select "0"
select select "6"
select select "0"
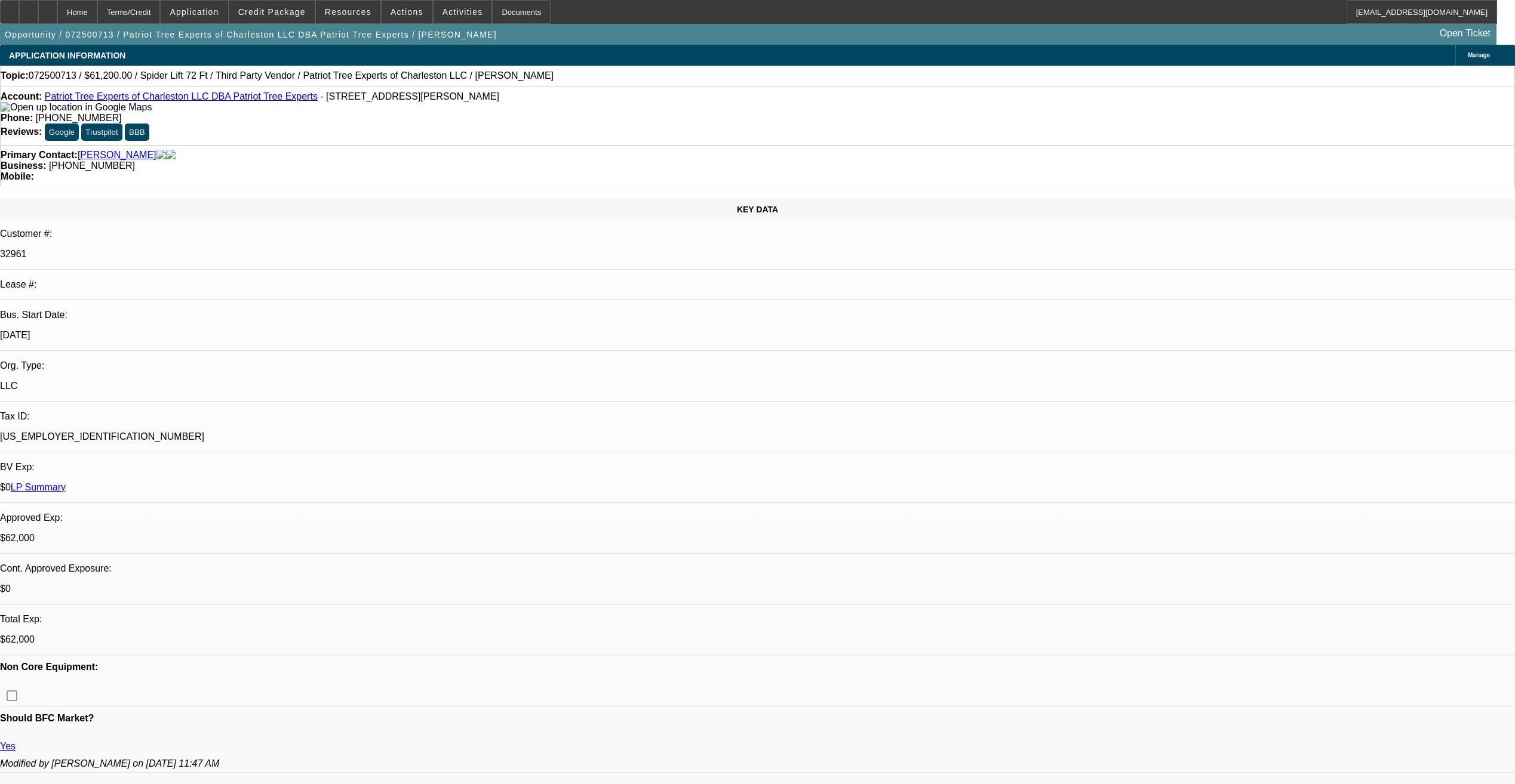
select select "2"
select select "0"
select select "6"
select select "0"
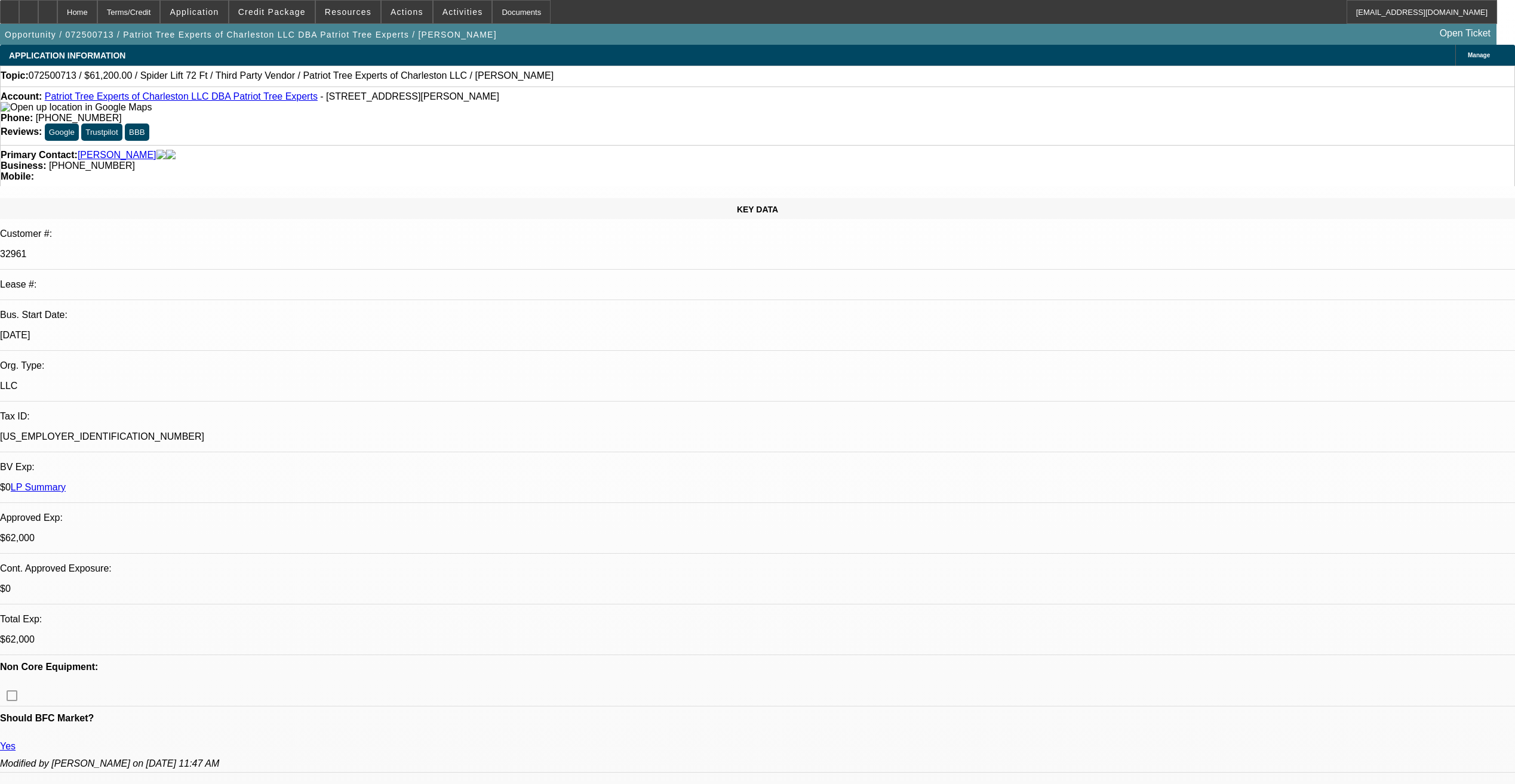
select select "2"
select select "0"
select select "6"
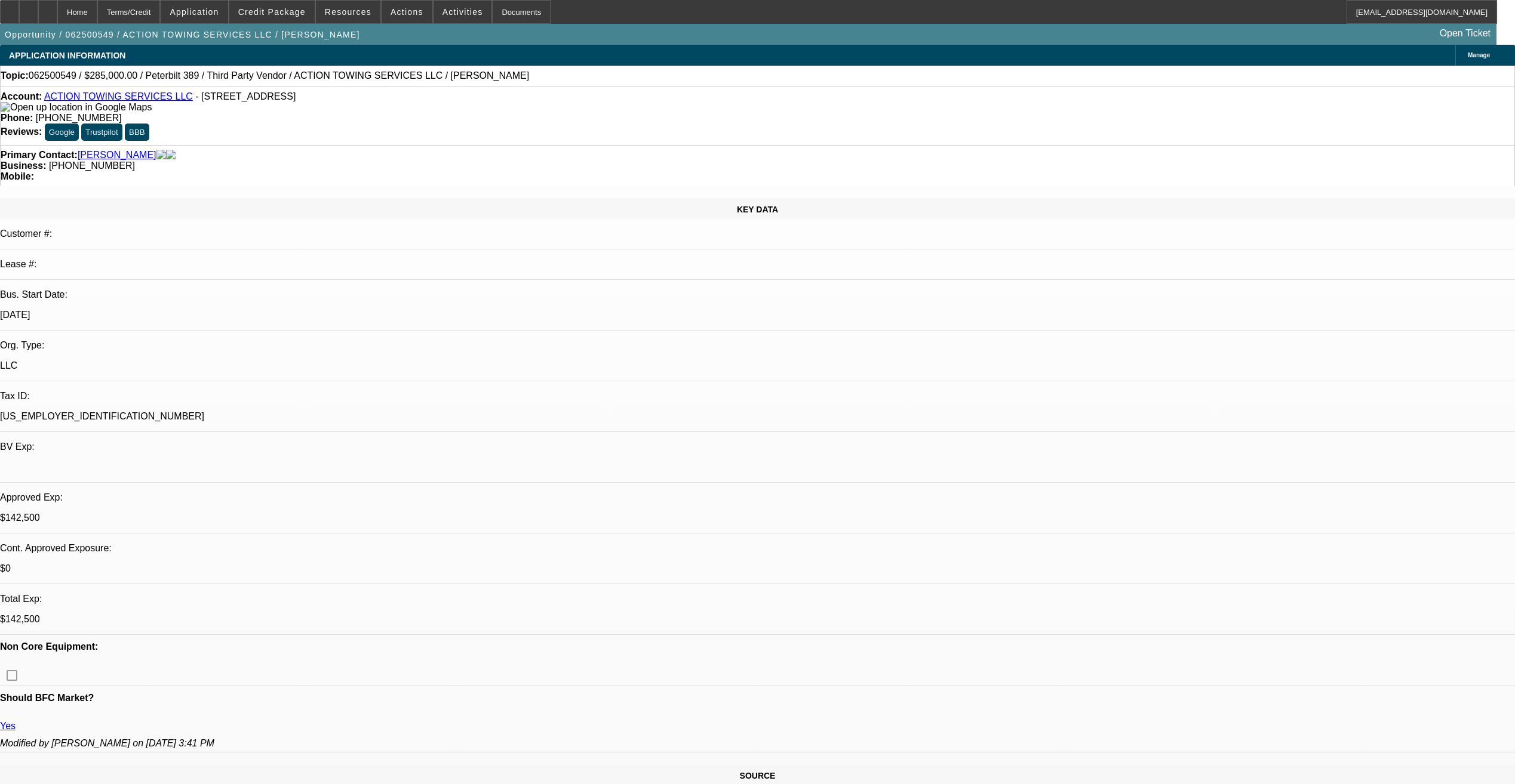
select select "0"
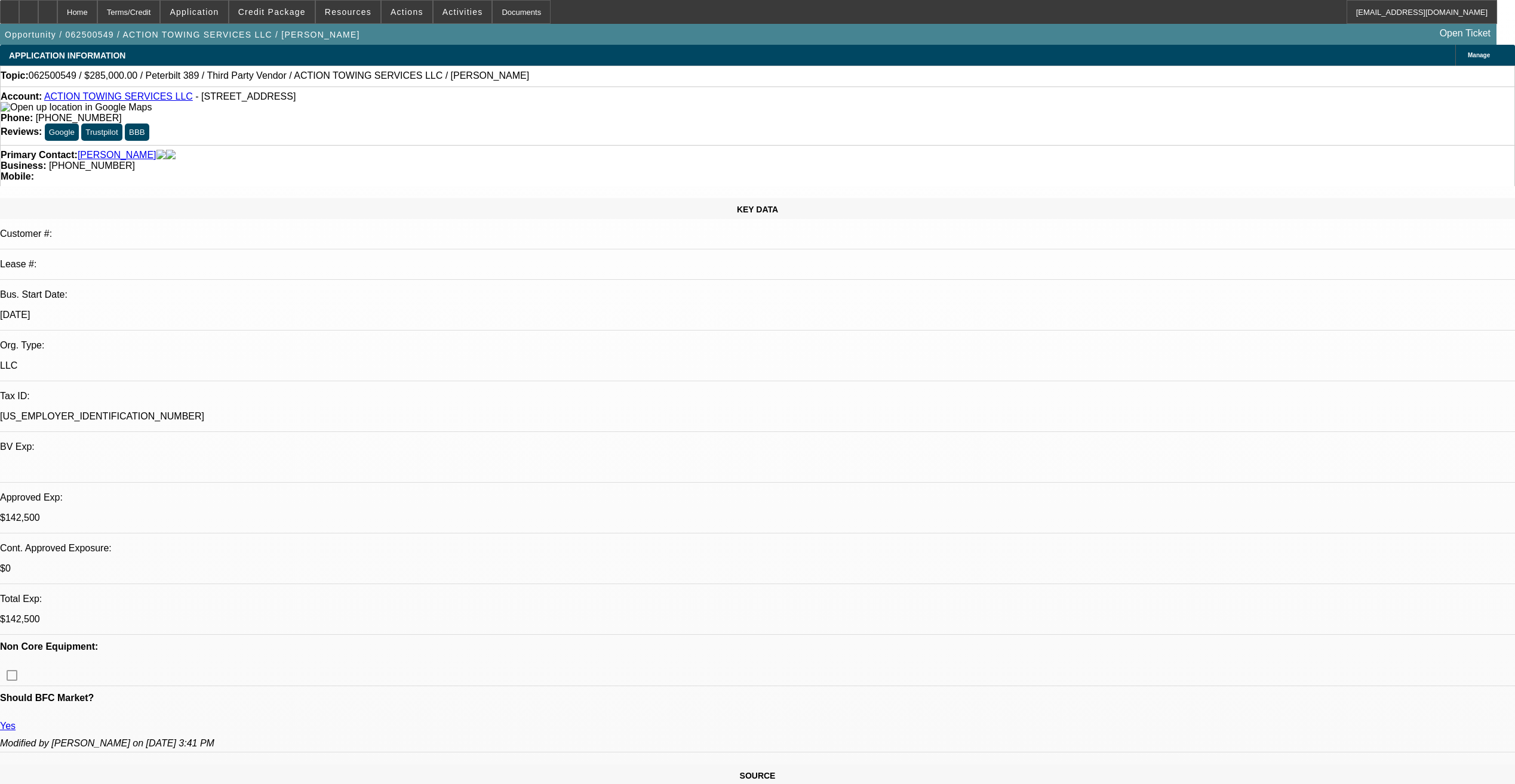
select select "0"
select select "0.1"
select select "0"
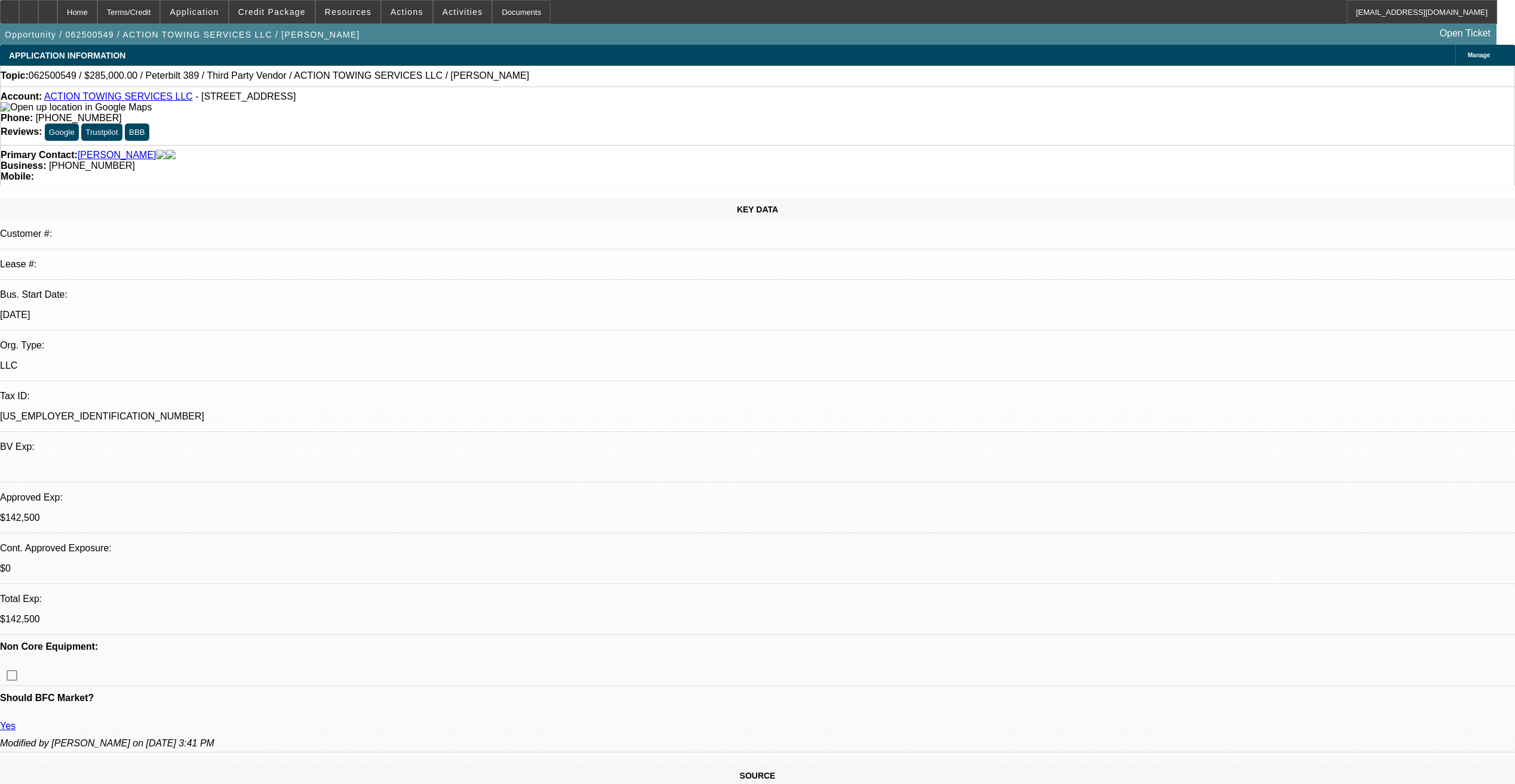
select select "0"
select select "0.1"
select select "1"
select select "3"
select select "6"
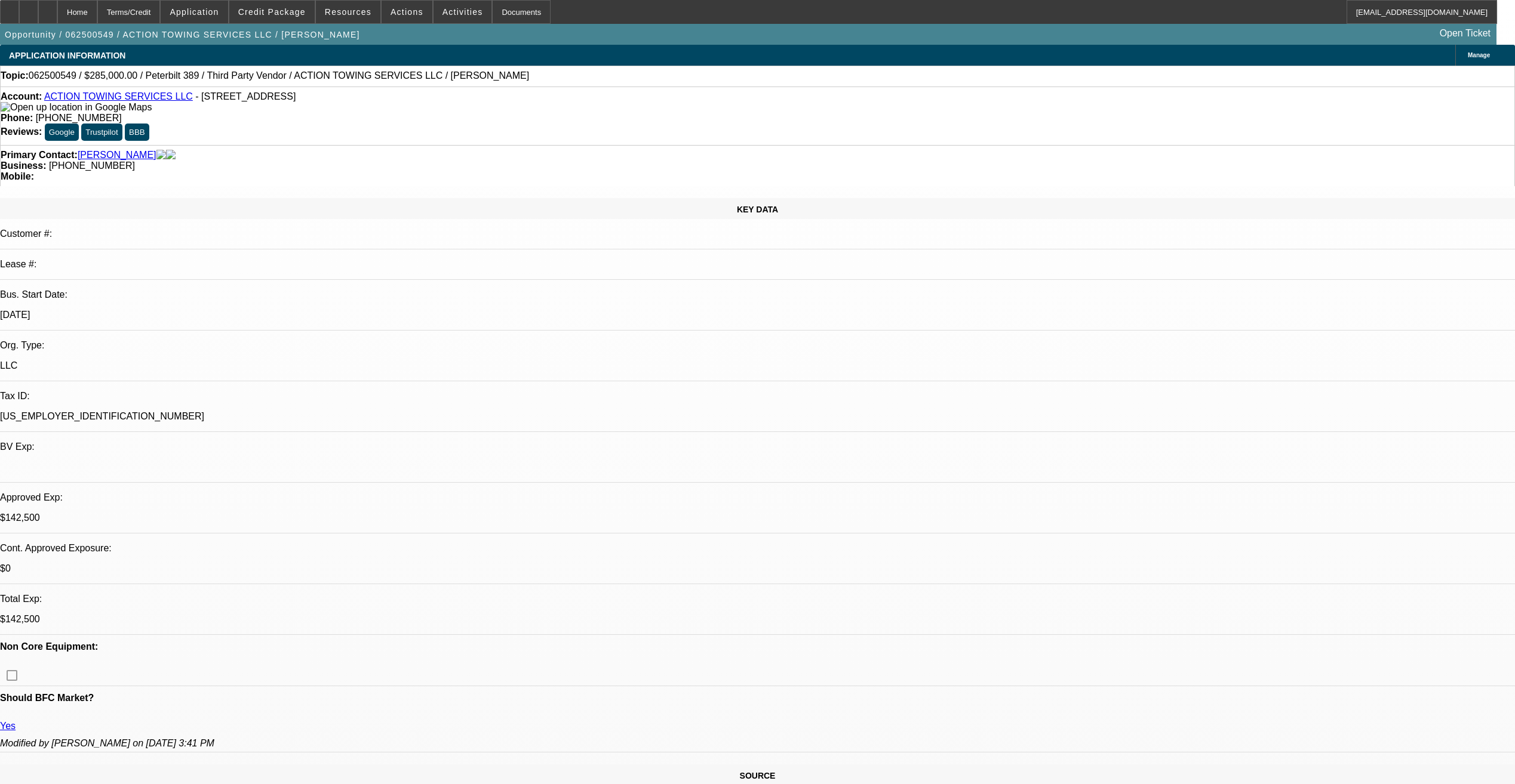
select select "1"
select select "3"
select select "6"
select select "1"
select select "3"
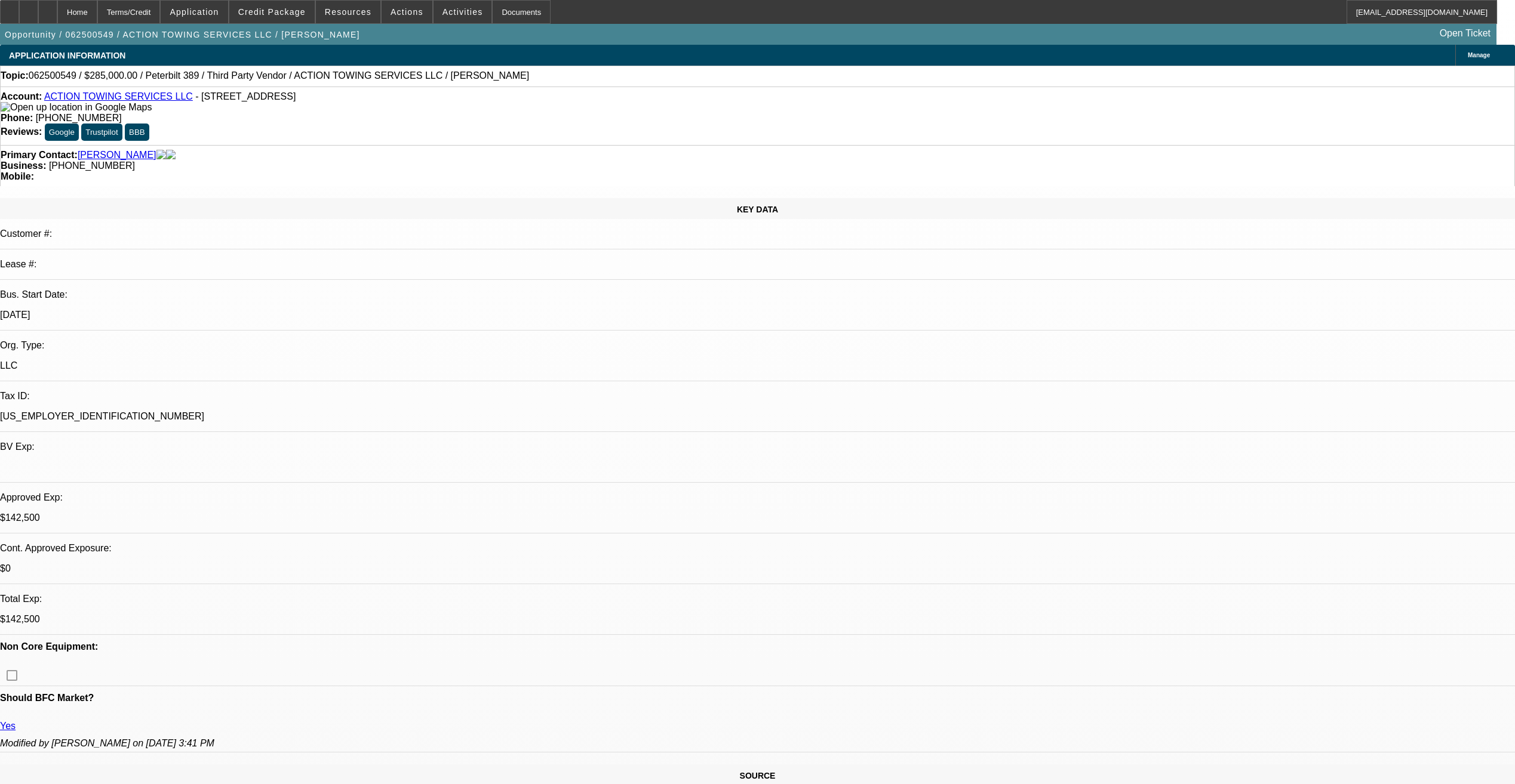
select select "4"
select select "1"
select select "3"
select select "4"
click at [19, 17] on div at bounding box center [10, 12] width 19 height 24
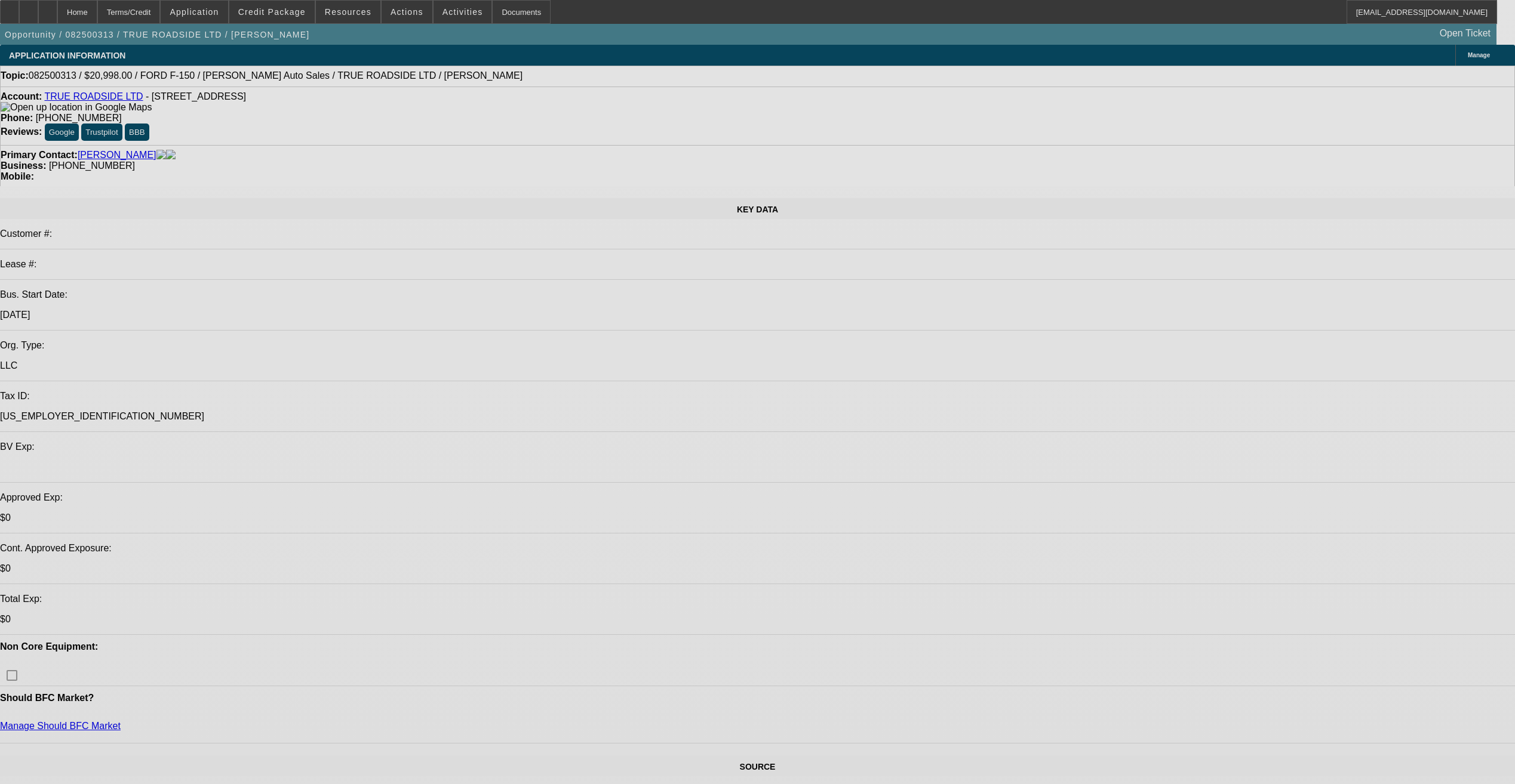
select select "0"
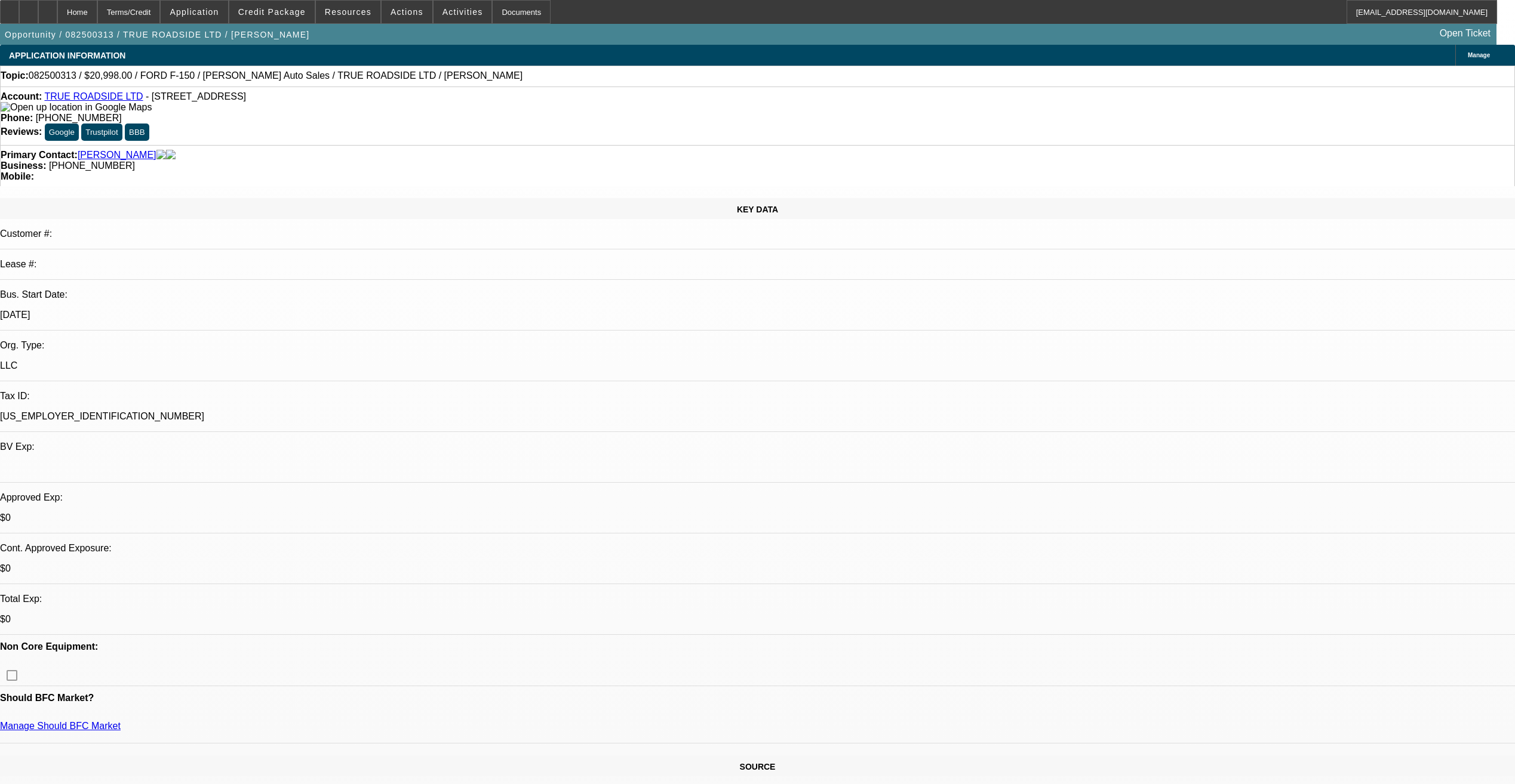
select select "0"
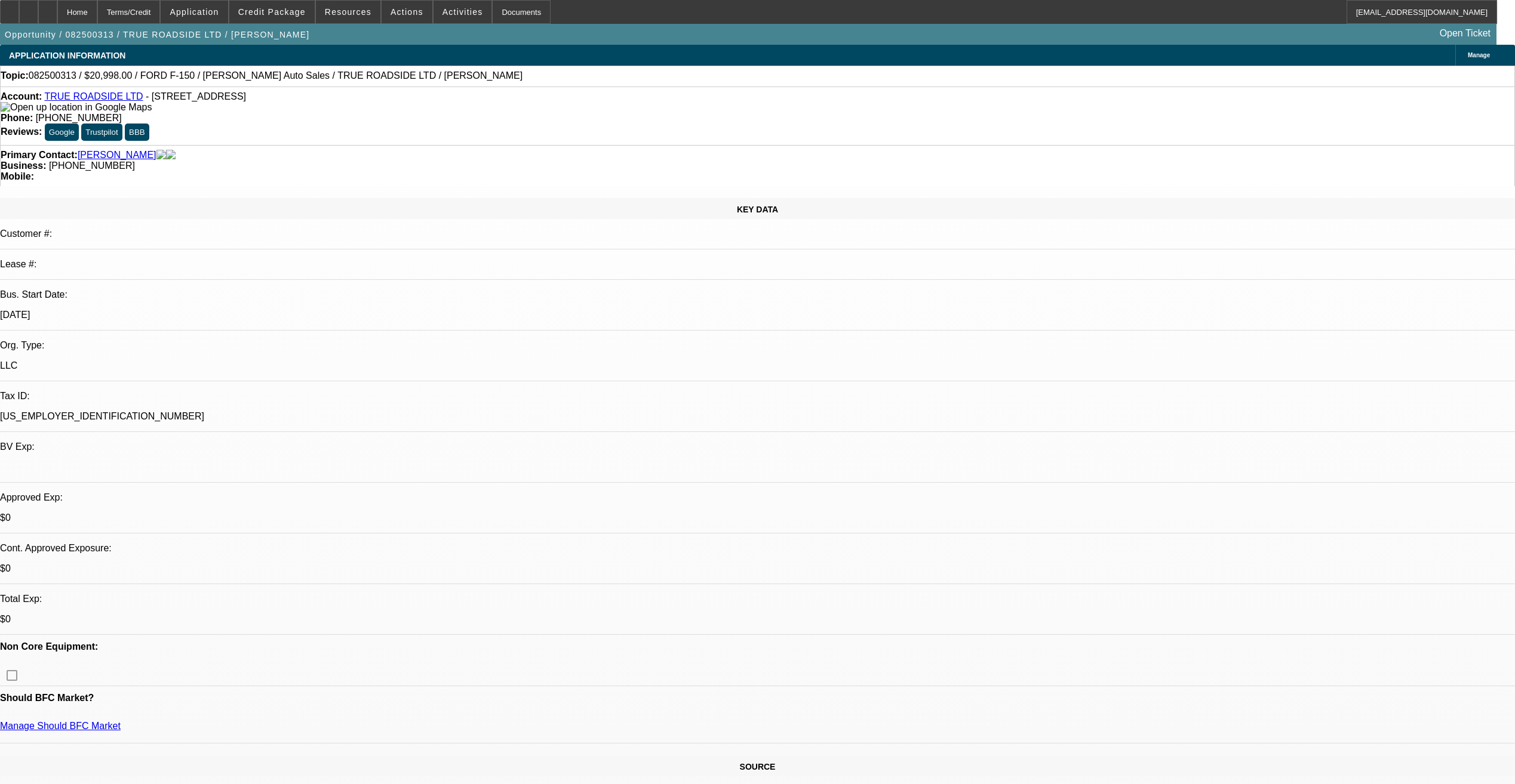
select select "0"
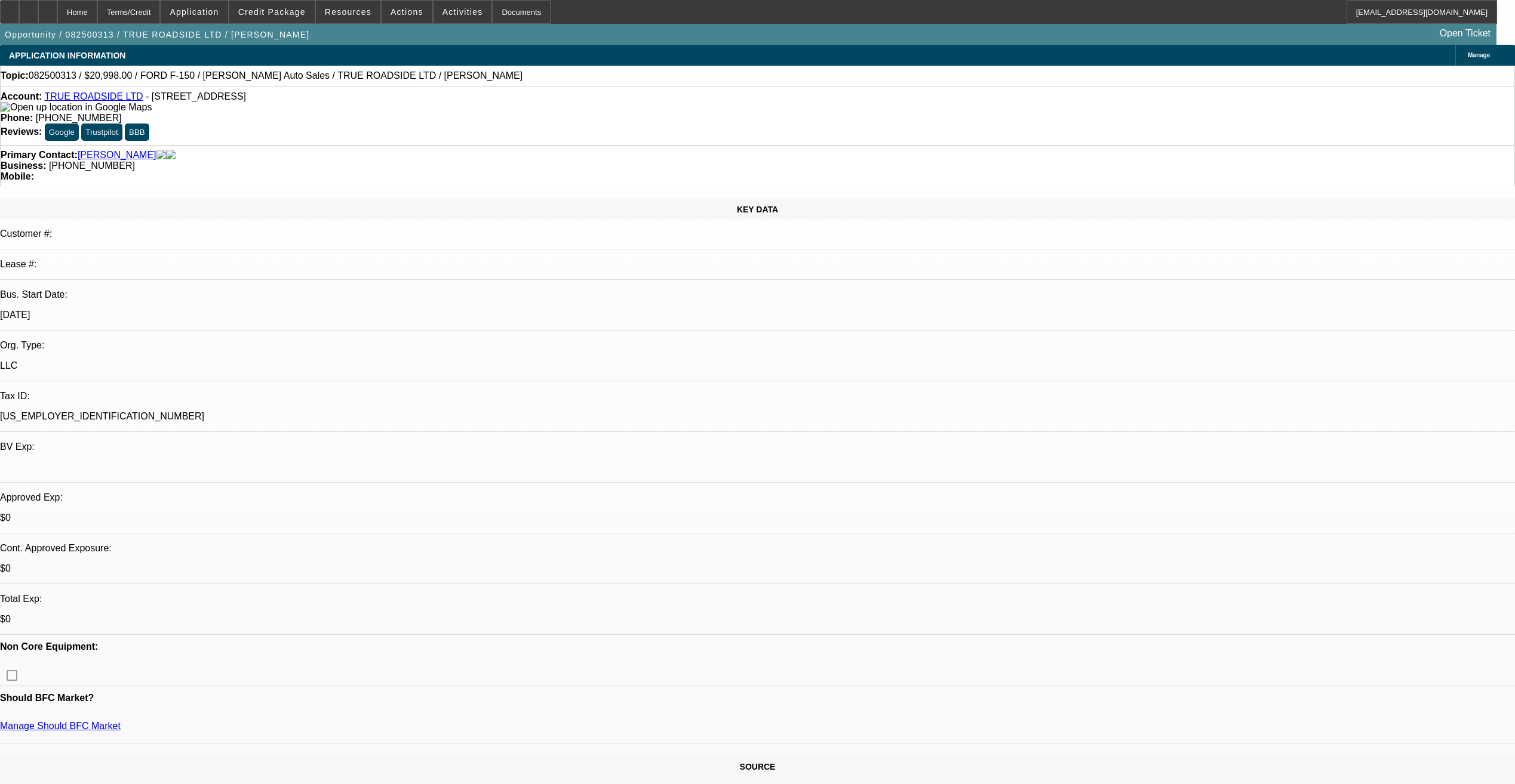
select select "1"
select select "3"
select select "6"
select select "1"
select select "3"
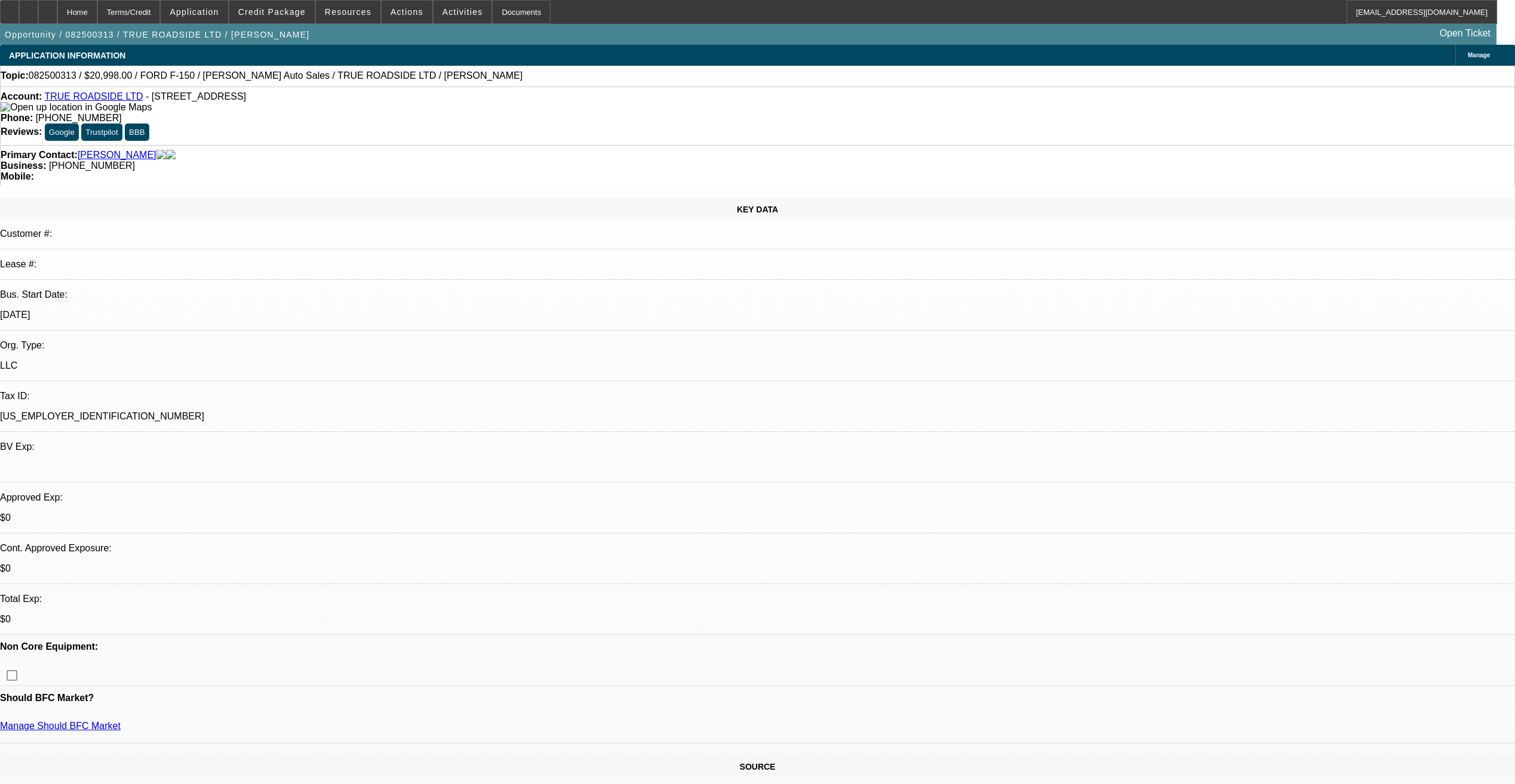
select select "6"
select select "1"
select select "3"
select select "6"
select select "1"
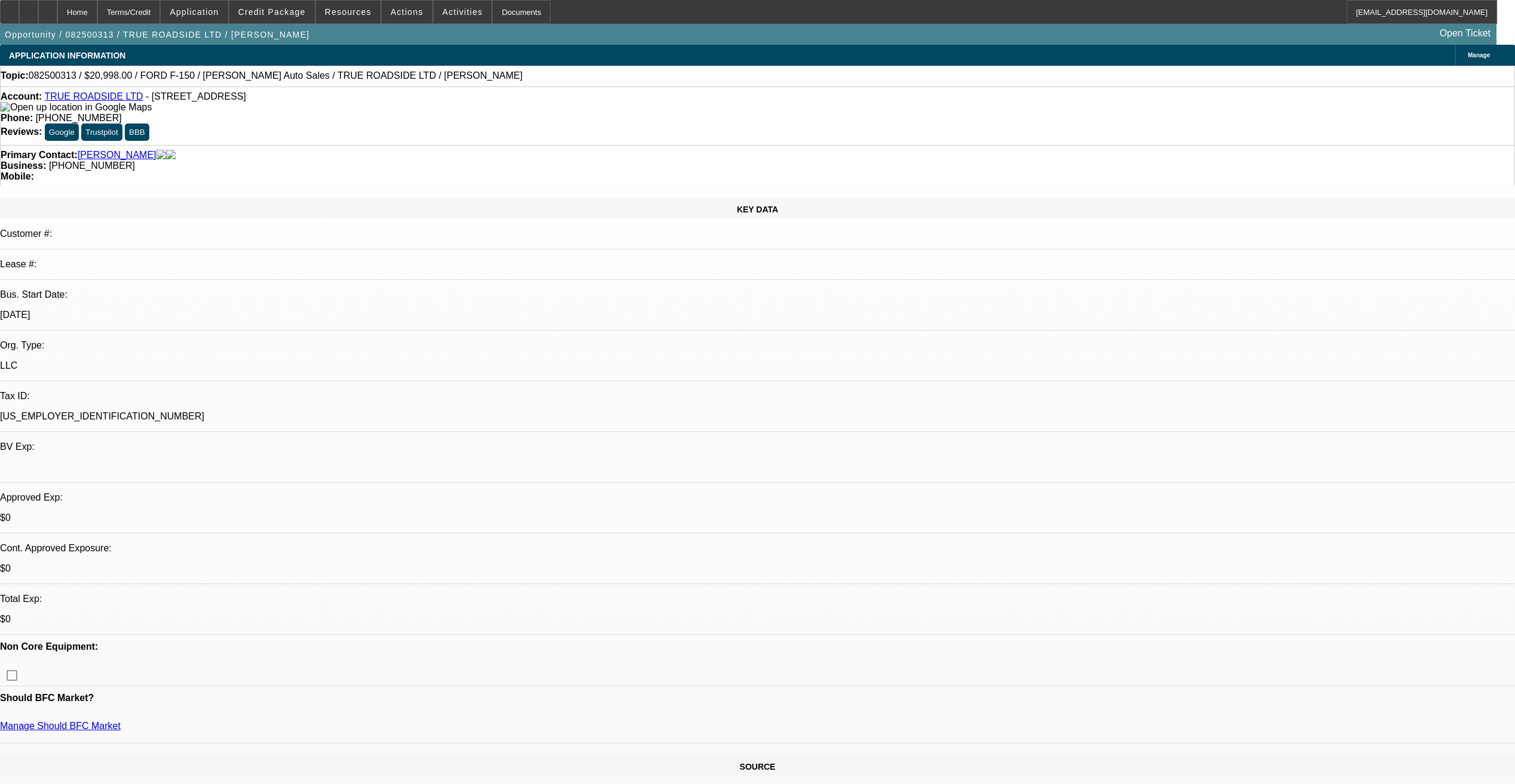
select select "3"
select select "6"
click at [110, 101] on link "TRUE ROADSIDE LTD" at bounding box center [93, 96] width 98 height 10
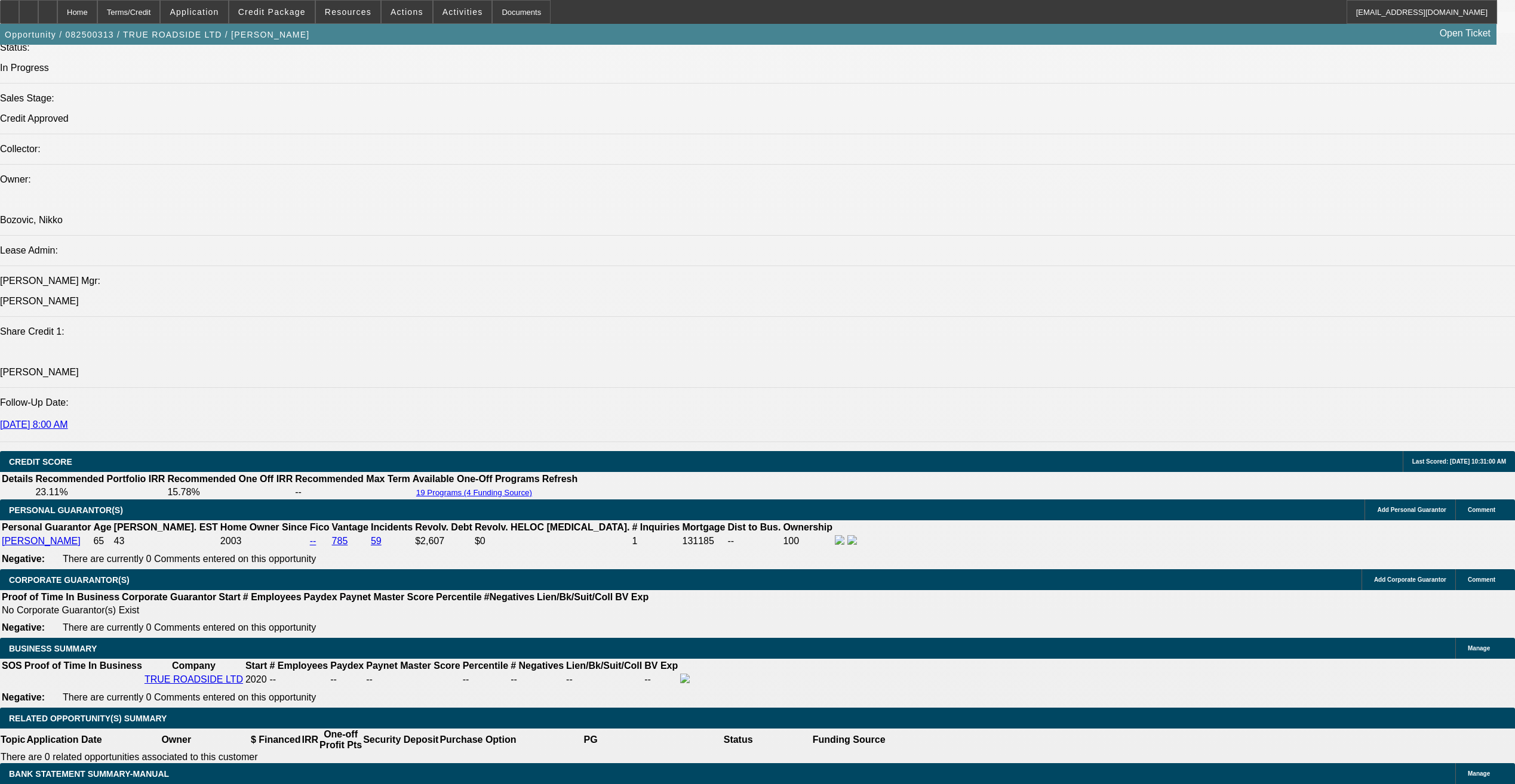
scroll to position [1492, 0]
